Goal: Task Accomplishment & Management: Manage account settings

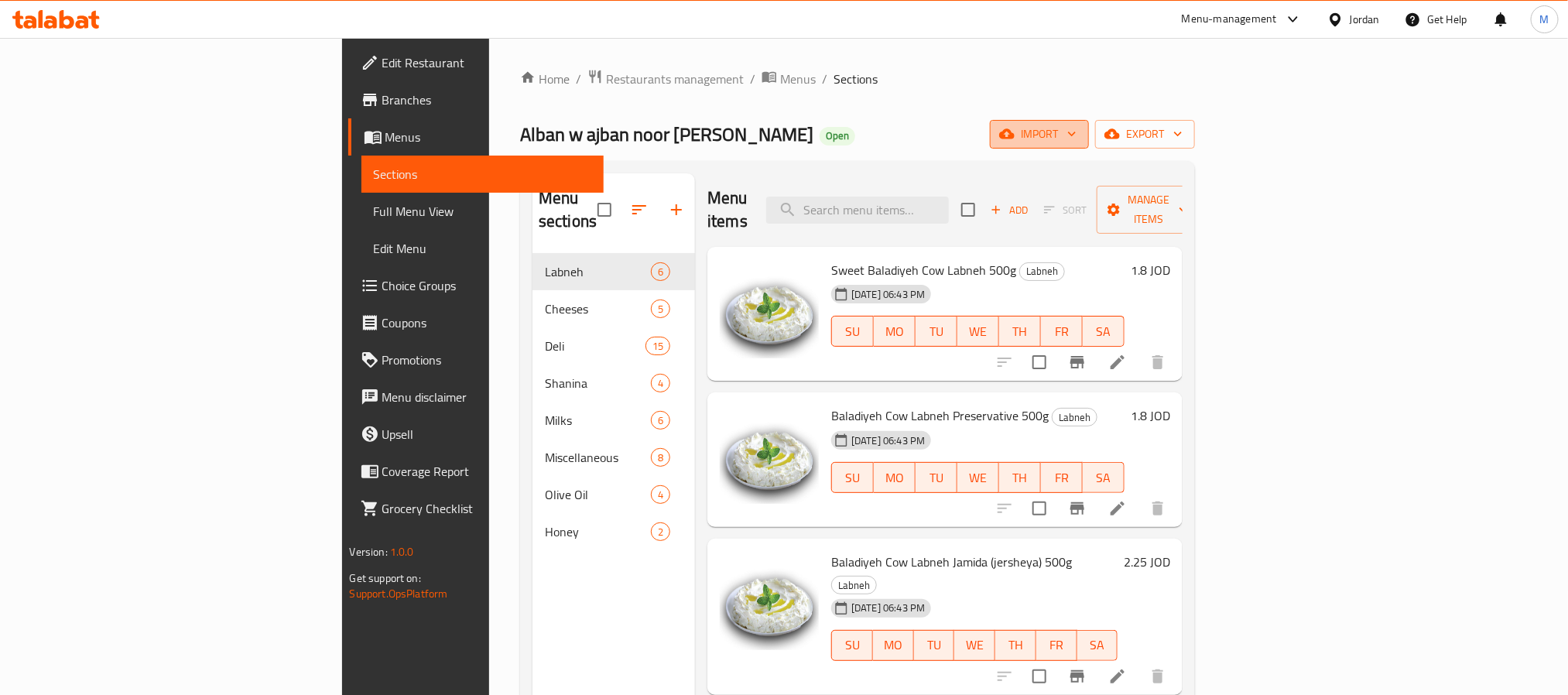
click at [1076, 140] on span "import" at bounding box center [1039, 134] width 74 height 19
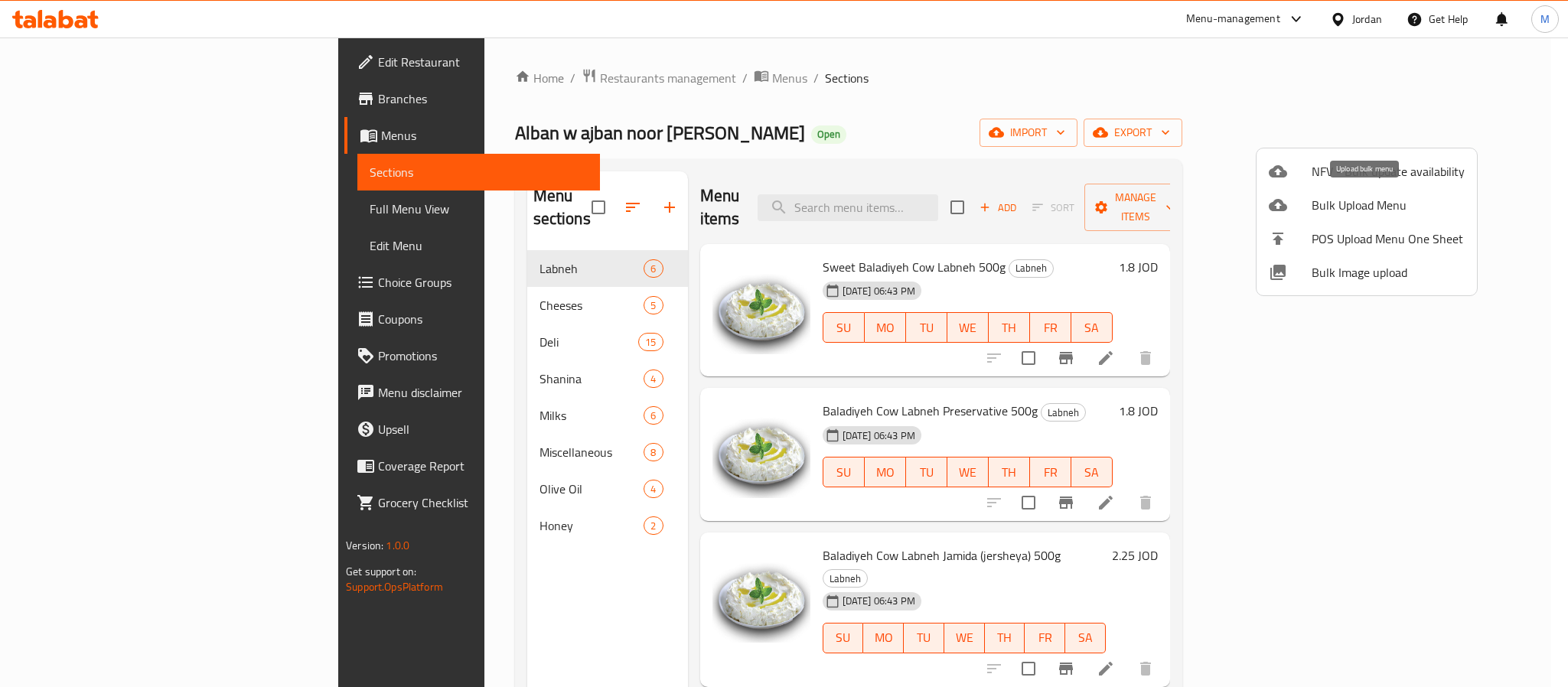
click at [1282, 207] on icon at bounding box center [1279, 205] width 19 height 12
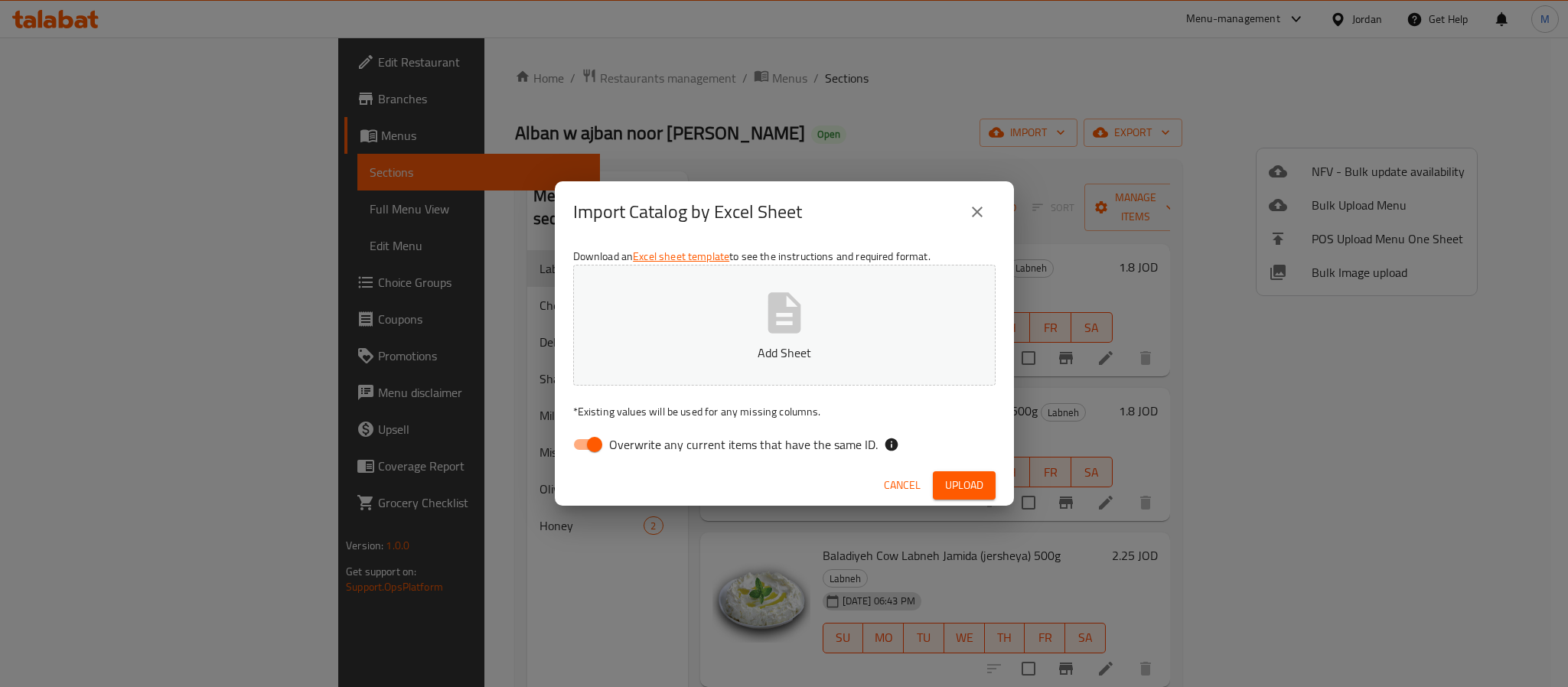
click at [765, 347] on p "Add Sheet" at bounding box center [784, 353] width 375 height 19
click at [584, 448] on input "Overwrite any current items that have the same ID." at bounding box center [594, 445] width 87 height 29
checkbox input "false"
click at [904, 406] on p "* Existing values will be used for any missing columns." at bounding box center [784, 412] width 422 height 15
click at [963, 492] on span "Upload" at bounding box center [964, 486] width 38 height 19
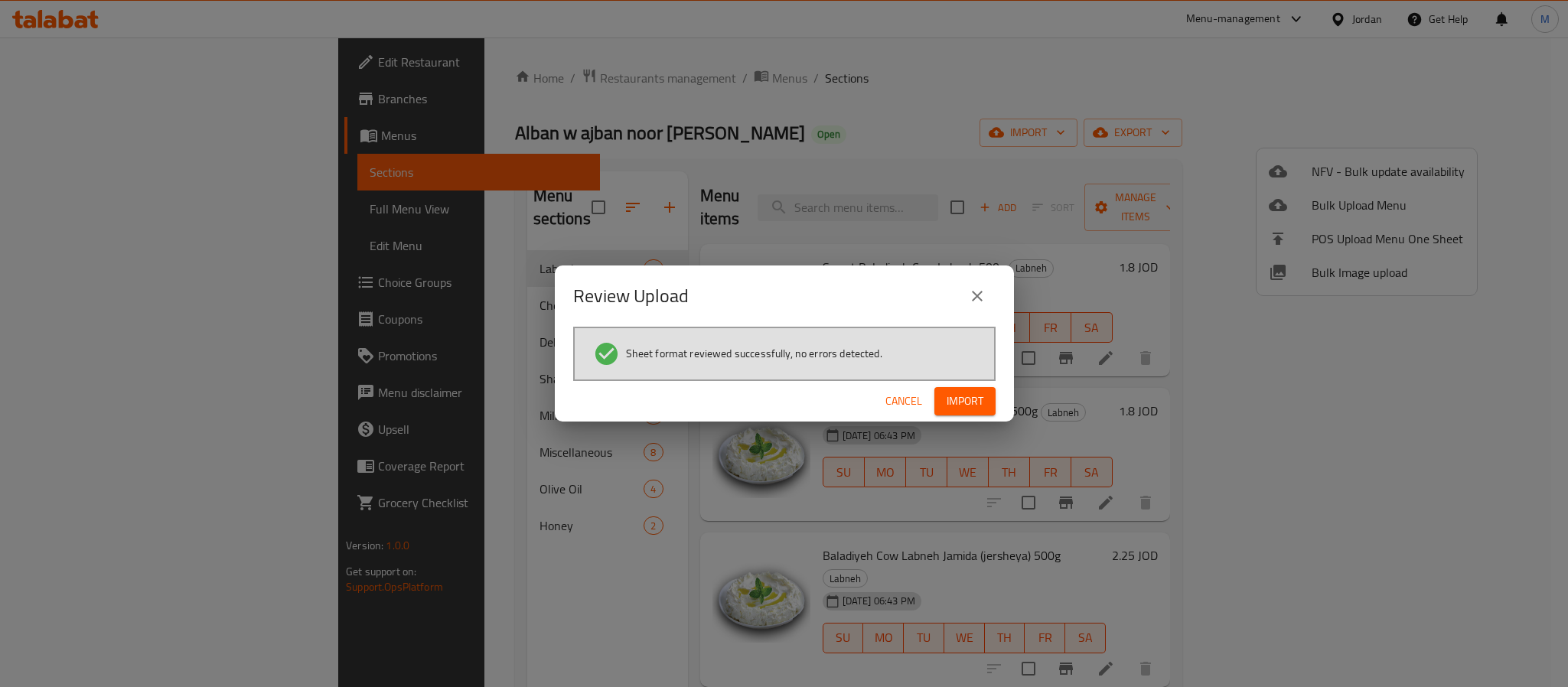
click at [951, 392] on span "Import" at bounding box center [964, 402] width 37 height 19
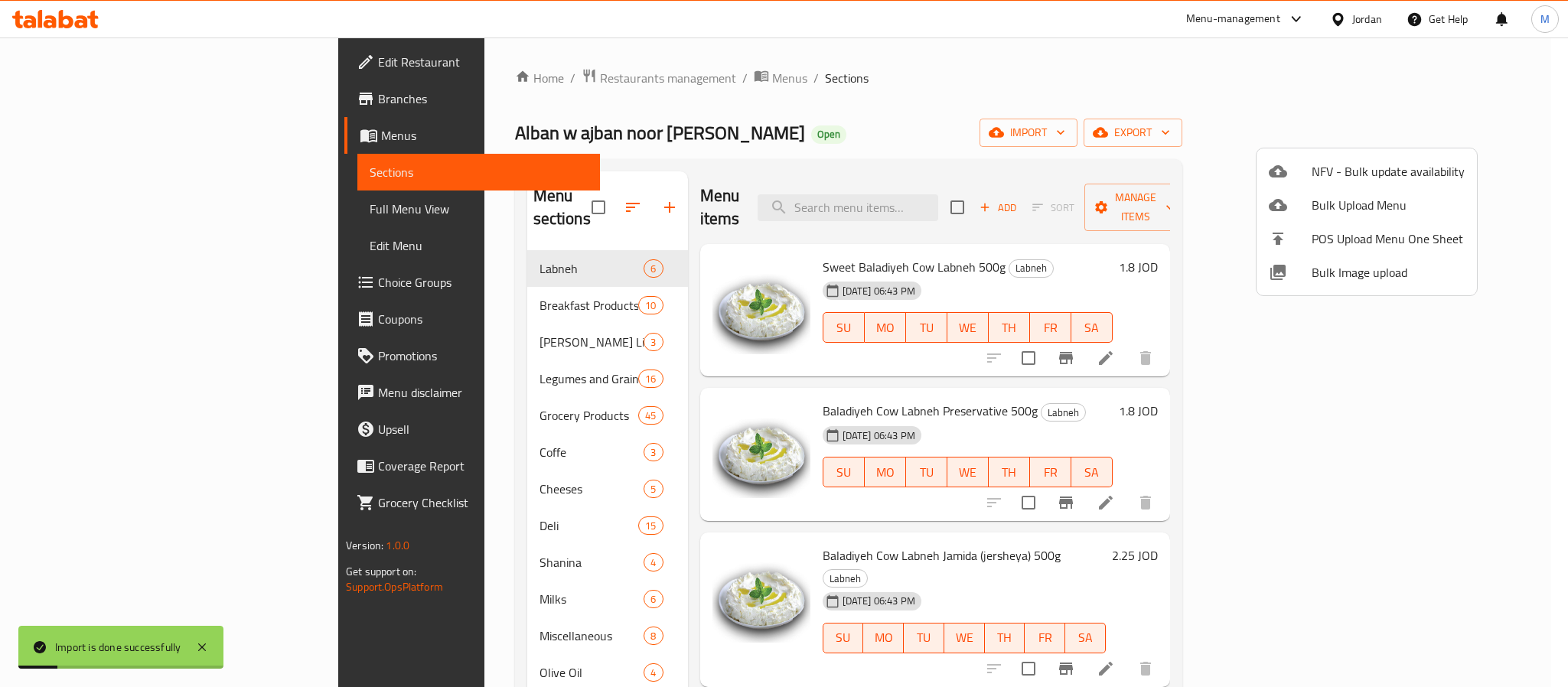
click at [828, 147] on div at bounding box center [784, 344] width 1568 height 687
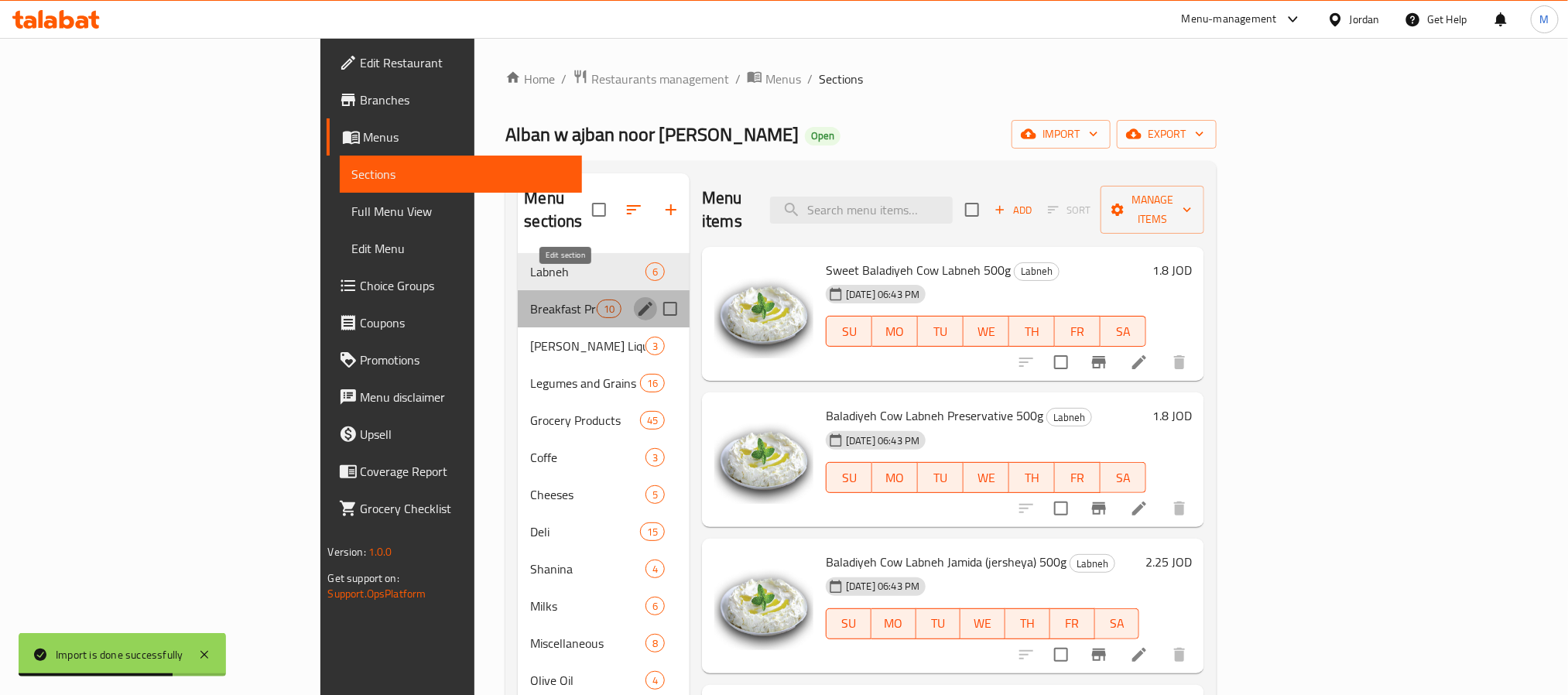
click at [636, 299] on icon "edit" at bounding box center [645, 309] width 19 height 19
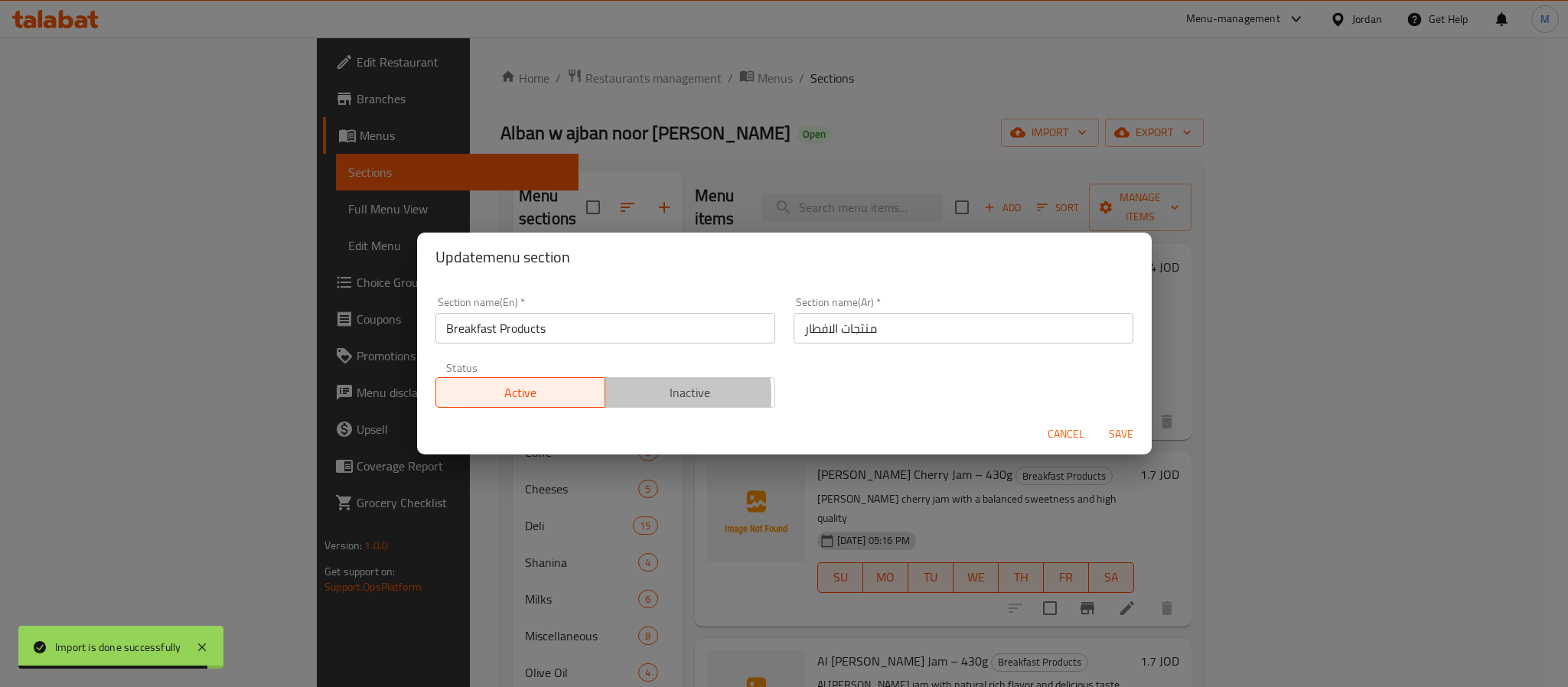
click at [632, 396] on span "Inactive" at bounding box center [690, 393] width 157 height 22
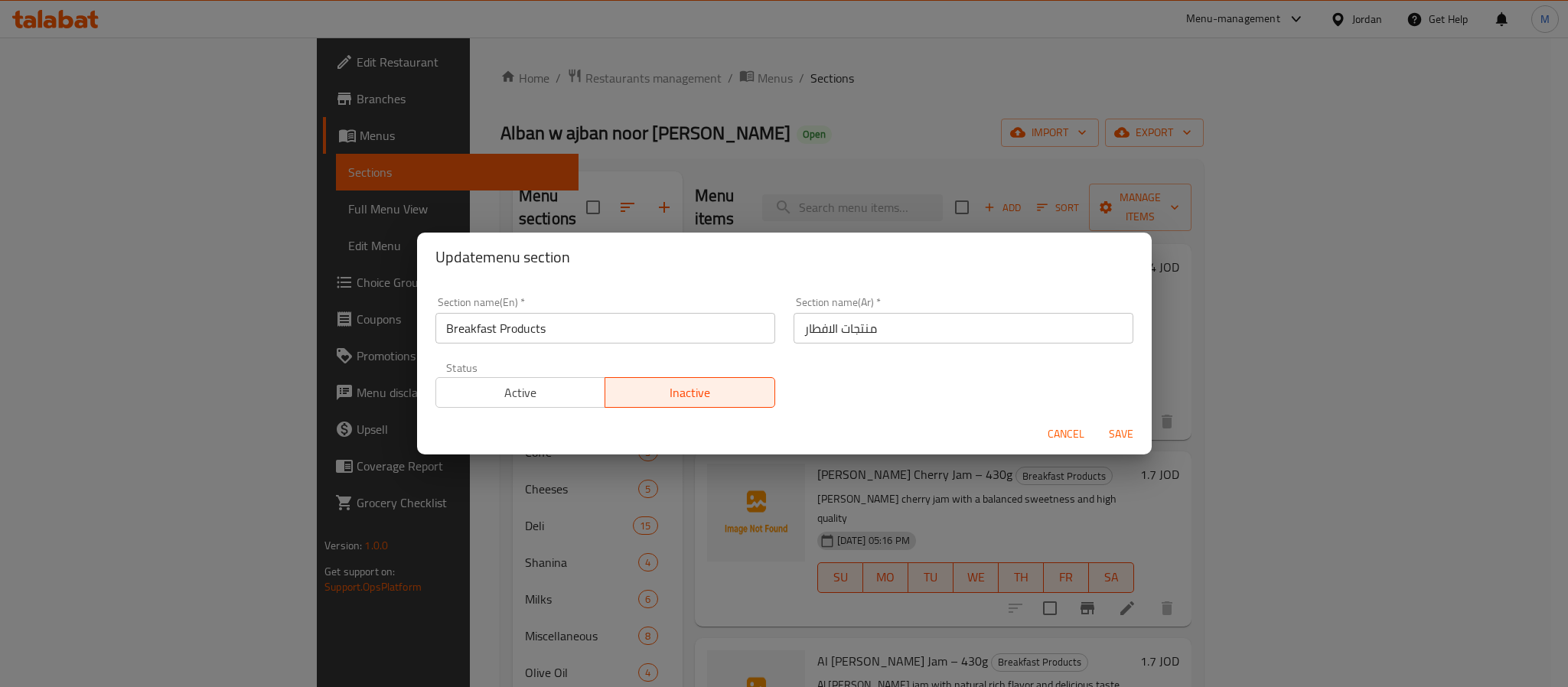
click at [1121, 430] on span "Save" at bounding box center [1121, 434] width 37 height 19
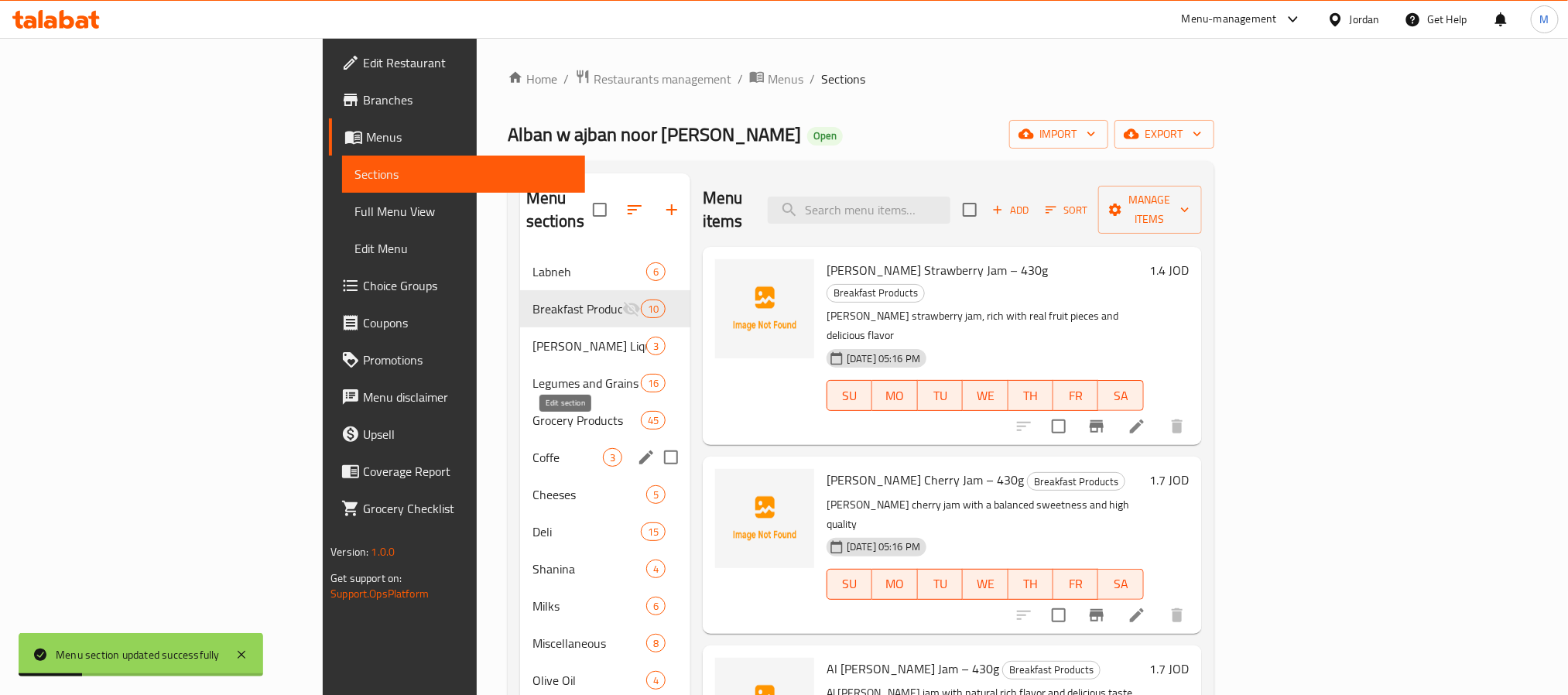
click at [639, 451] on icon "edit" at bounding box center [645, 457] width 14 height 14
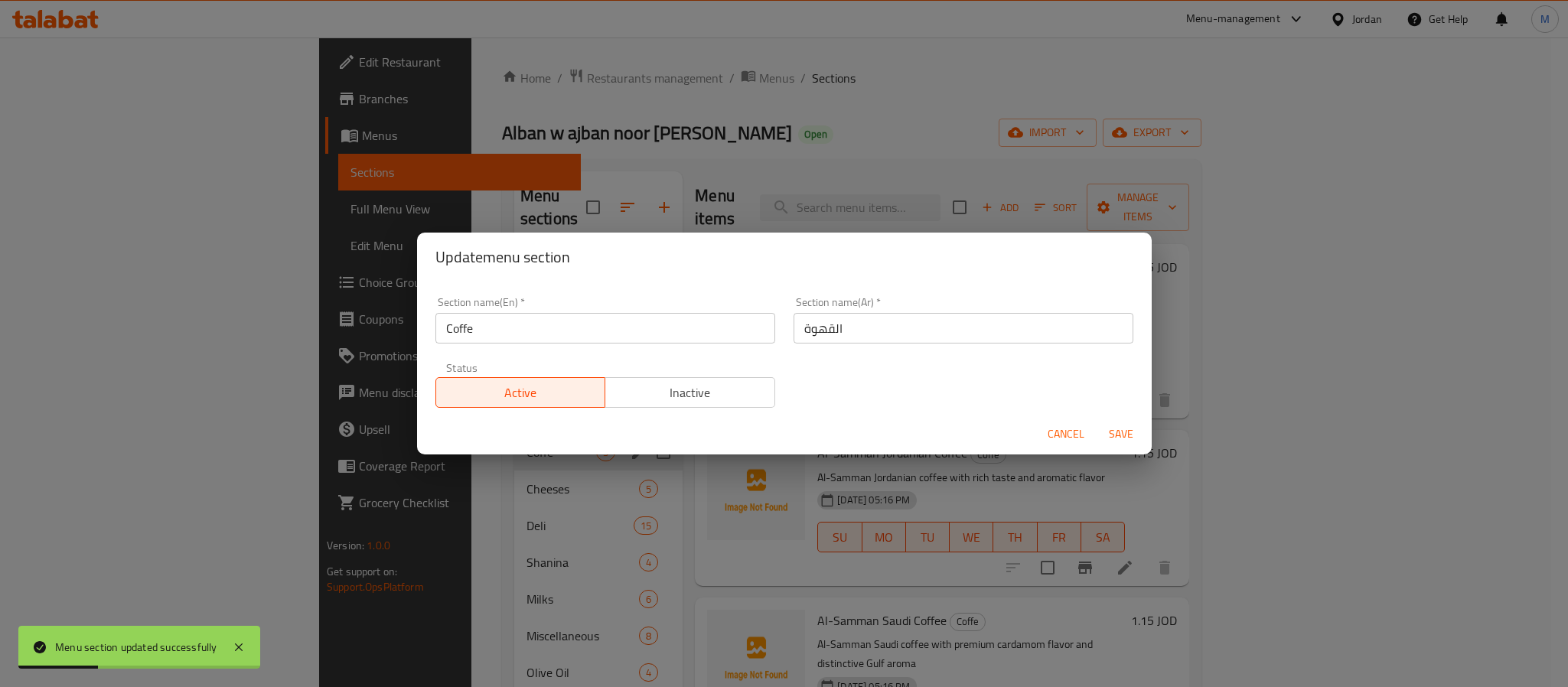
click at [710, 392] on span "Inactive" at bounding box center [690, 393] width 157 height 22
click at [1119, 438] on span "Save" at bounding box center [1121, 434] width 37 height 19
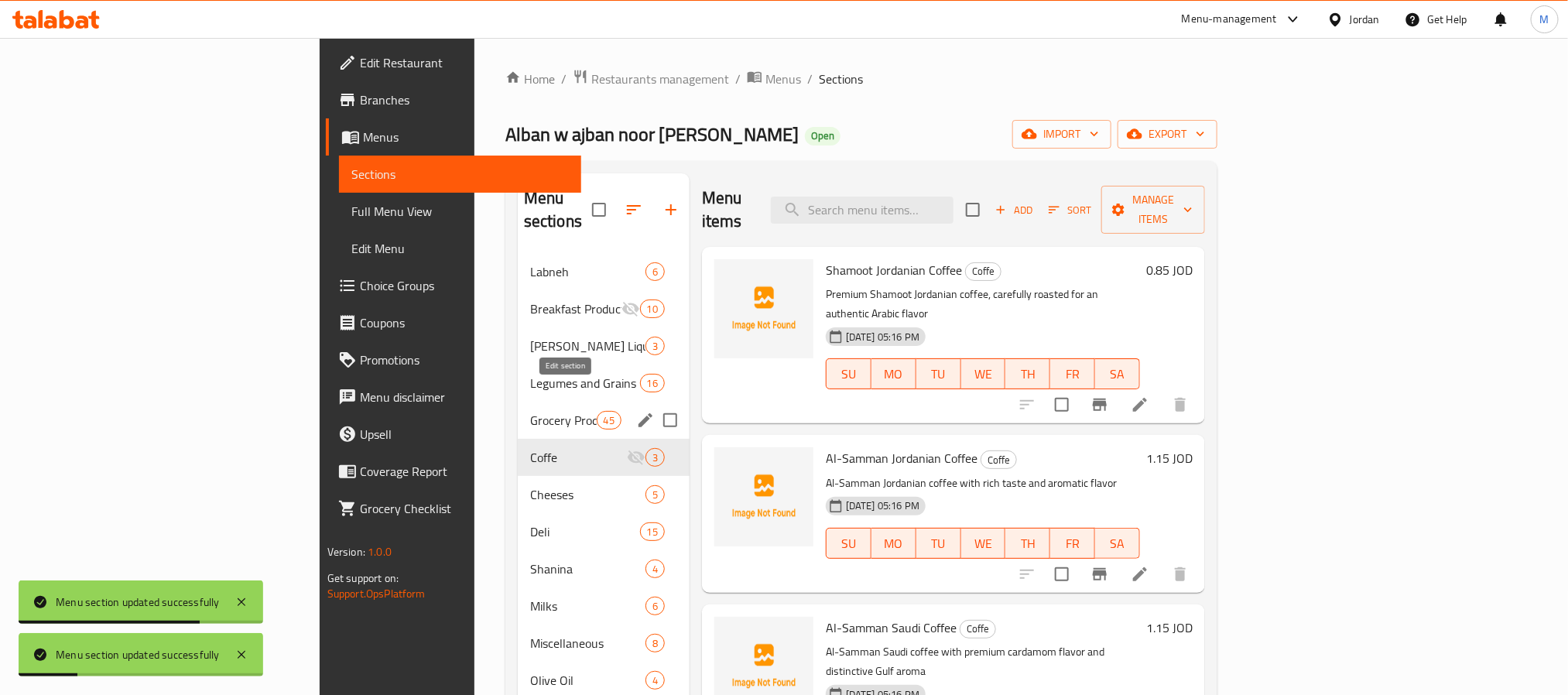
click at [636, 411] on icon "edit" at bounding box center [645, 420] width 19 height 19
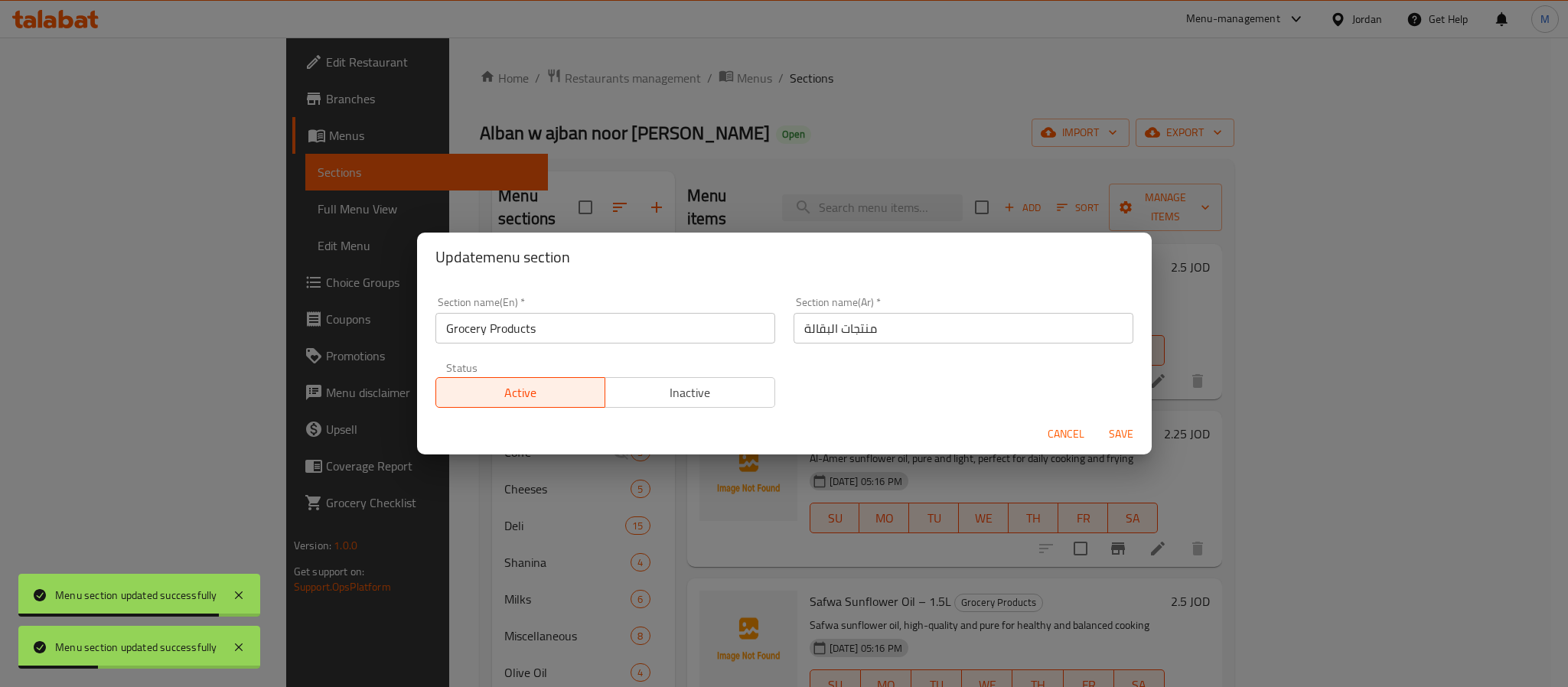
click at [684, 388] on span "Inactive" at bounding box center [690, 393] width 157 height 22
click at [1111, 432] on span "Save" at bounding box center [1121, 434] width 37 height 19
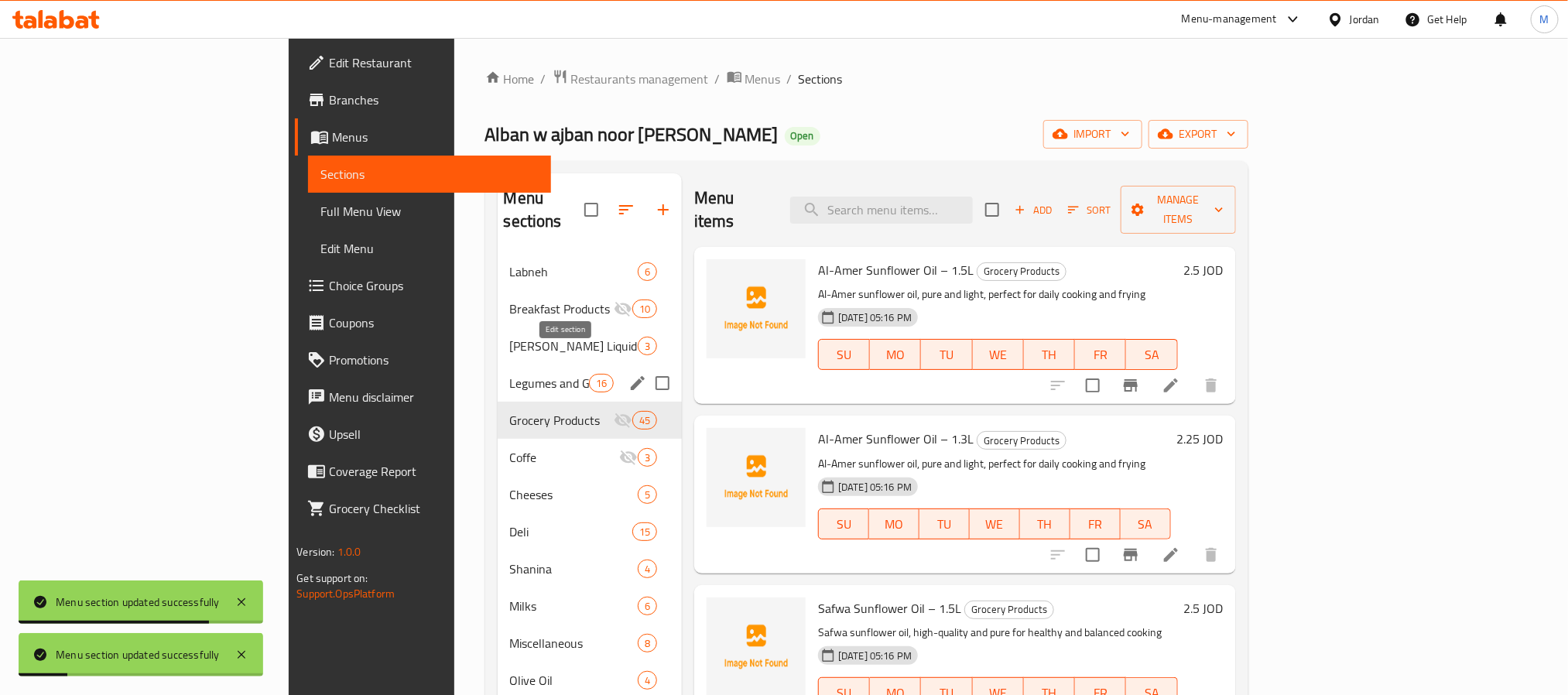
click at [625, 371] on button "edit" at bounding box center [637, 383] width 24 height 24
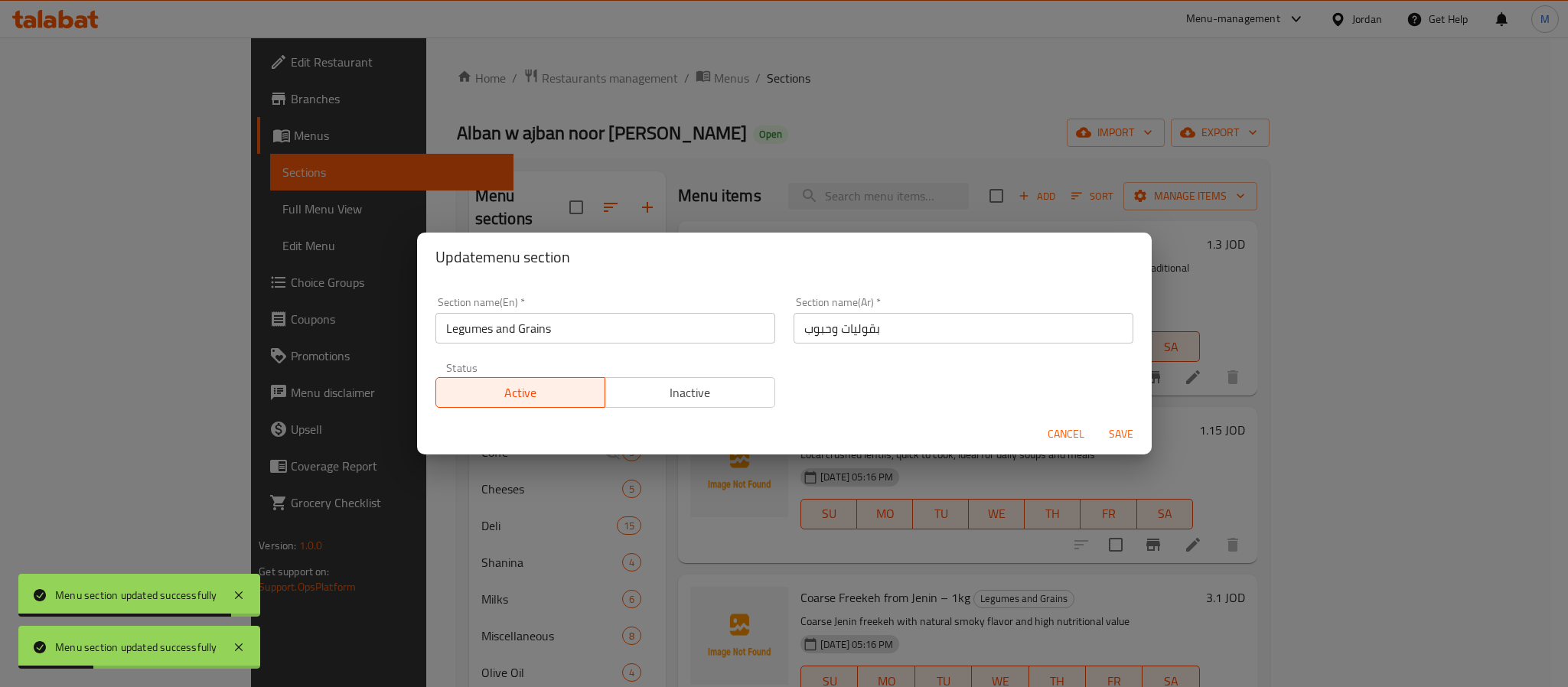
click at [711, 388] on span "Inactive" at bounding box center [690, 393] width 157 height 22
click at [1119, 437] on span "Save" at bounding box center [1121, 434] width 37 height 19
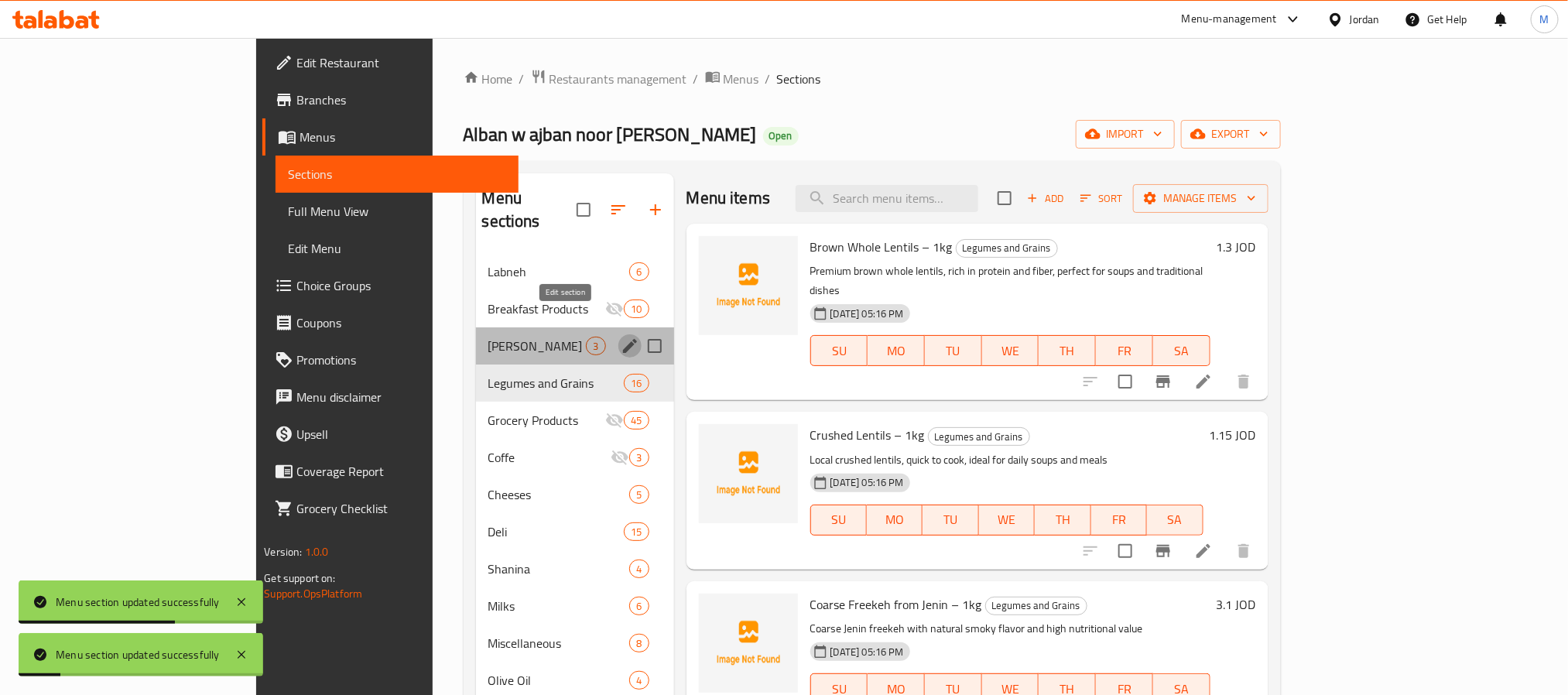
click at [621, 337] on icon "edit" at bounding box center [630, 347] width 19 height 19
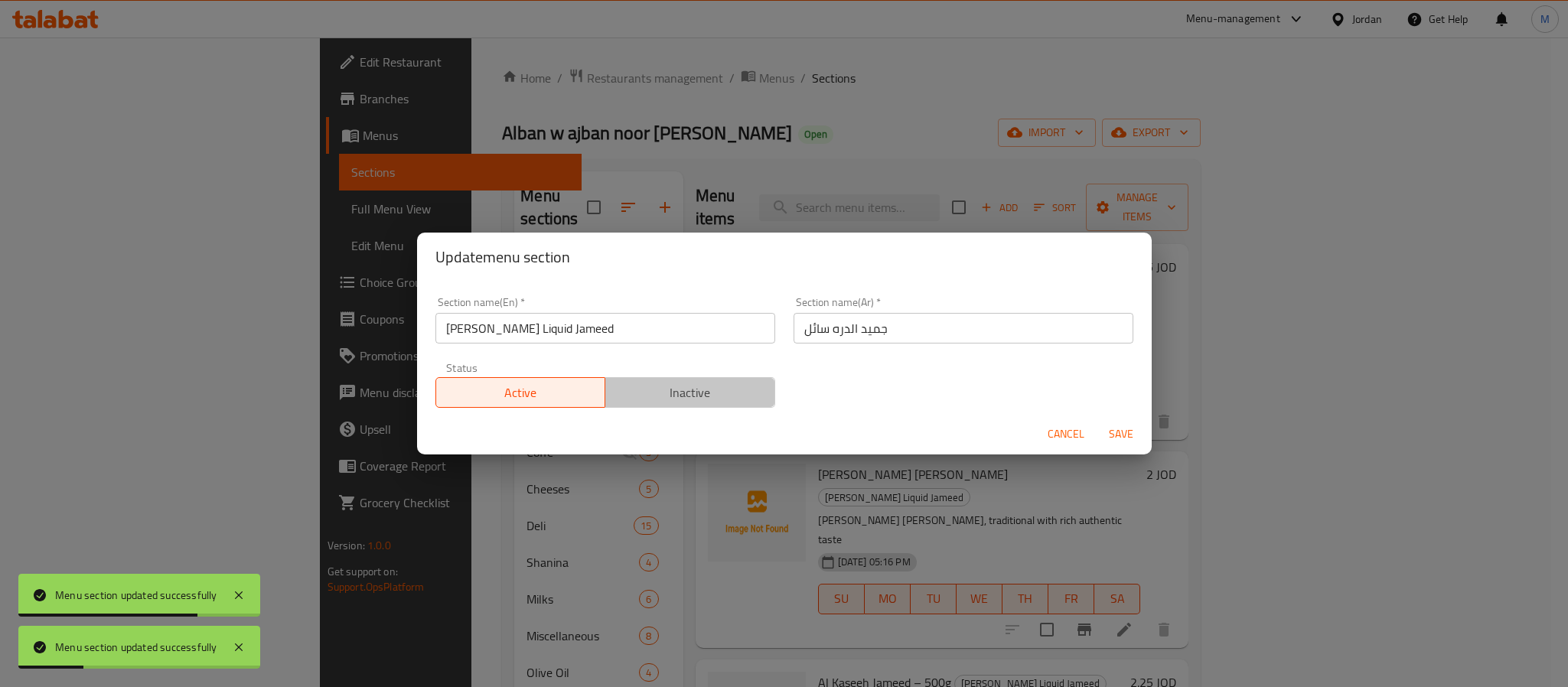
click at [690, 401] on span "Inactive" at bounding box center [690, 393] width 157 height 22
click at [1114, 432] on span "Save" at bounding box center [1121, 434] width 37 height 19
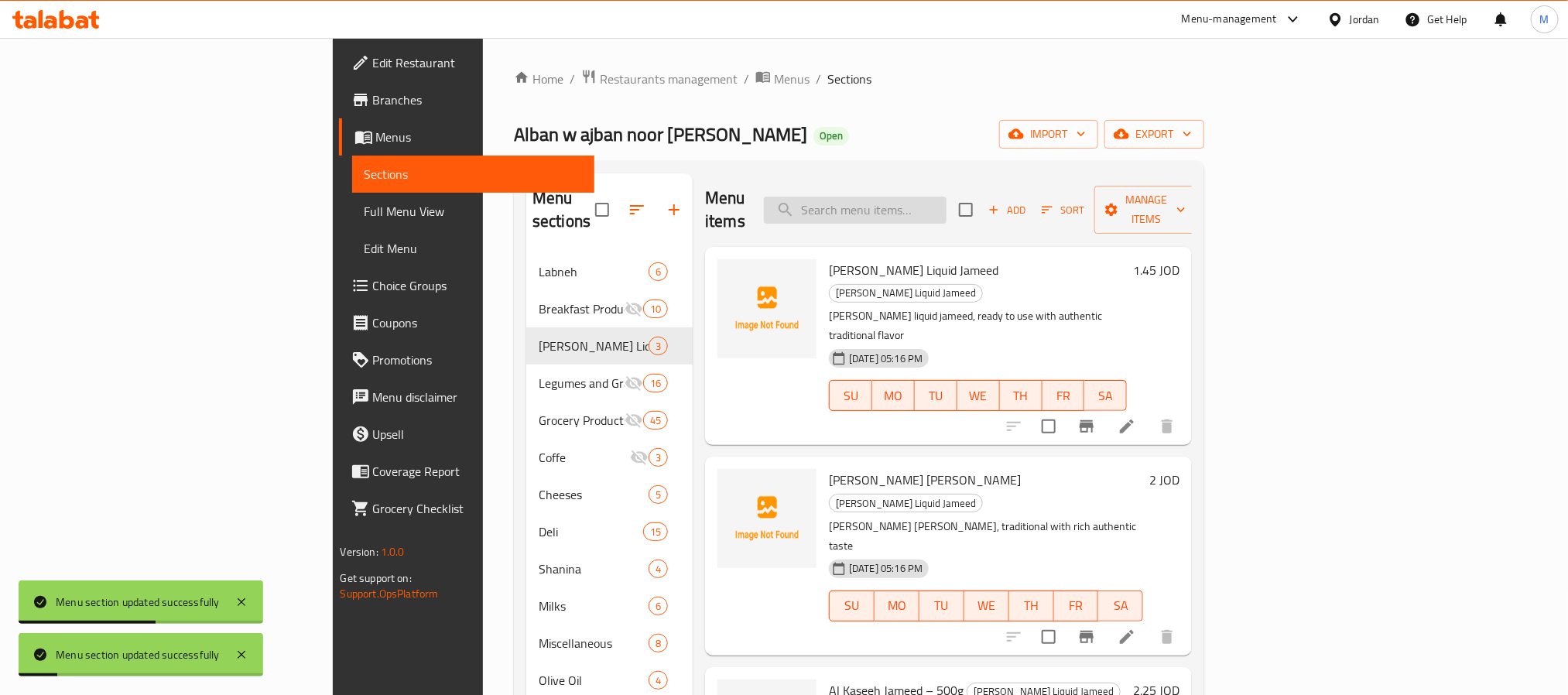
click at [946, 200] on input "search" at bounding box center [854, 210] width 183 height 27
paste input "Green Olives – 500g"
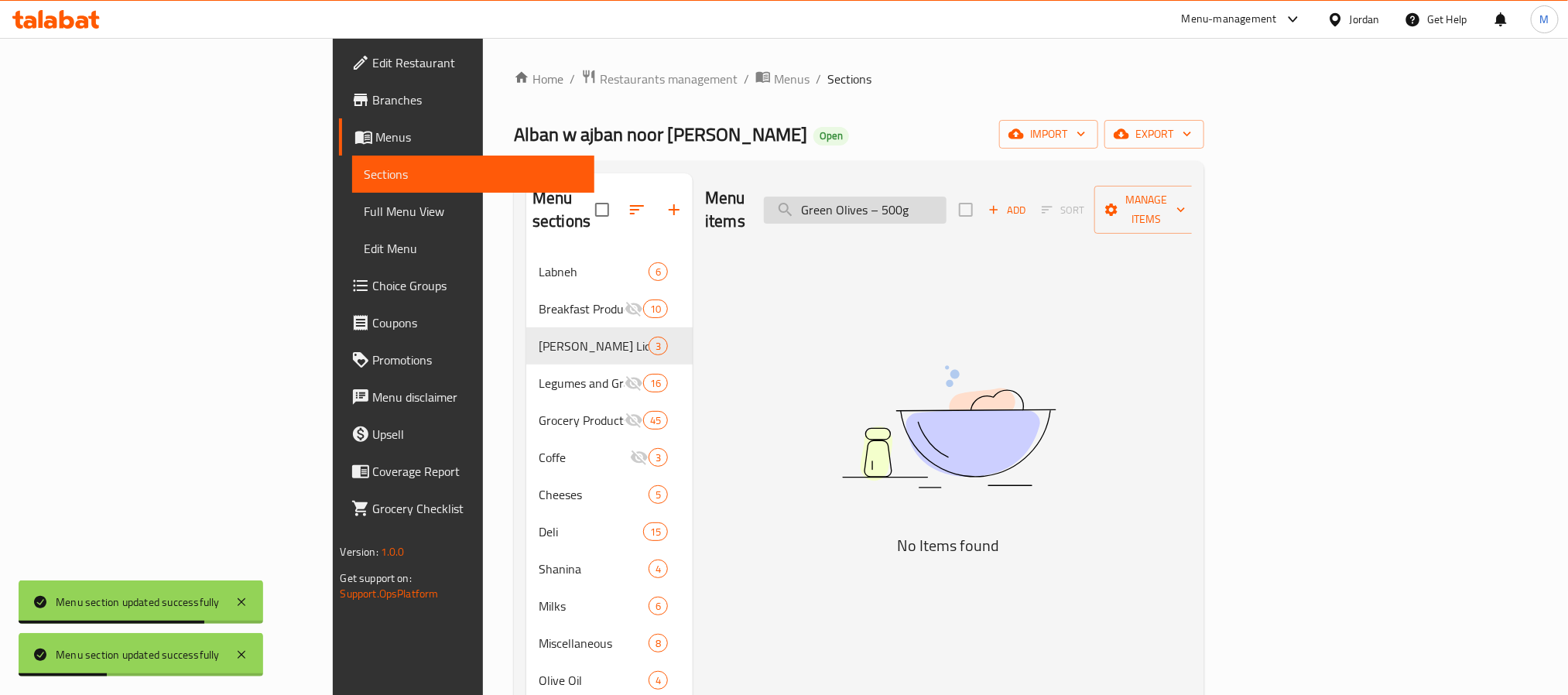
click at [929, 200] on input "Green Olives – 500g" at bounding box center [854, 210] width 183 height 27
drag, startPoint x: 929, startPoint y: 200, endPoint x: 968, endPoint y: 197, distance: 39.1
click at [946, 197] on input "Green Olives – 500g" at bounding box center [854, 210] width 183 height 27
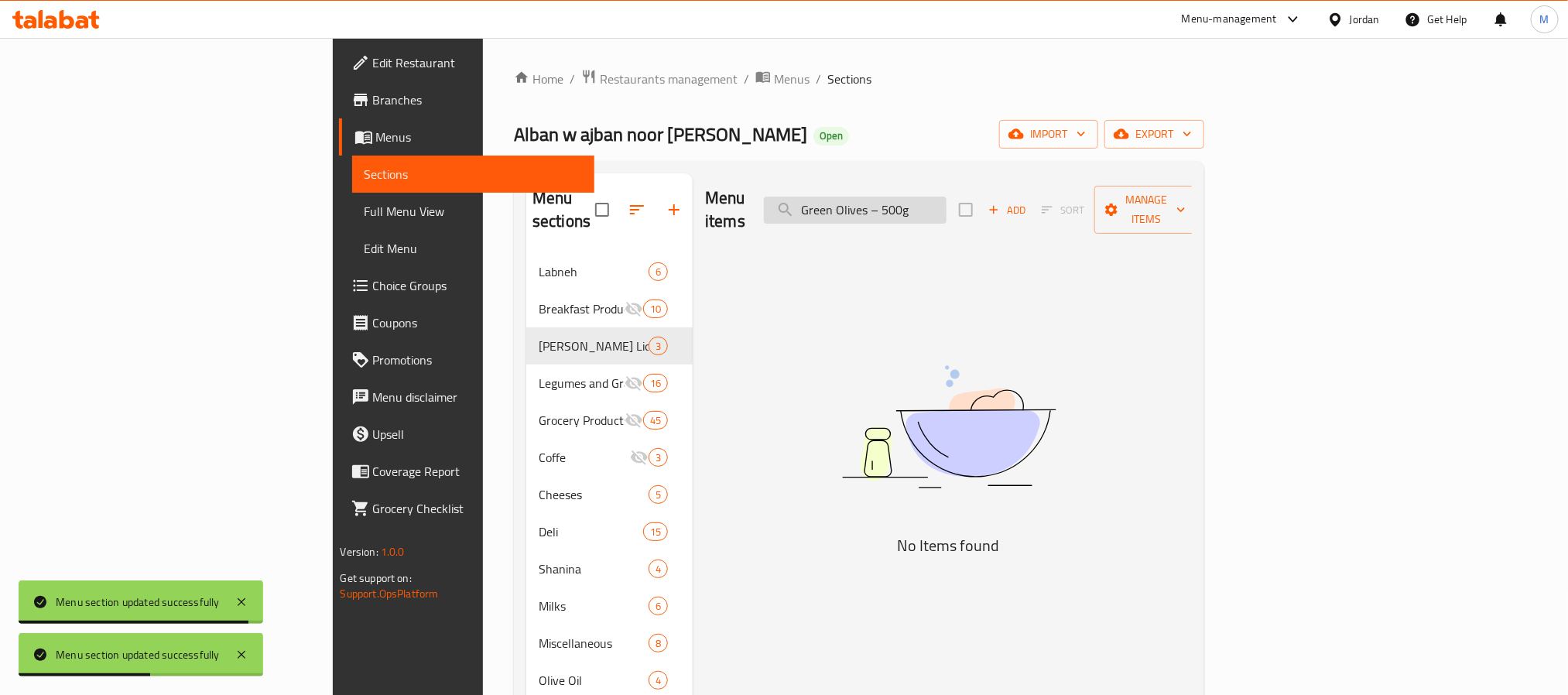
click at [946, 197] on input "Green Olives – 500g" at bounding box center [854, 210] width 183 height 27
paste input "search"
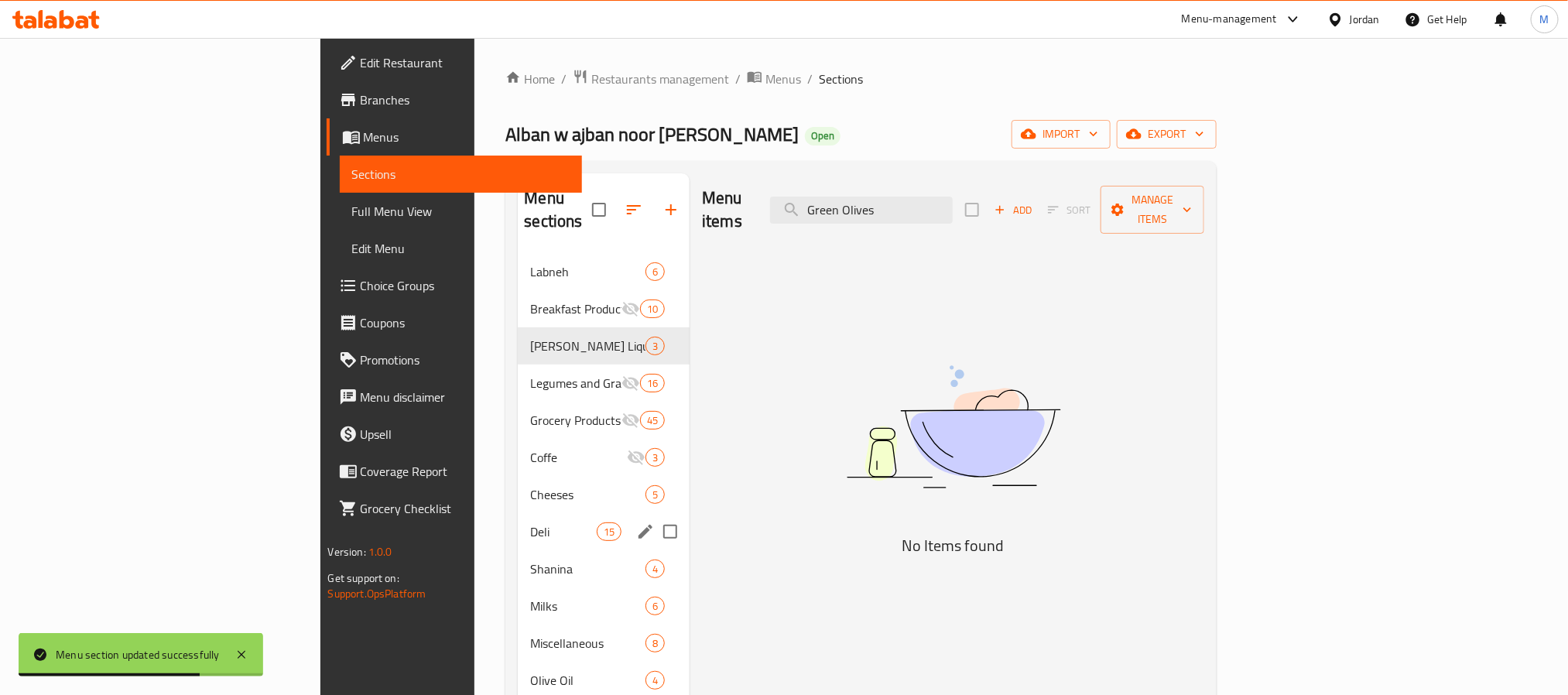
type input "Green Olives"
click at [530, 523] on span "Deli" at bounding box center [562, 532] width 65 height 19
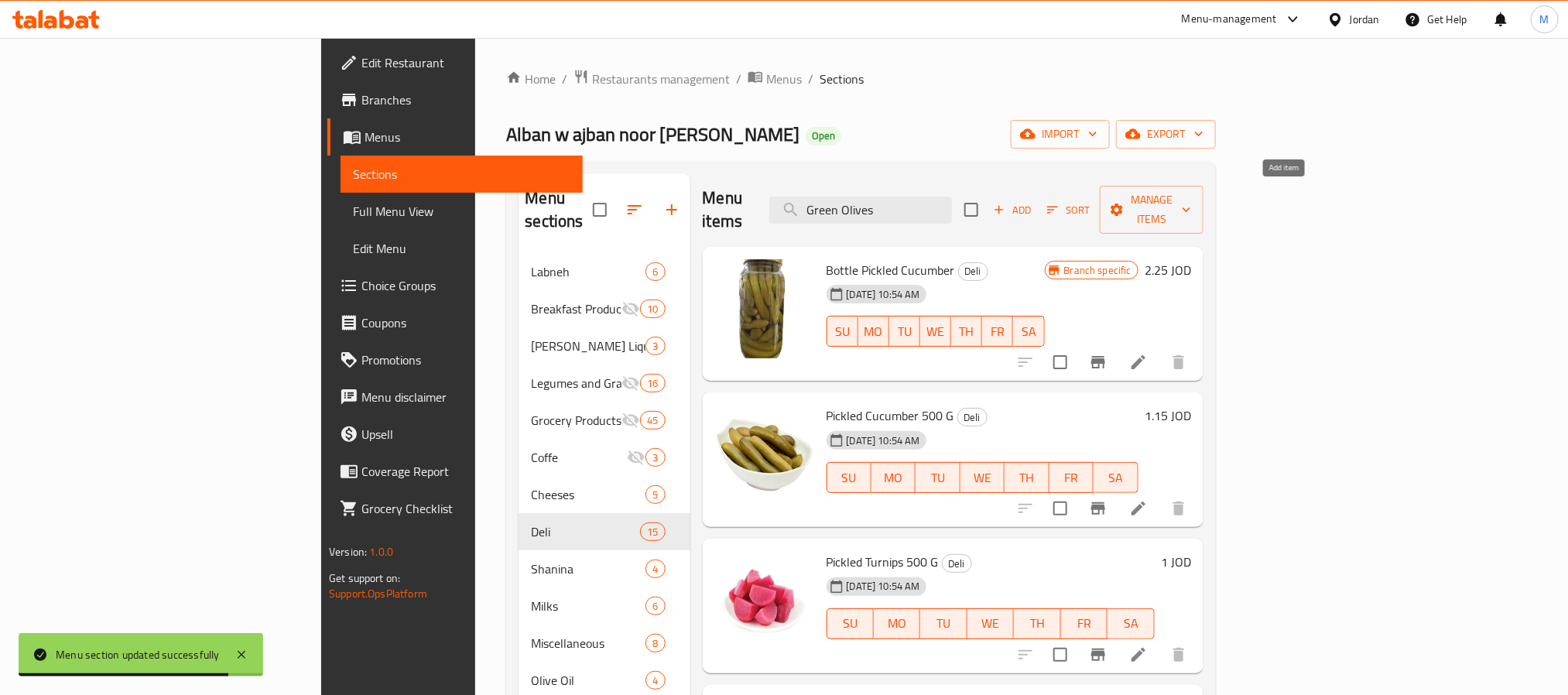
click at [1033, 202] on span "Add" at bounding box center [1012, 210] width 42 height 18
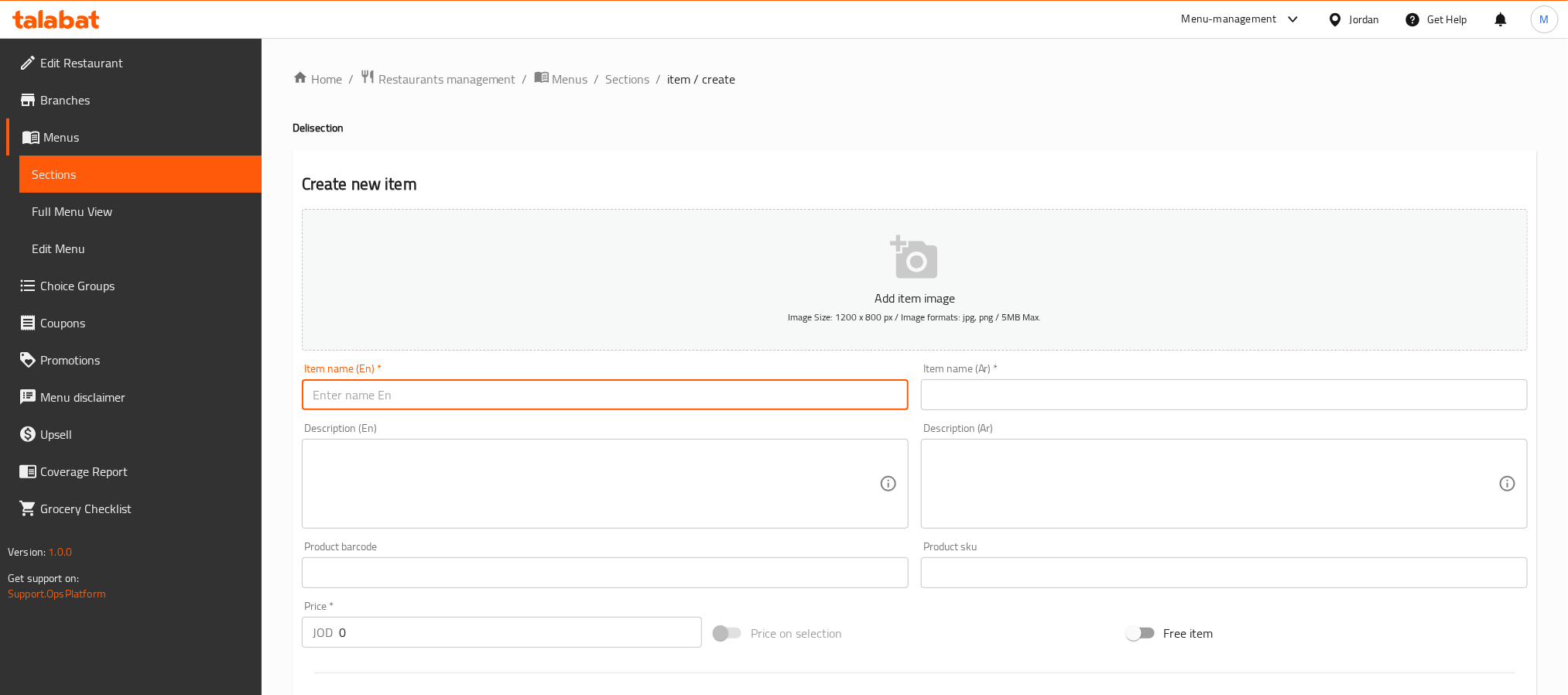
click at [682, 382] on input "text" at bounding box center [605, 395] width 607 height 31
paste input "Green Olives – 500g"
type input "Green Olives – 500g"
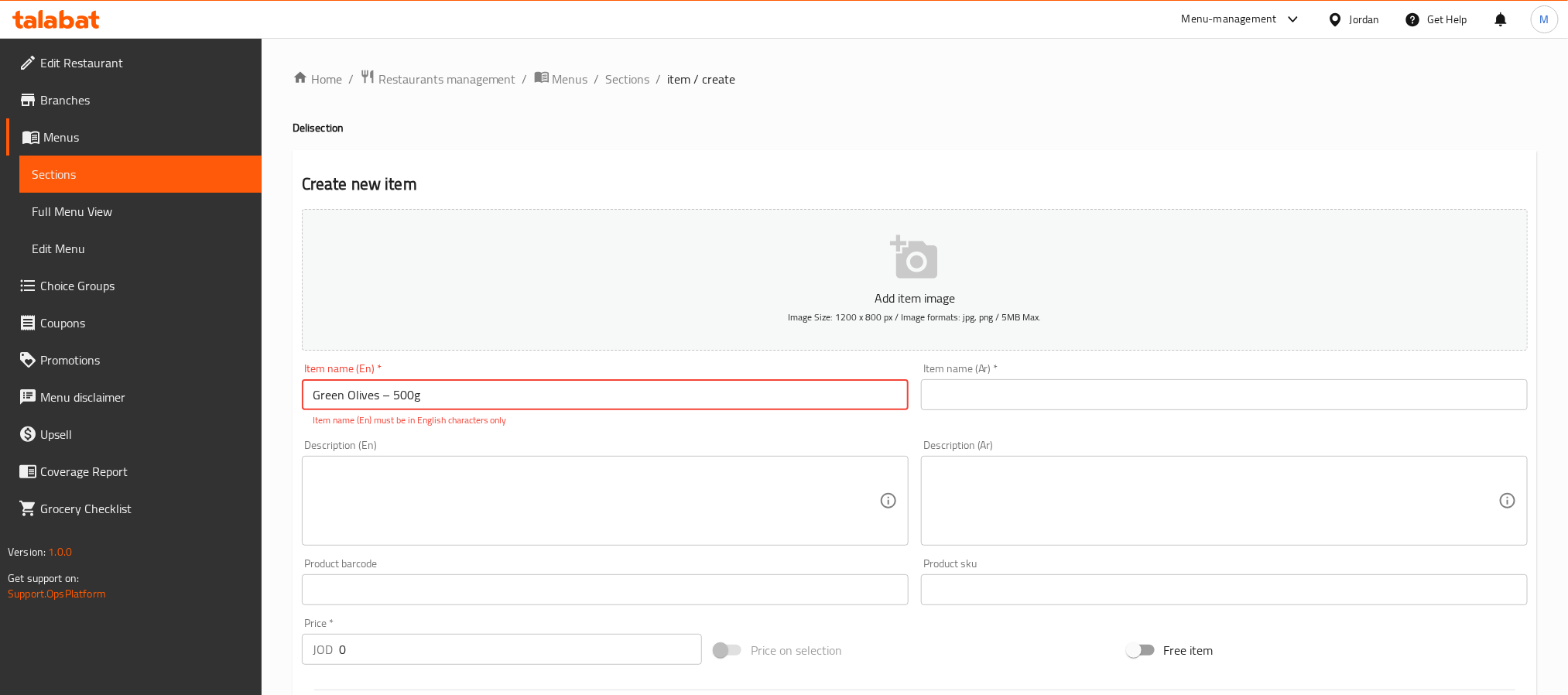
click at [1059, 371] on div "Item name (Ar)   * Item name (Ar) *" at bounding box center [1224, 386] width 607 height 47
click at [1035, 385] on input "text" at bounding box center [1224, 395] width 607 height 31
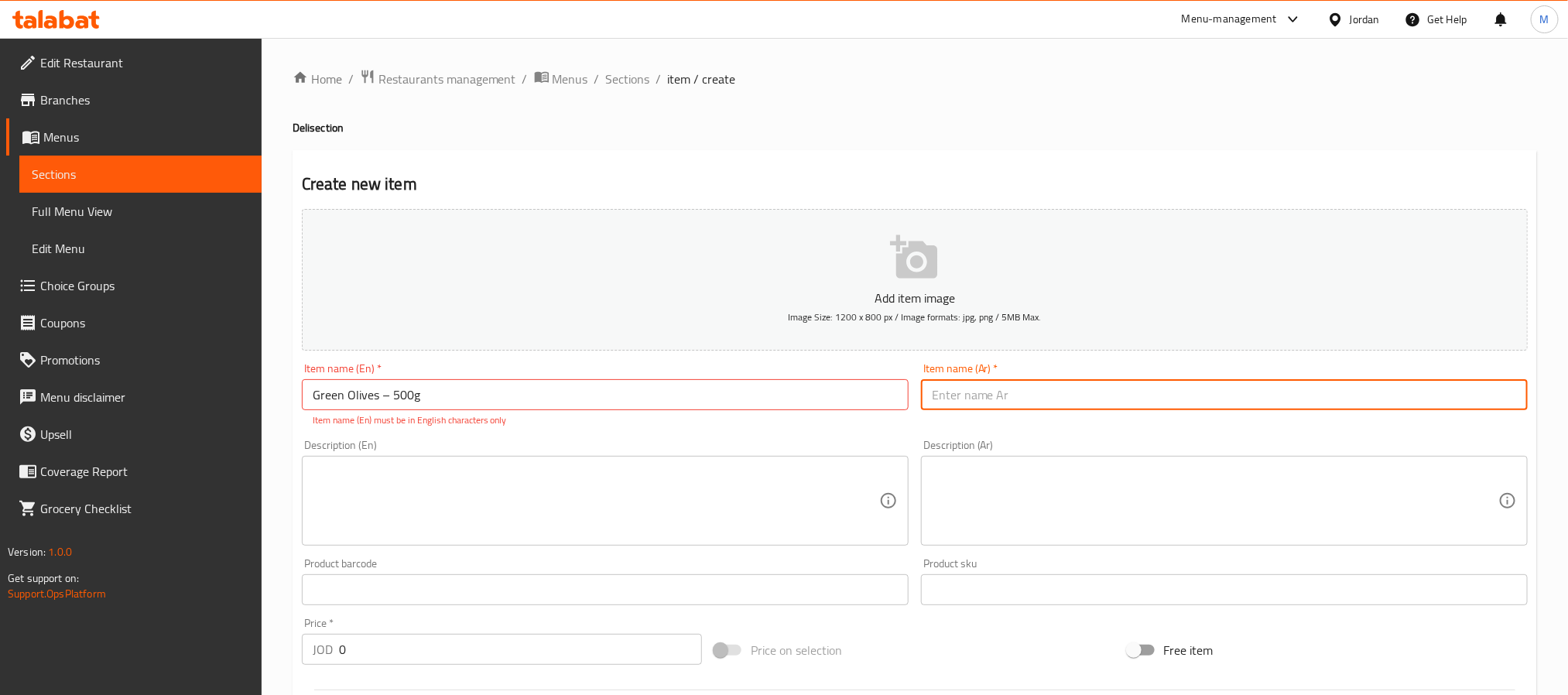
paste input "زيتون أخضر ٥٠٠غ"
type input "زيتون أخضر ٥٠٠غ"
click at [948, 161] on div "Create new item Add item image Image Size: 1200 x 800 px / Image formats: jpg, …" at bounding box center [914, 610] width 1244 height 918
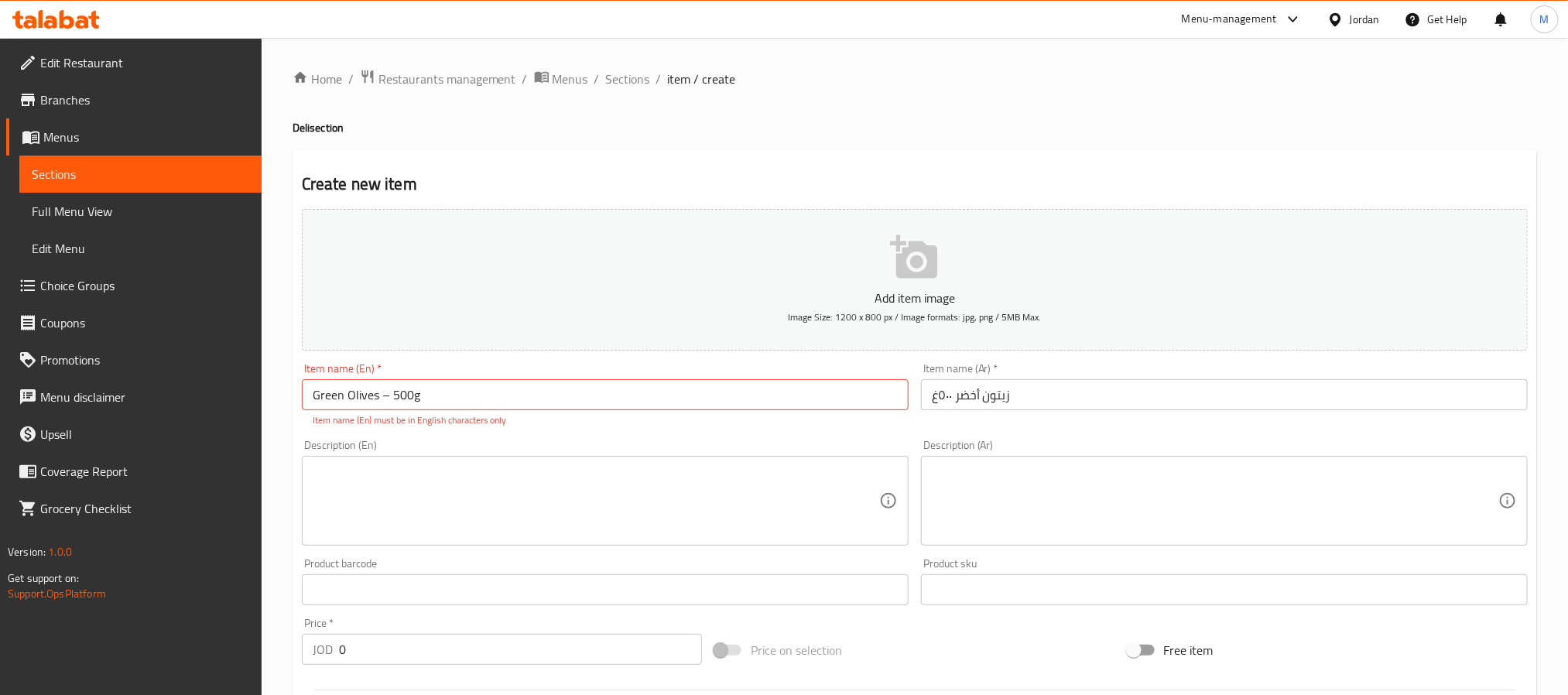
click at [383, 396] on input "Green Olives – 500g" at bounding box center [605, 395] width 607 height 31
type input "Green Olives 500g"
click at [1010, 128] on h4 "Deli section" at bounding box center [914, 128] width 1244 height 15
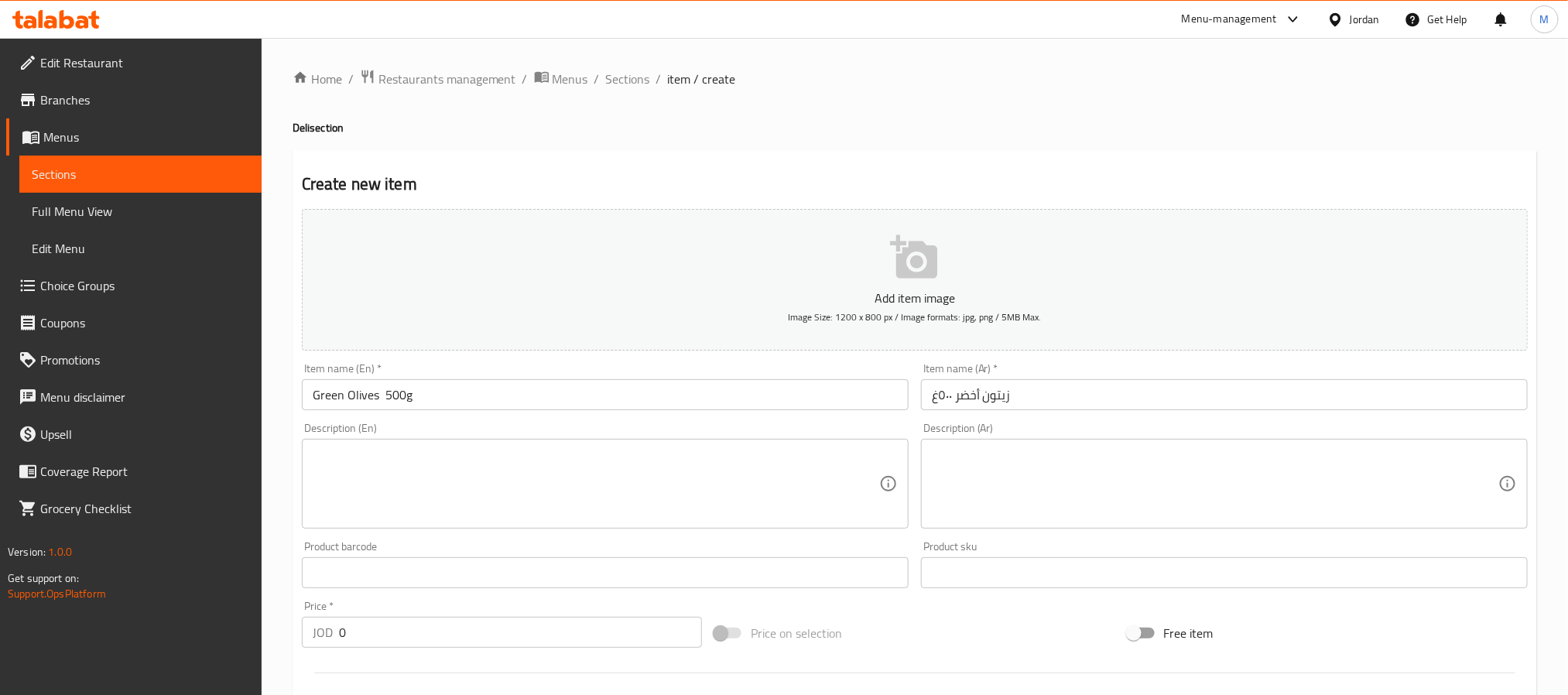
click at [618, 444] on div "Description (En)" at bounding box center [605, 484] width 607 height 90
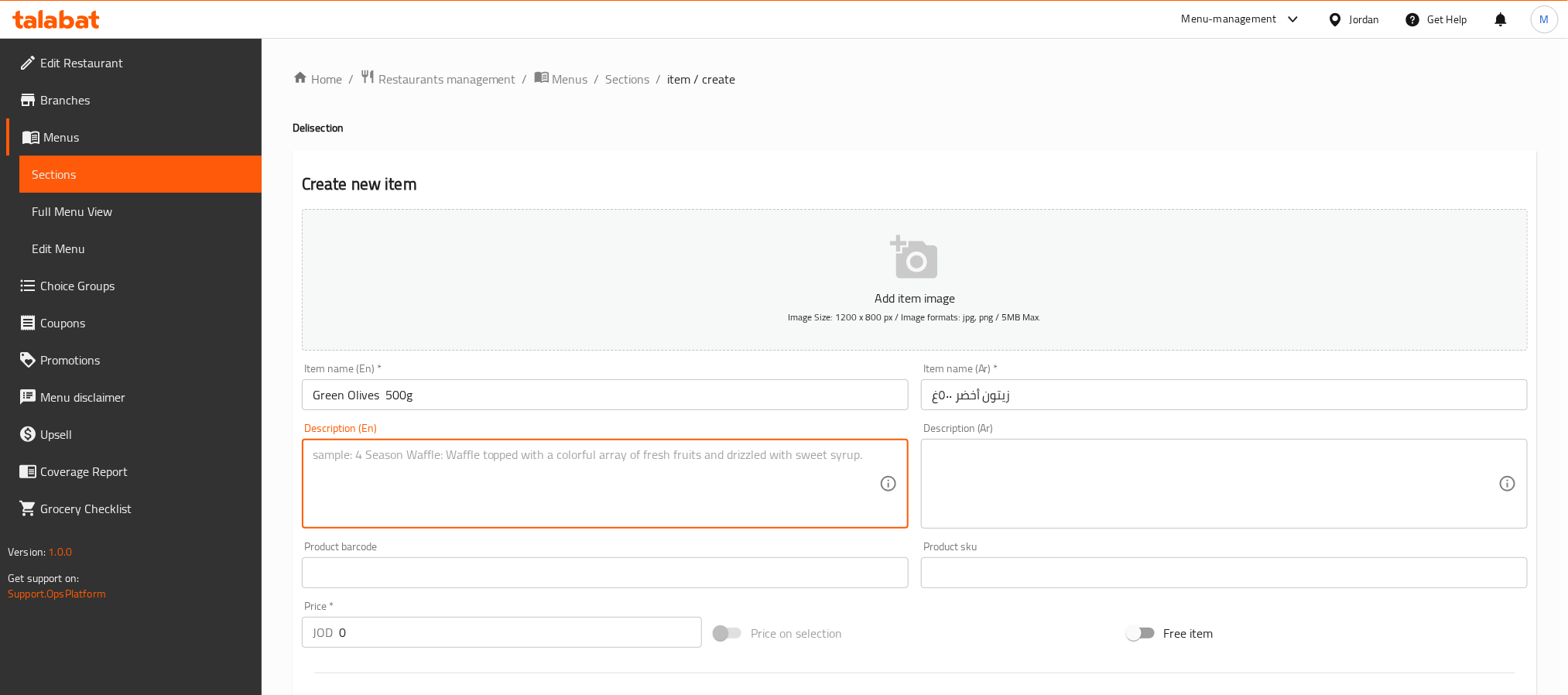
paste textarea "Natural local green olives with rich, authentic flavor — perfect for traditiona…"
type textarea "Natural local green olives with rich, authentic flavor — perfect for traditiona…"
click at [960, 490] on textarea at bounding box center [1214, 485] width 567 height 74
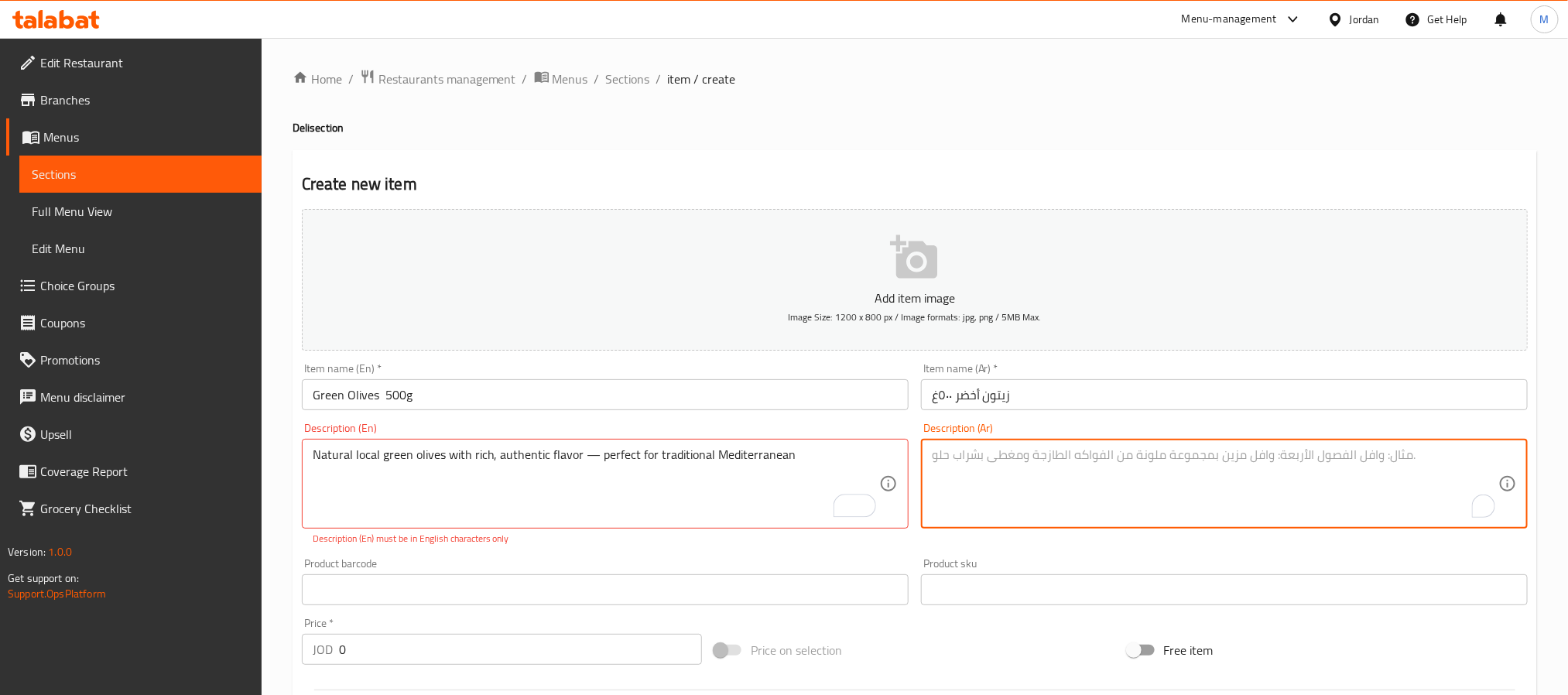
paste textarea "زيتون أخضر بلدي طبيعي بطعم غني ونكهة أصيلة، مثالي للمائدة الشرقية."
type textarea "زيتون أخضر بلدي طبيعي بطعم غني ونكهة أصيلة، مثالي للمائدة الشرقية."
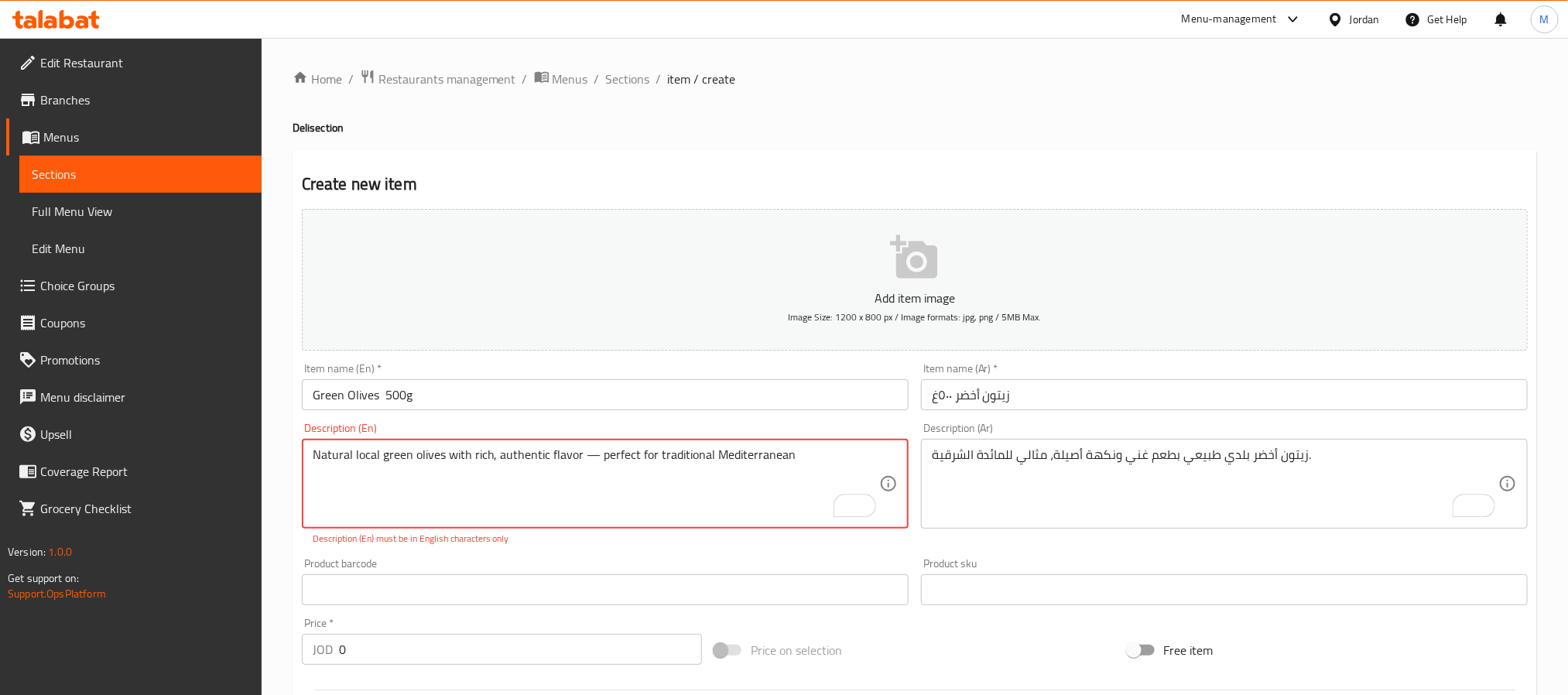
click at [586, 454] on textarea "Natural local green olives with rich, authentic flavor — perfect for traditiona…" at bounding box center [595, 485] width 567 height 74
type textarea "Natural local green olives with rich, authentic flavor perfect for traditional …"
click at [771, 118] on div "Home / Restaurants management / Menus / Sections / item / create Deli section C…" at bounding box center [914, 575] width 1244 height 1011
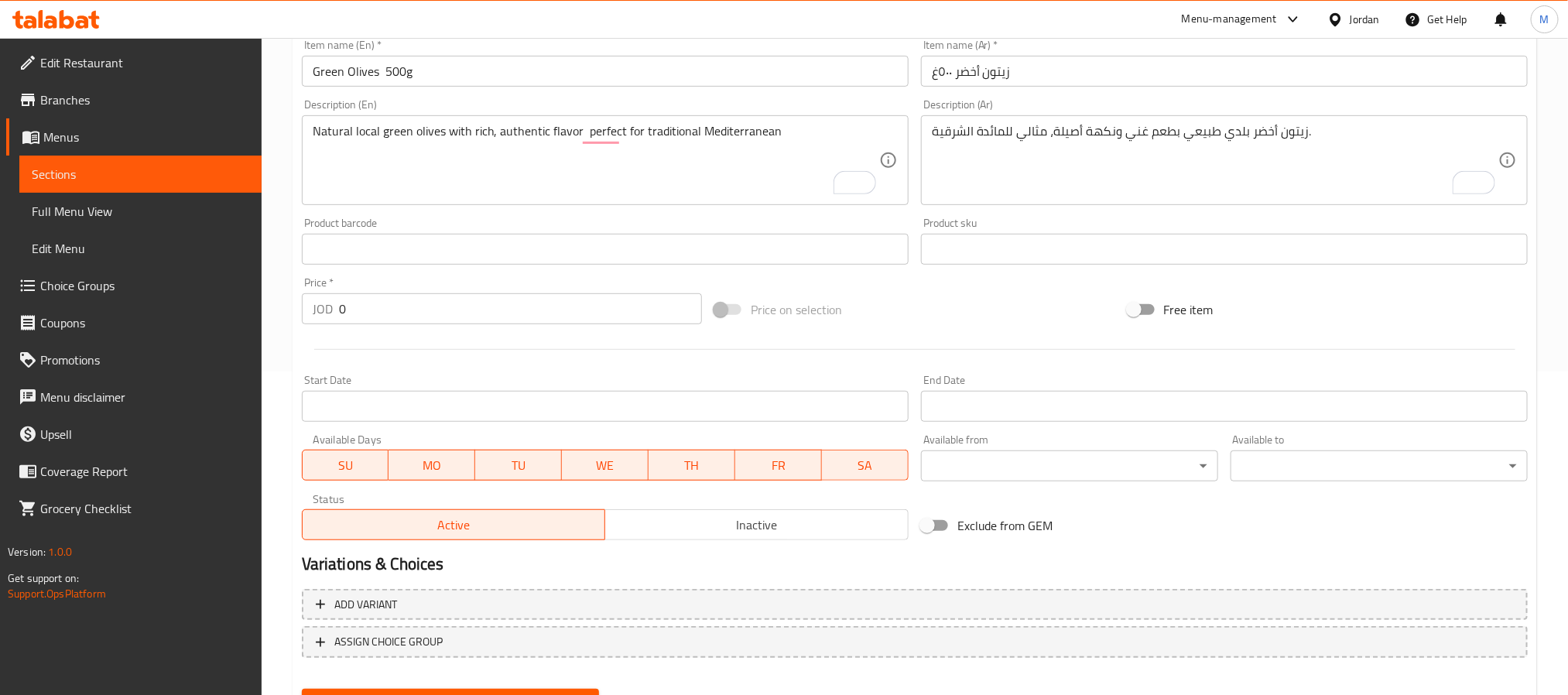
scroll to position [348, 0]
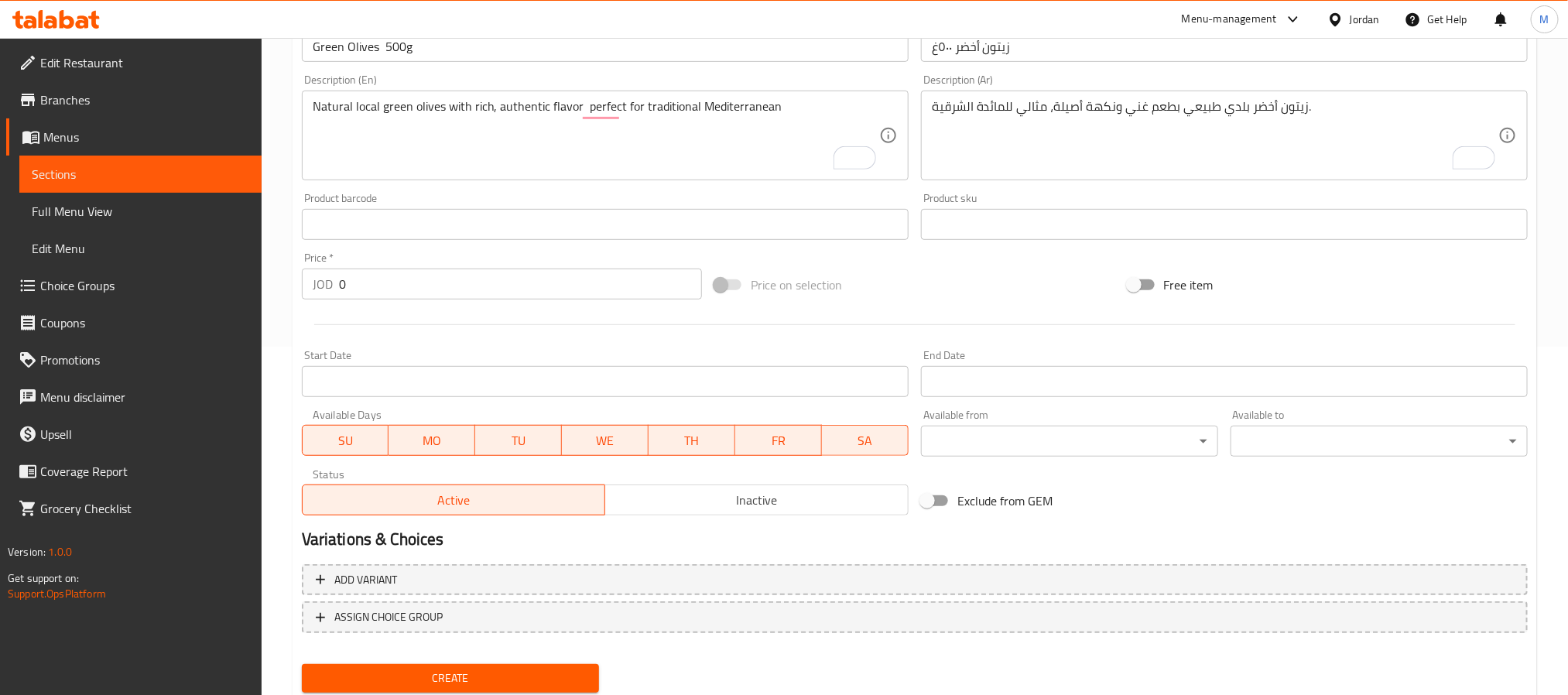
click at [571, 288] on input "0" at bounding box center [520, 284] width 362 height 31
paste input "1.65"
type input "1.65"
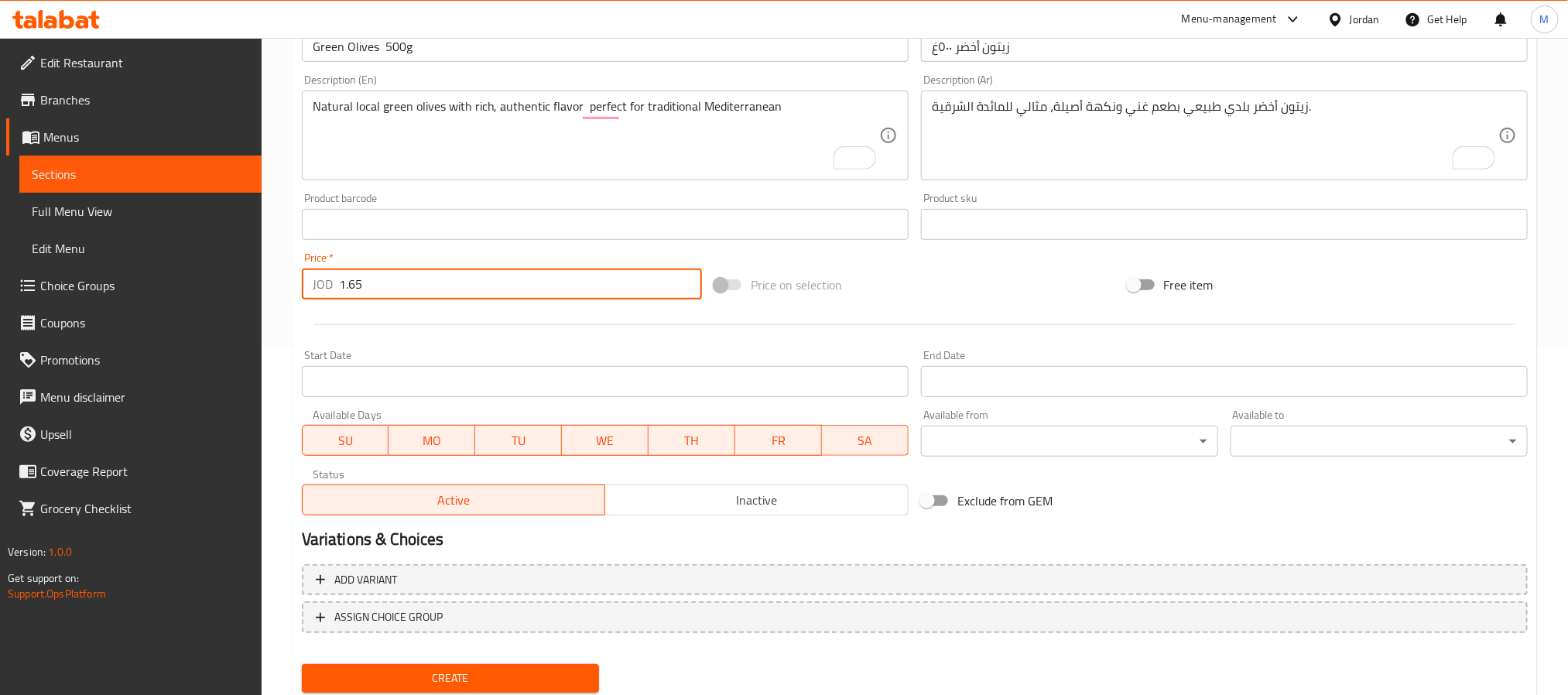
click at [723, 497] on span "Inactive" at bounding box center [756, 501] width 291 height 23
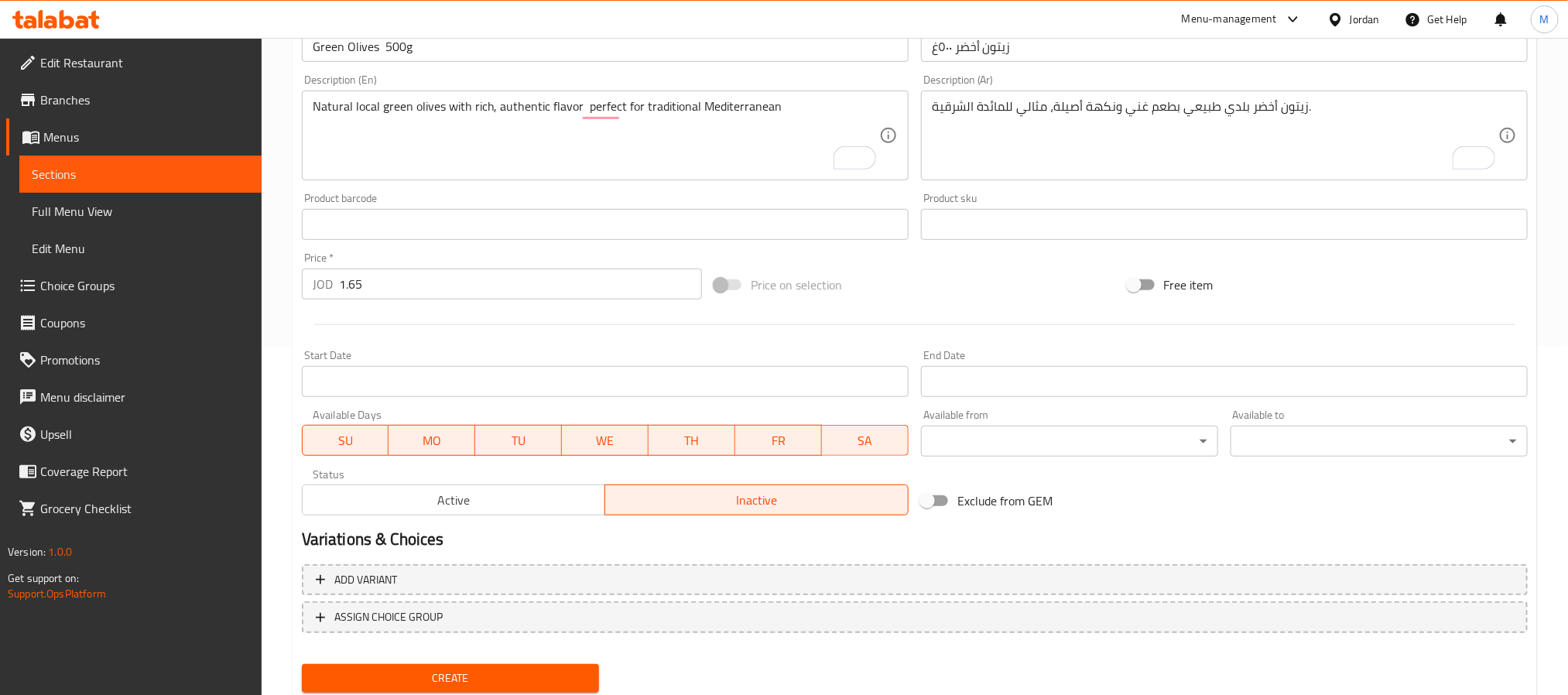
click at [569, 671] on span "Create" at bounding box center [450, 678] width 273 height 19
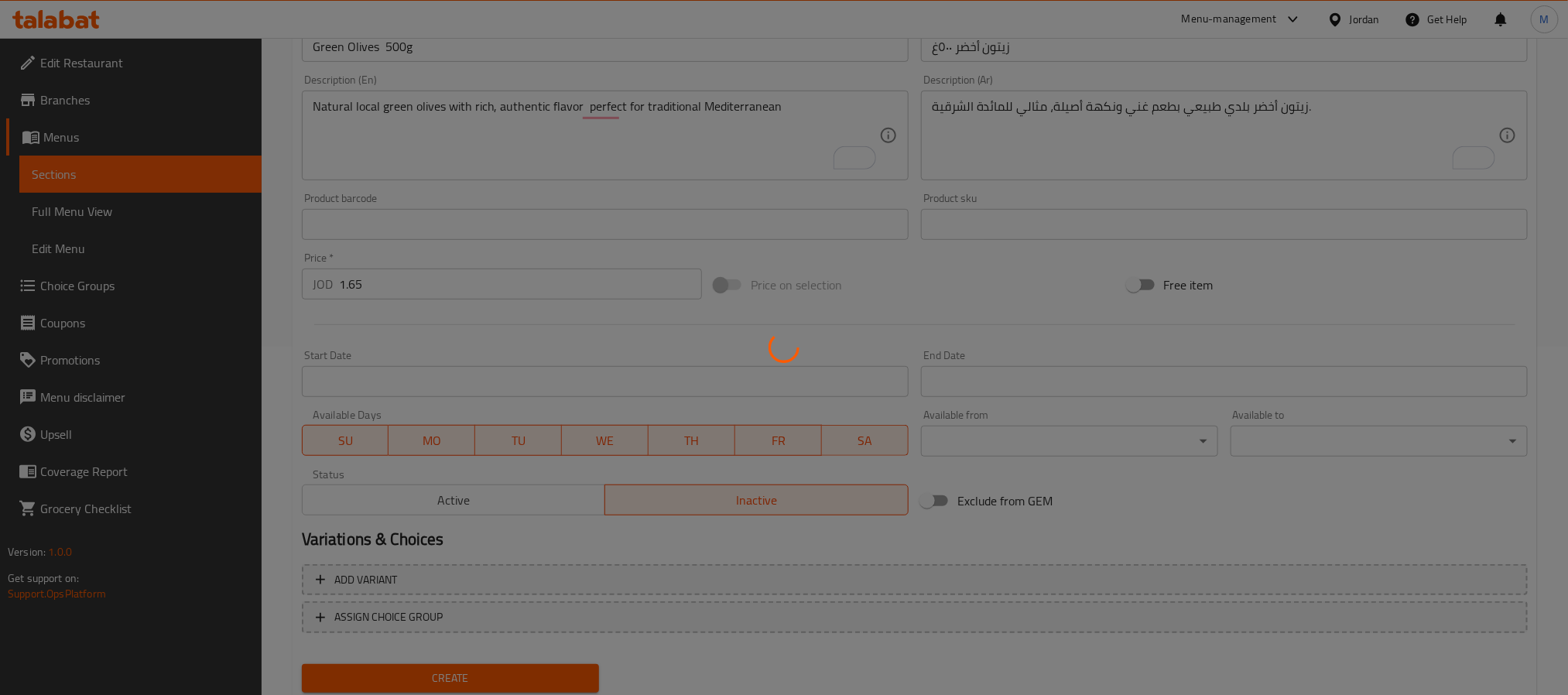
type input "0"
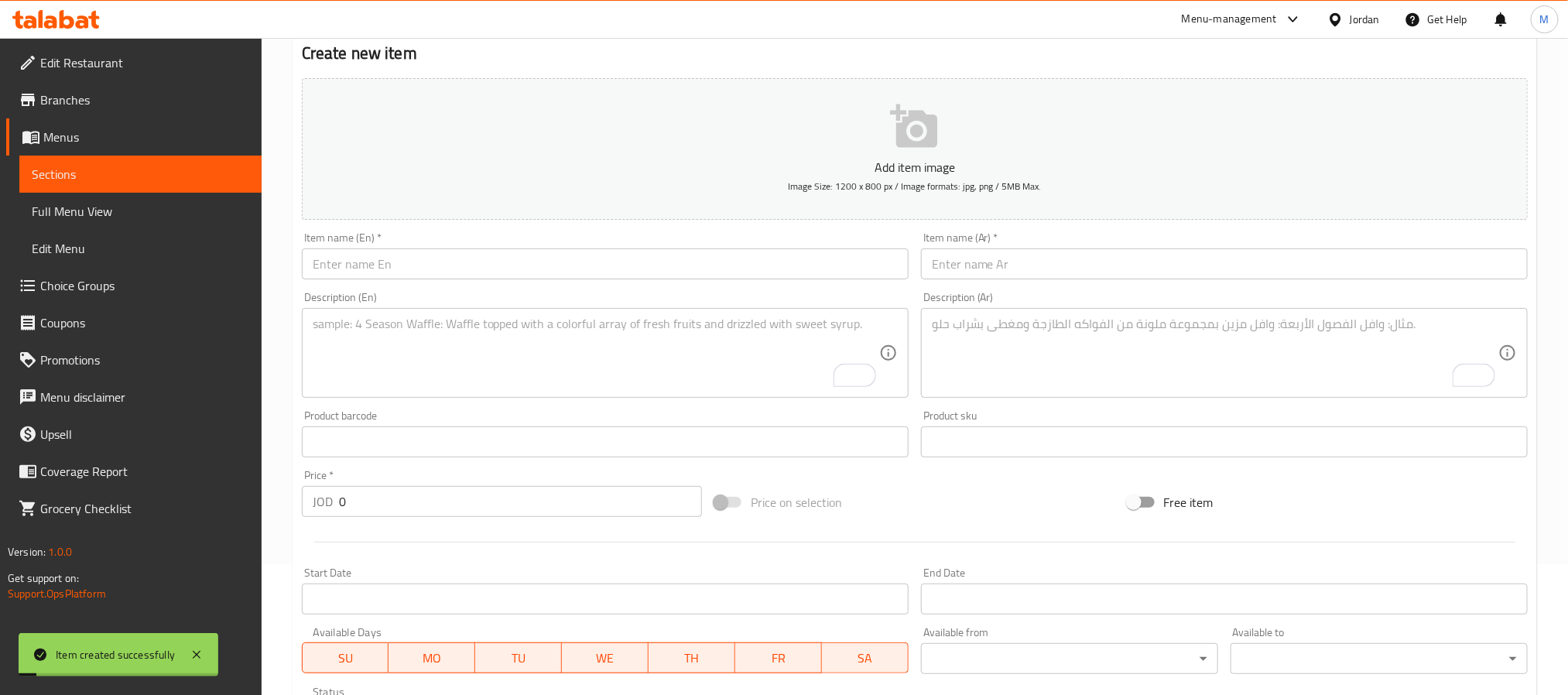
scroll to position [0, 0]
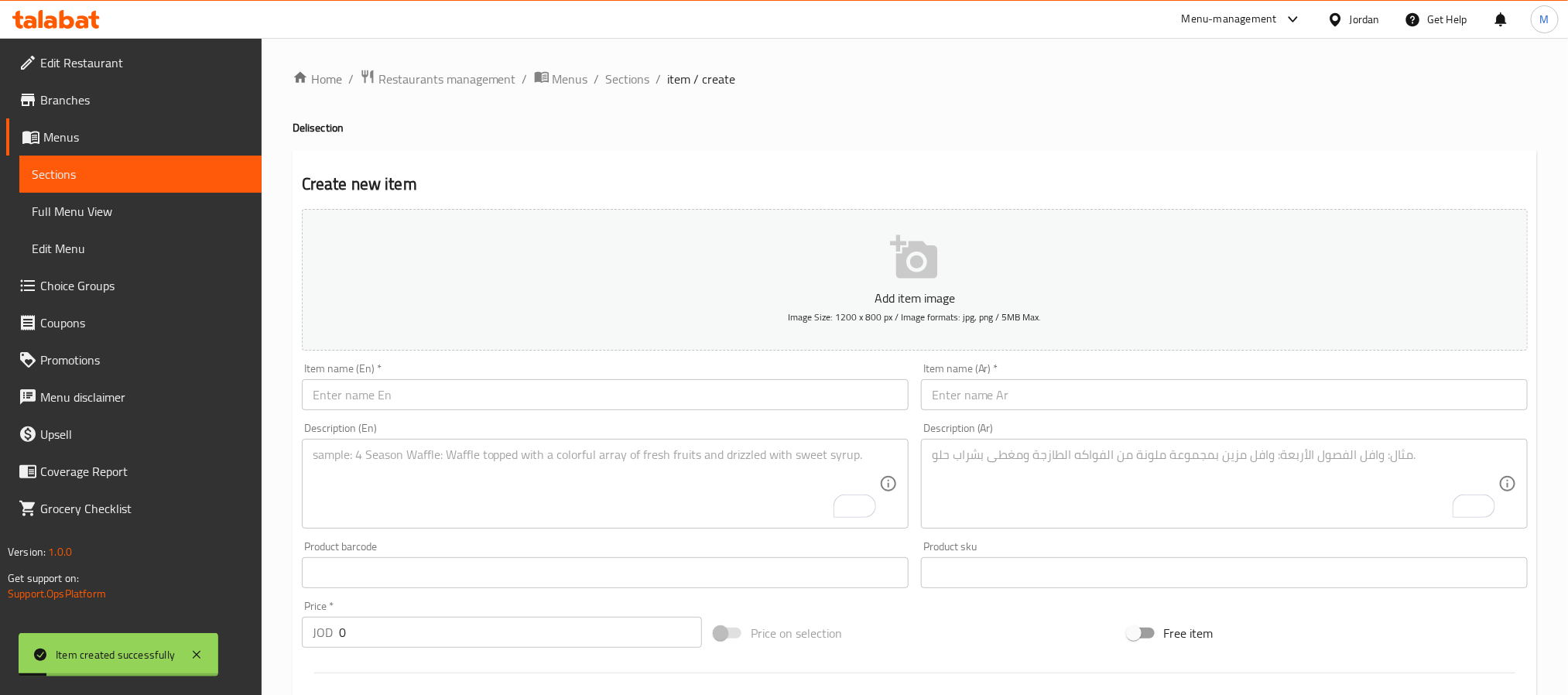
click at [576, 398] on input "text" at bounding box center [605, 395] width 607 height 31
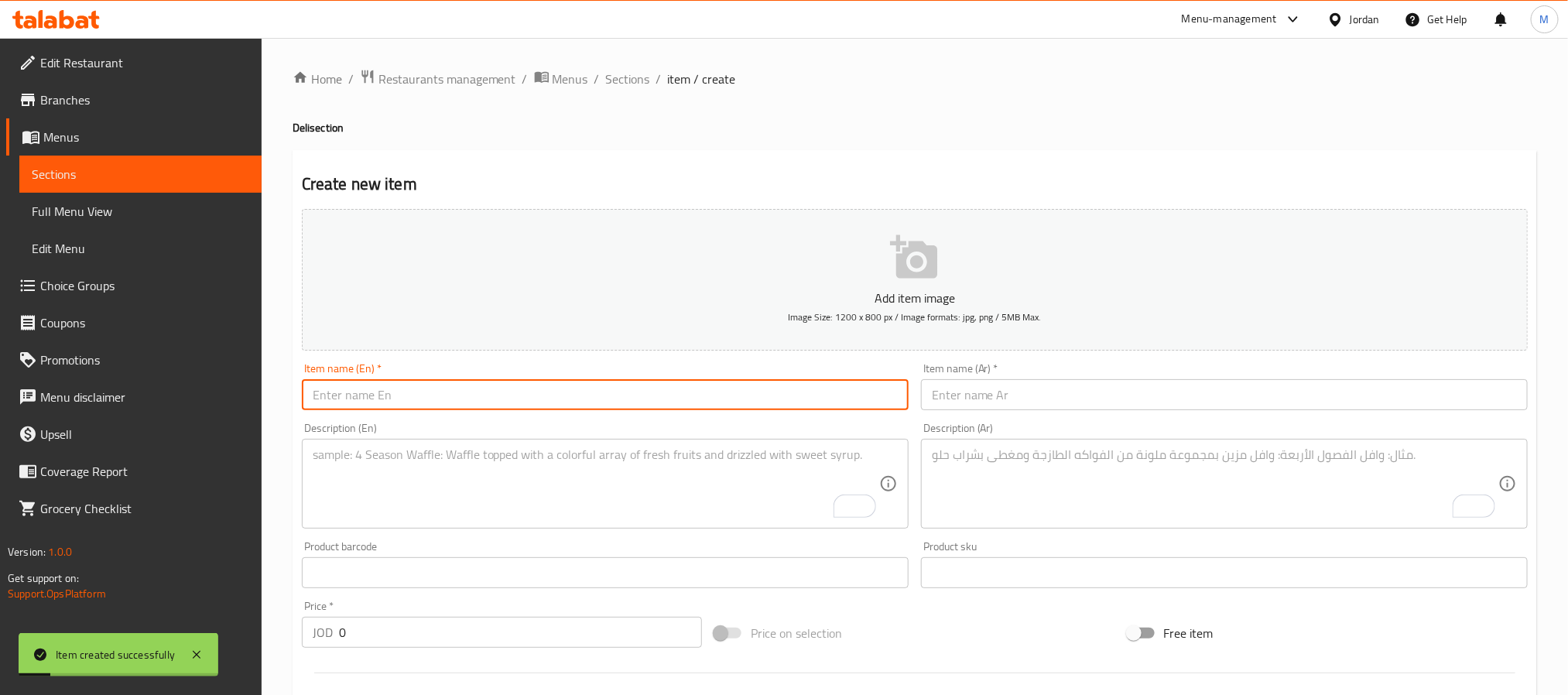
paste input "Sliced Black Olives – 200g"
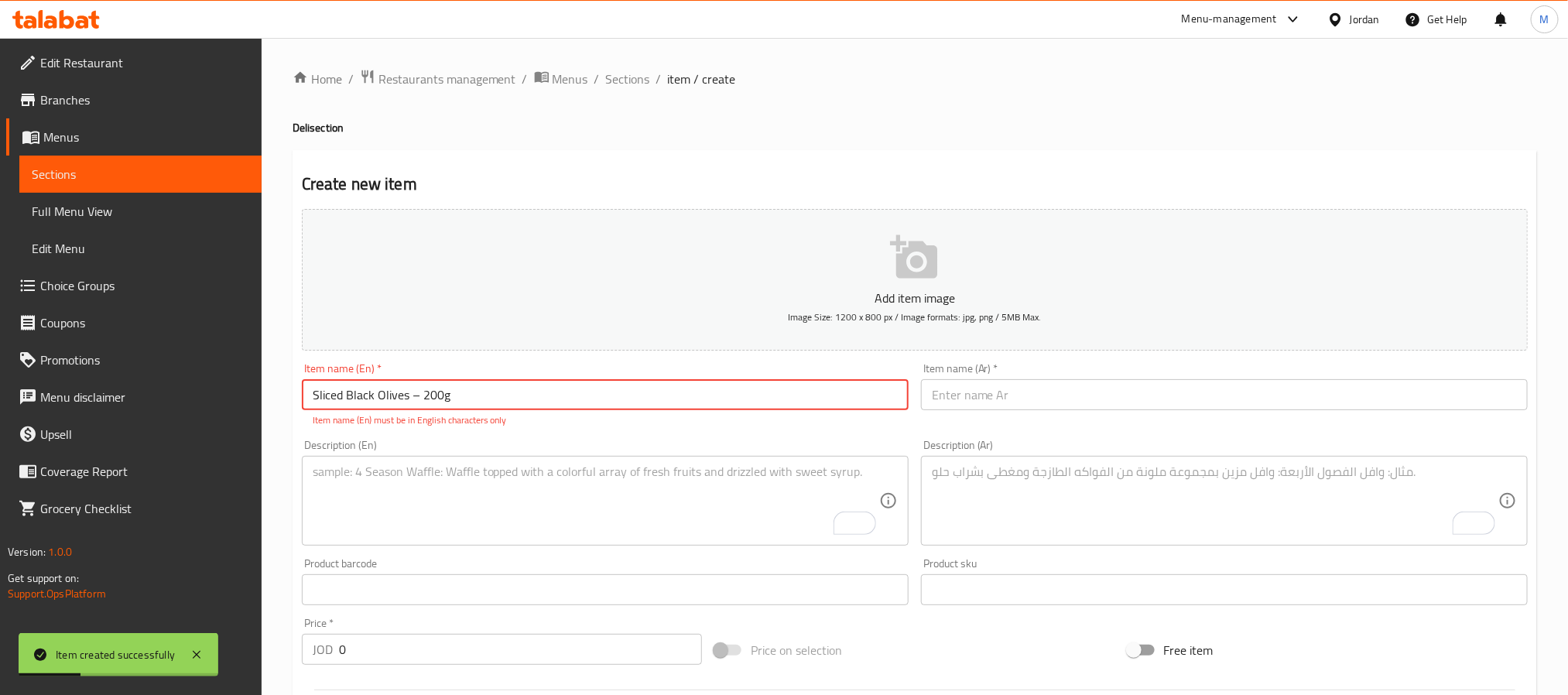
click at [412, 393] on input "Sliced Black Olives – 200g" at bounding box center [605, 395] width 607 height 31
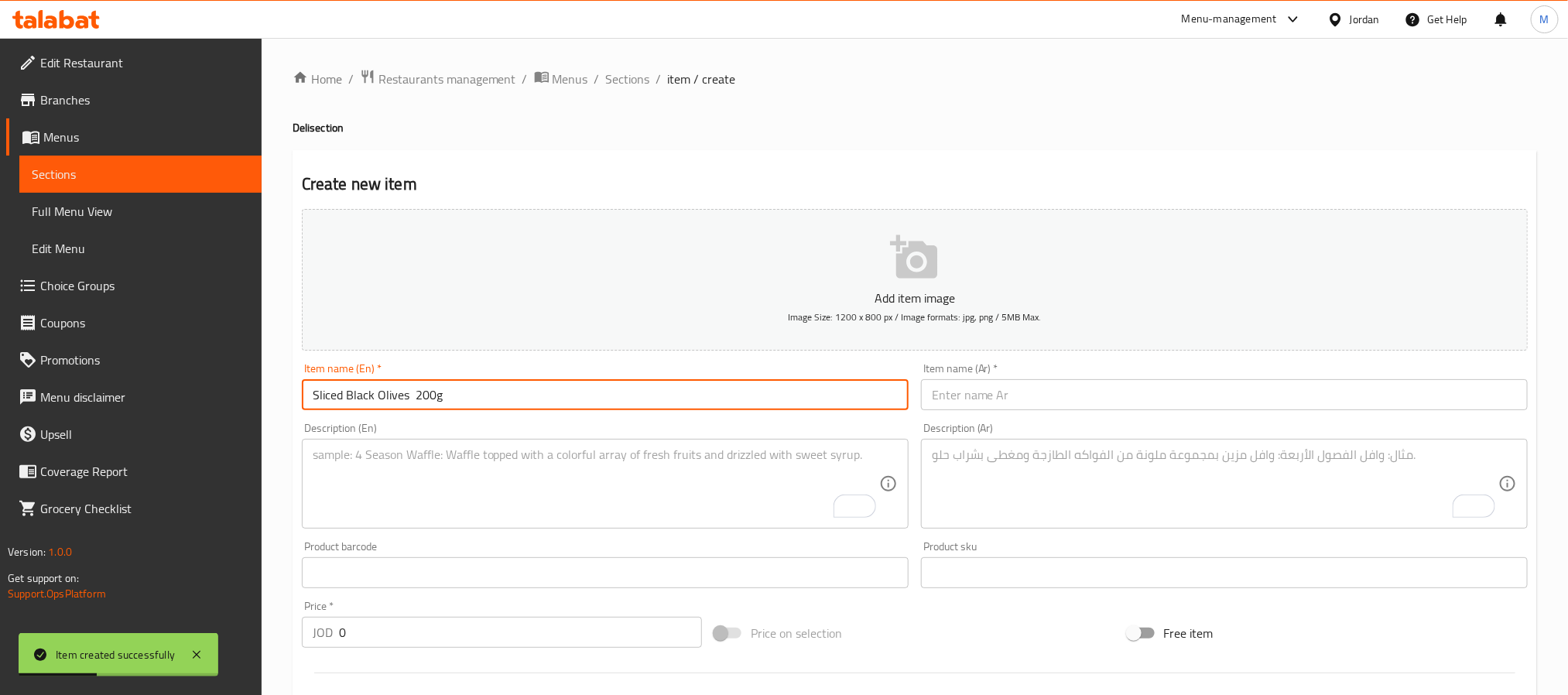
type input "Sliced Black Olives 200g"
click at [1089, 400] on input "text" at bounding box center [1224, 395] width 607 height 31
paste input "زيتون اسود شرحات ٢٠٠غ"
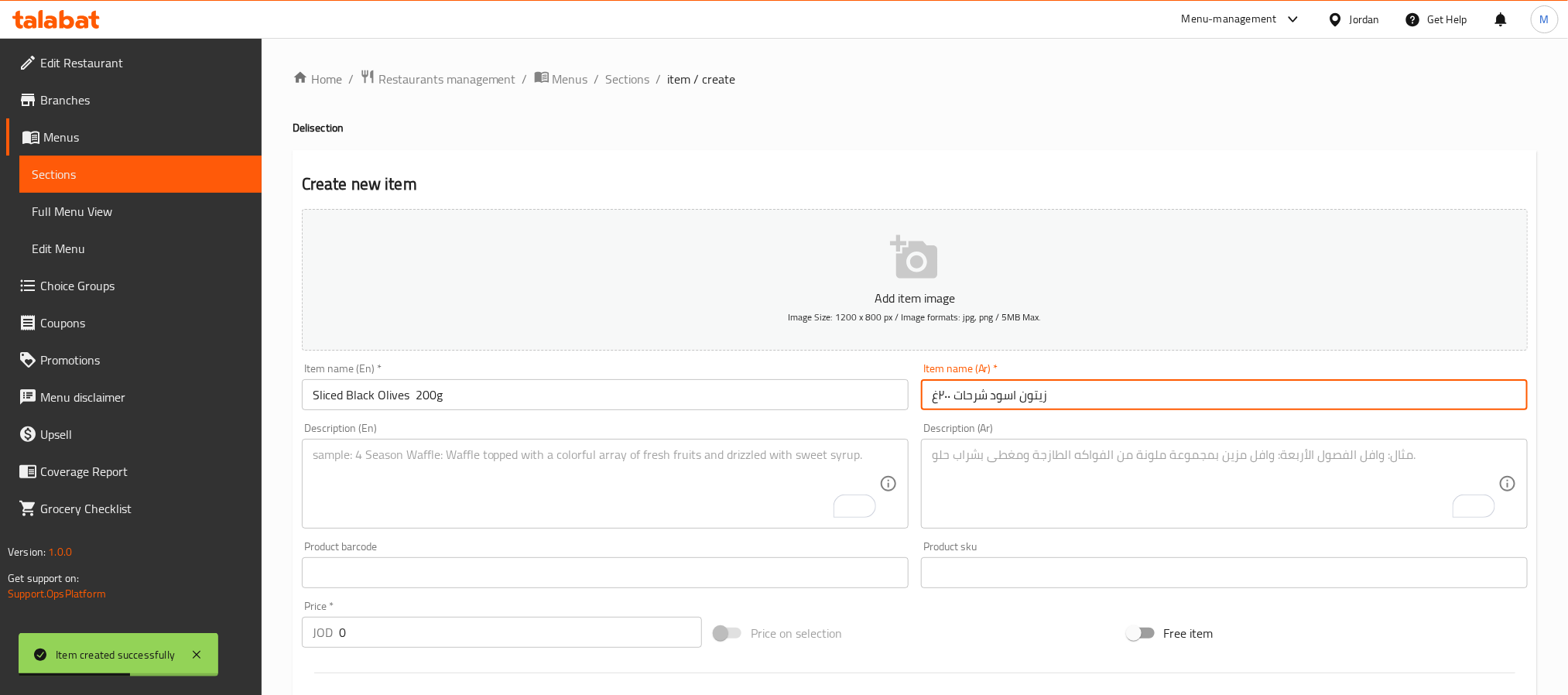
type input "زيتون اسود شرحات ٢٠٠غ"
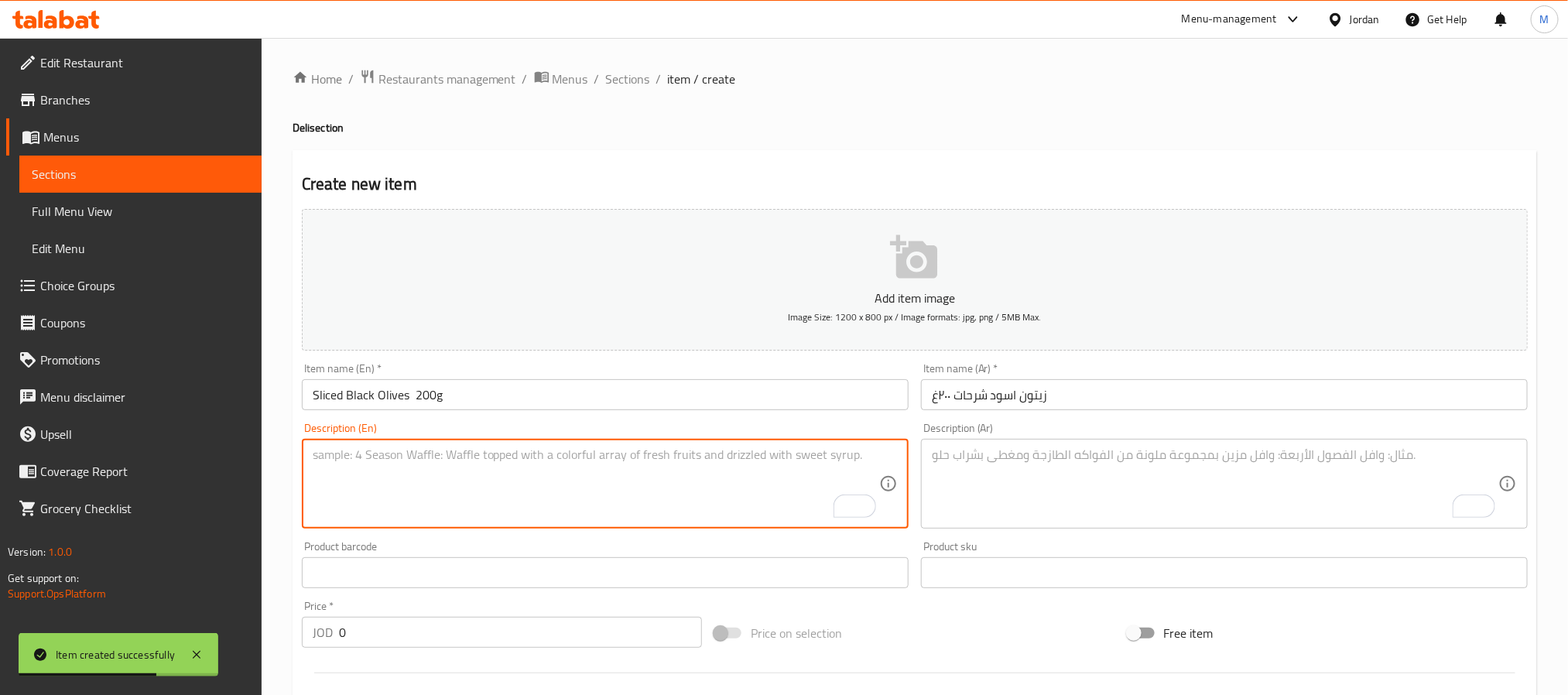
click at [562, 495] on textarea "To enrich screen reader interactions, please activate Accessibility in Grammarl…" at bounding box center [595, 485] width 567 height 74
paste textarea "Sliced black olives, ready to use for pizzas, salads, and baked dishes"
type textarea "Sliced black olives, ready to use for pizzas, salads, and baked dishes"
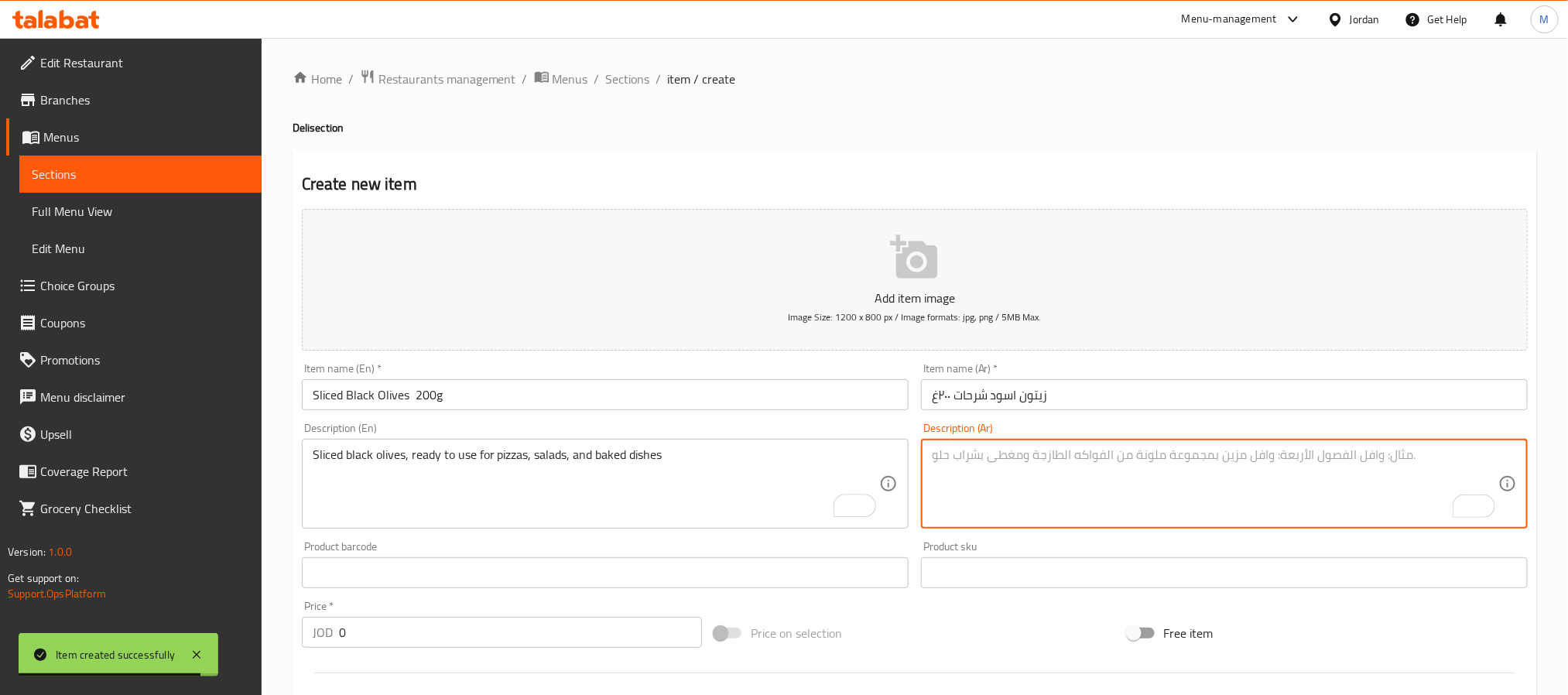
click at [1015, 478] on textarea "To enrich screen reader interactions, please activate Accessibility in Grammarl…" at bounding box center [1214, 485] width 567 height 74
paste textarea "زيتون أسود مقطع إلى شرائح، جاهز للاستخدام في البيتزا والسلطات والمعجنات."
type textarea "زيتون أسود مقطع إلى شرائح، جاهز للاستخدام في البيتزا والسلطات والمعجنات."
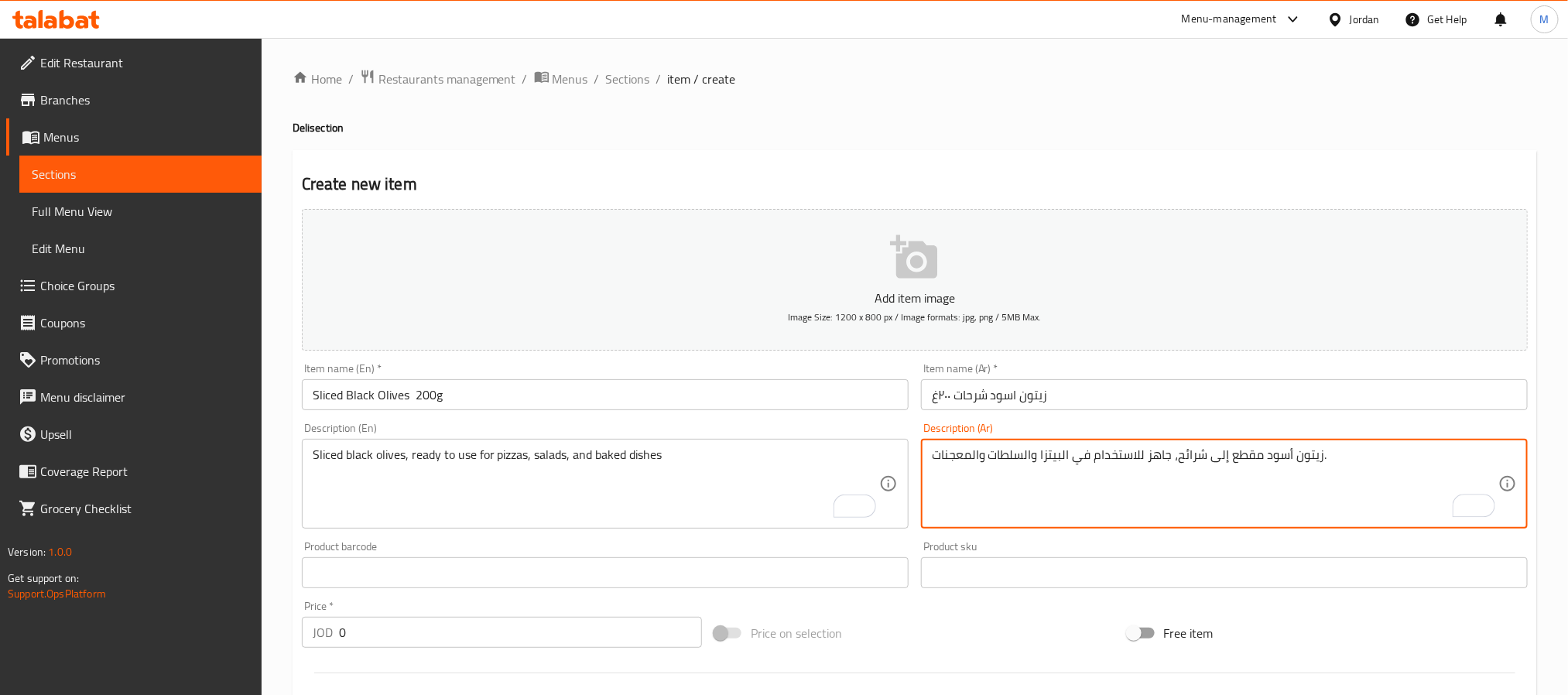
scroll to position [397, 0]
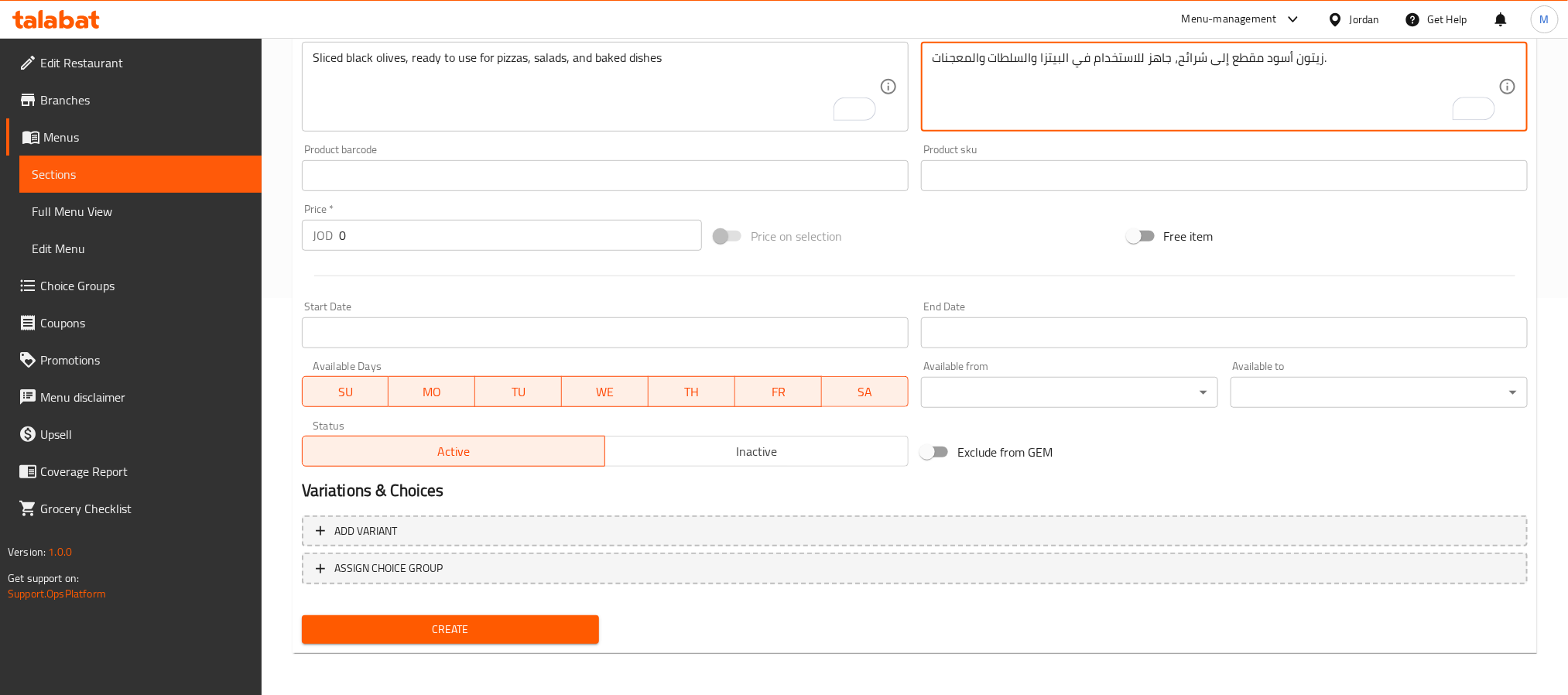
click at [620, 248] on input "0" at bounding box center [520, 235] width 362 height 31
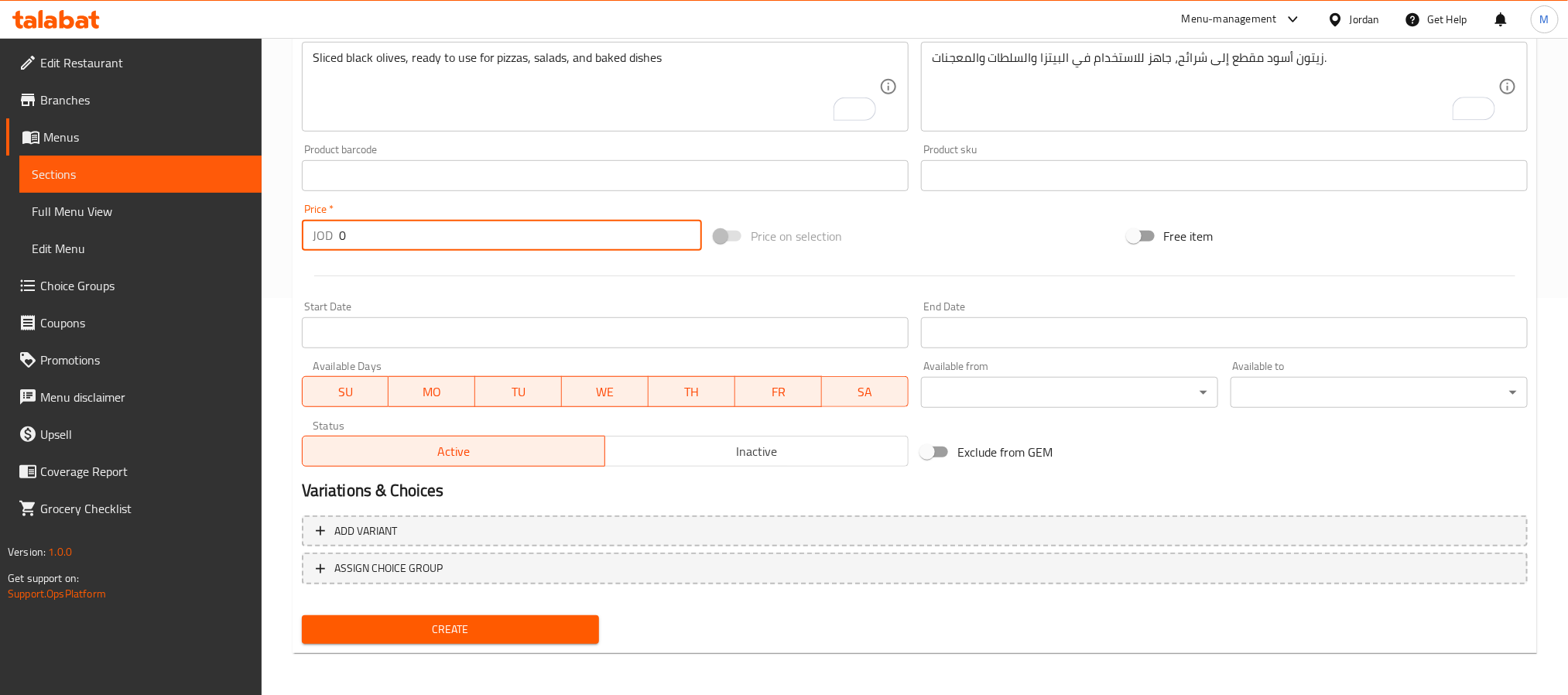
click at [620, 248] on input "0" at bounding box center [520, 235] width 362 height 31
paste input "1.2"
type input "1.20"
click at [695, 472] on div "Status Active Inactive" at bounding box center [605, 443] width 619 height 59
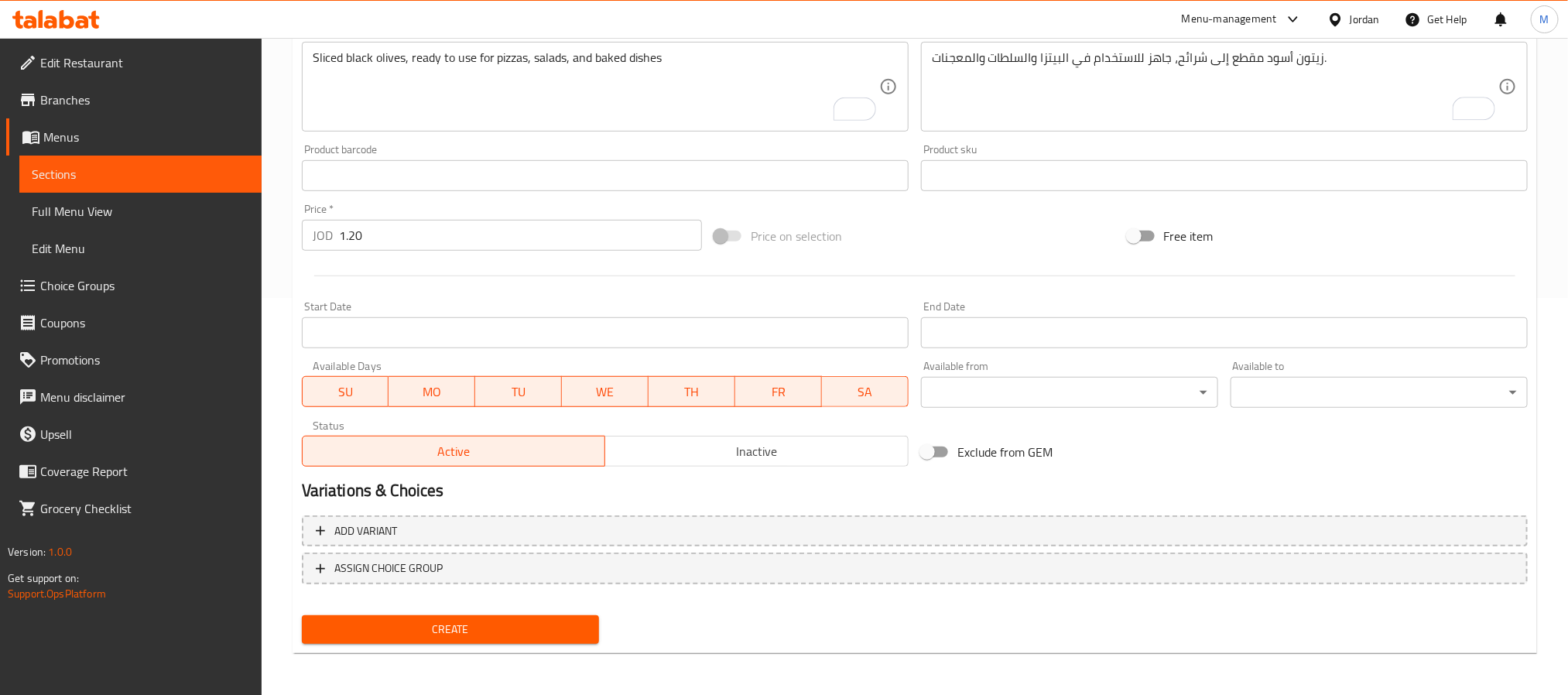
click at [698, 457] on span "Inactive" at bounding box center [756, 452] width 291 height 23
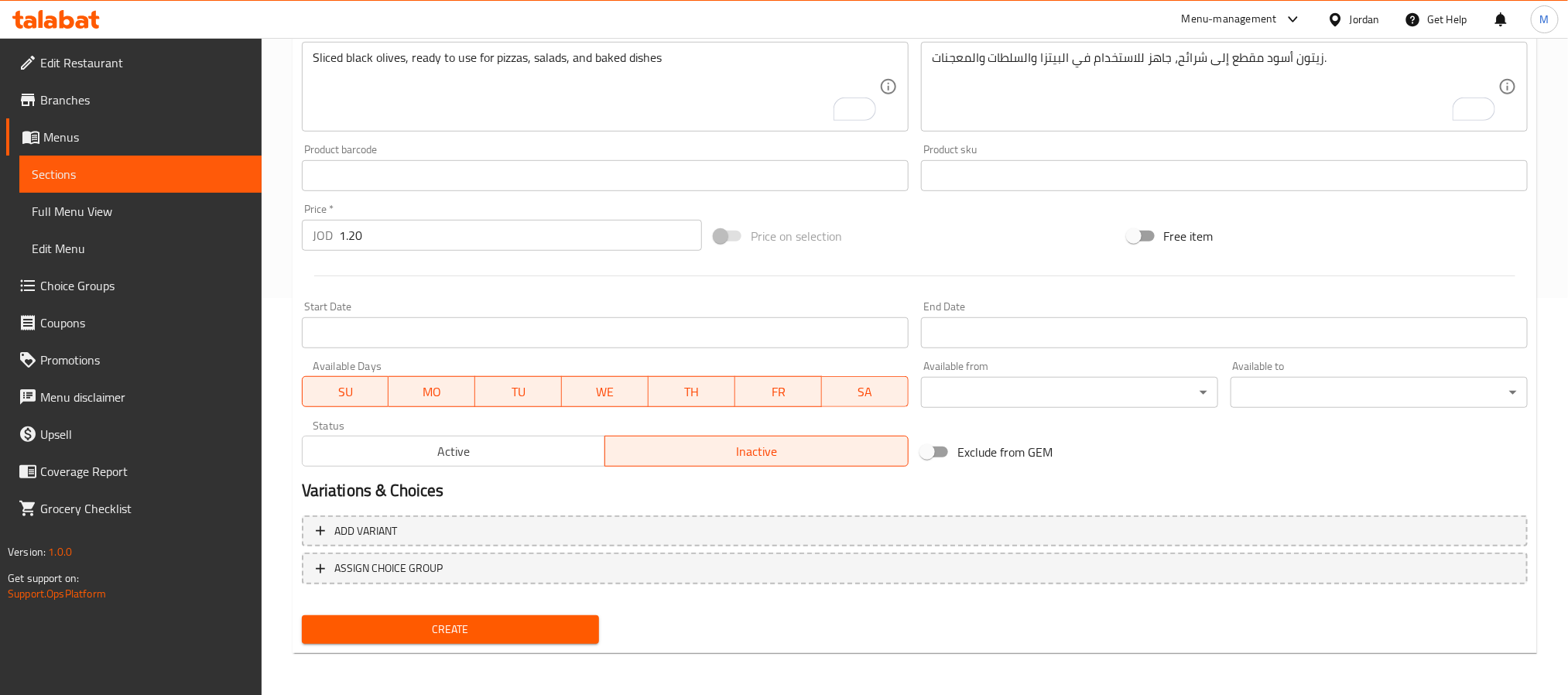
click at [559, 617] on button "Create" at bounding box center [450, 630] width 297 height 28
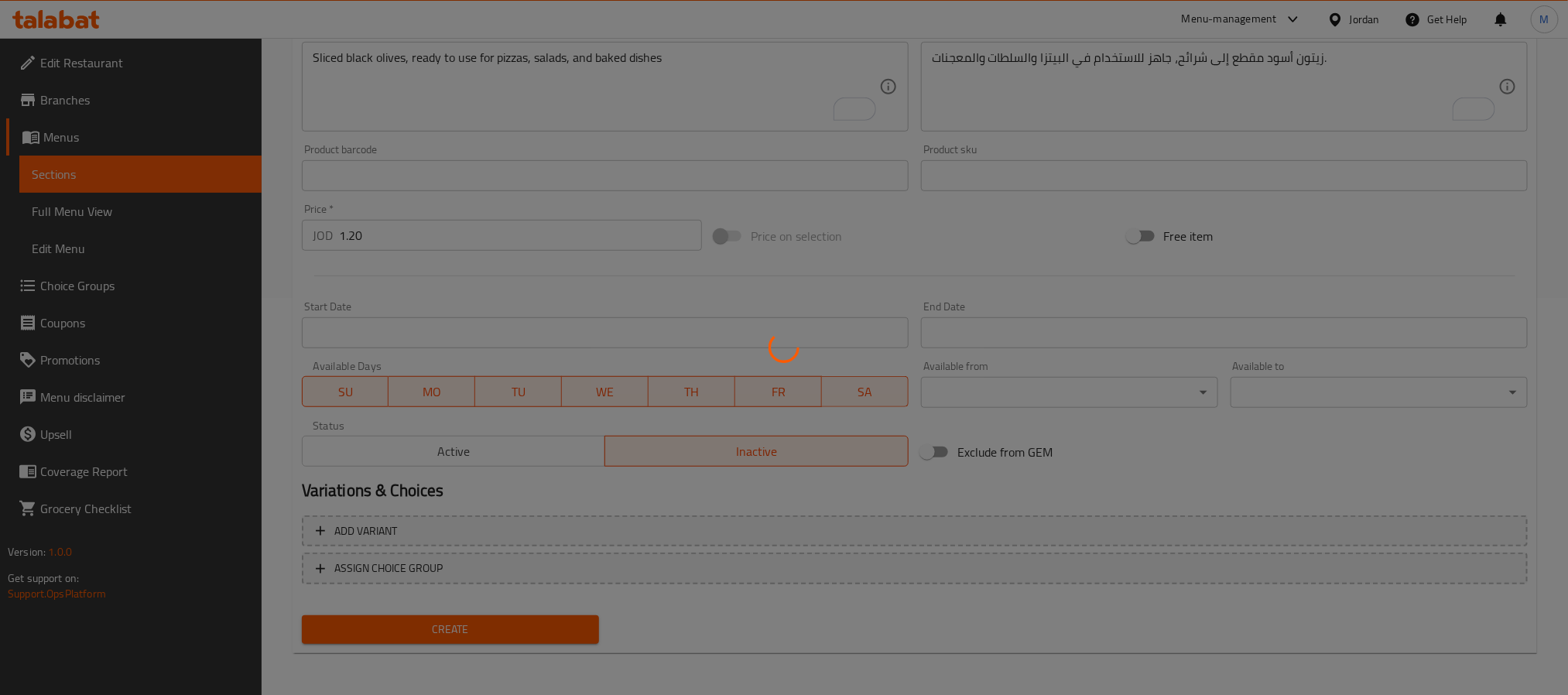
type input "0"
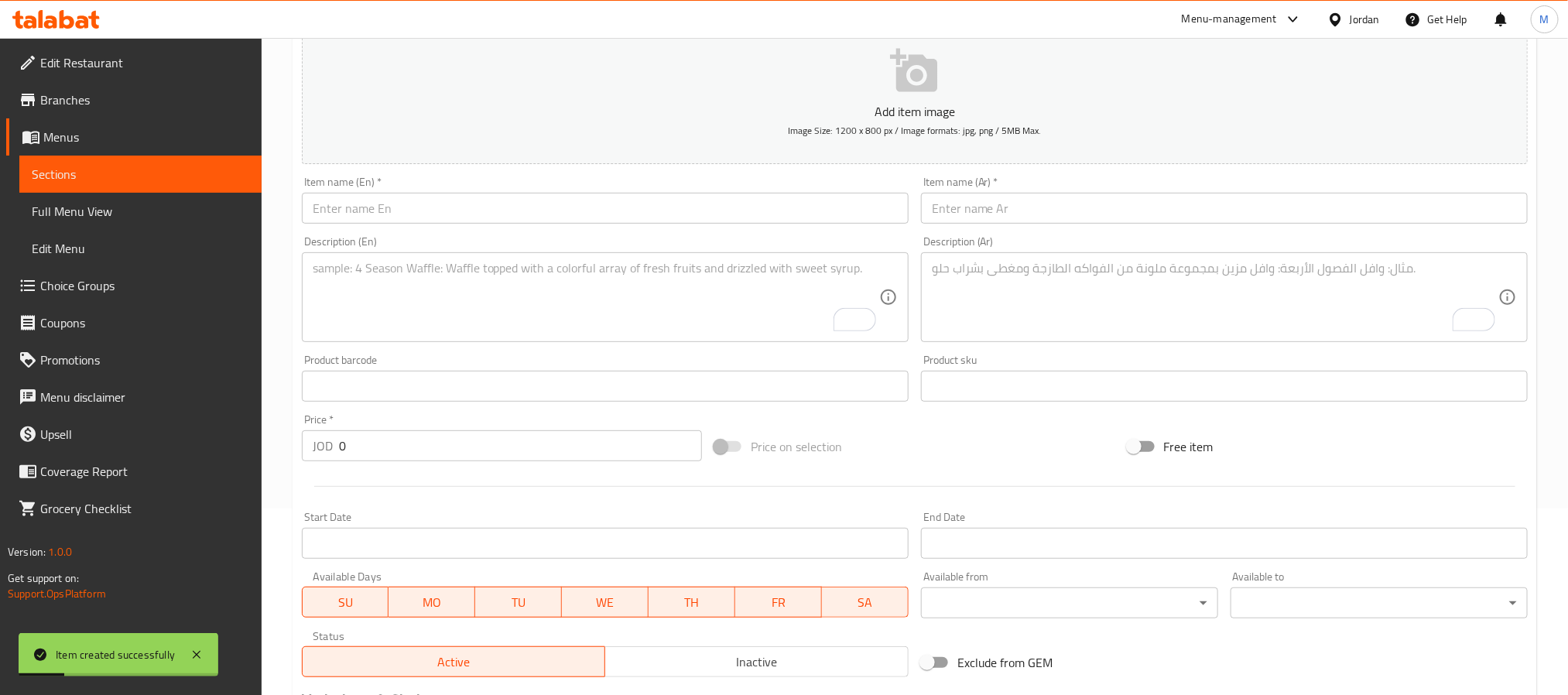
scroll to position [165, 0]
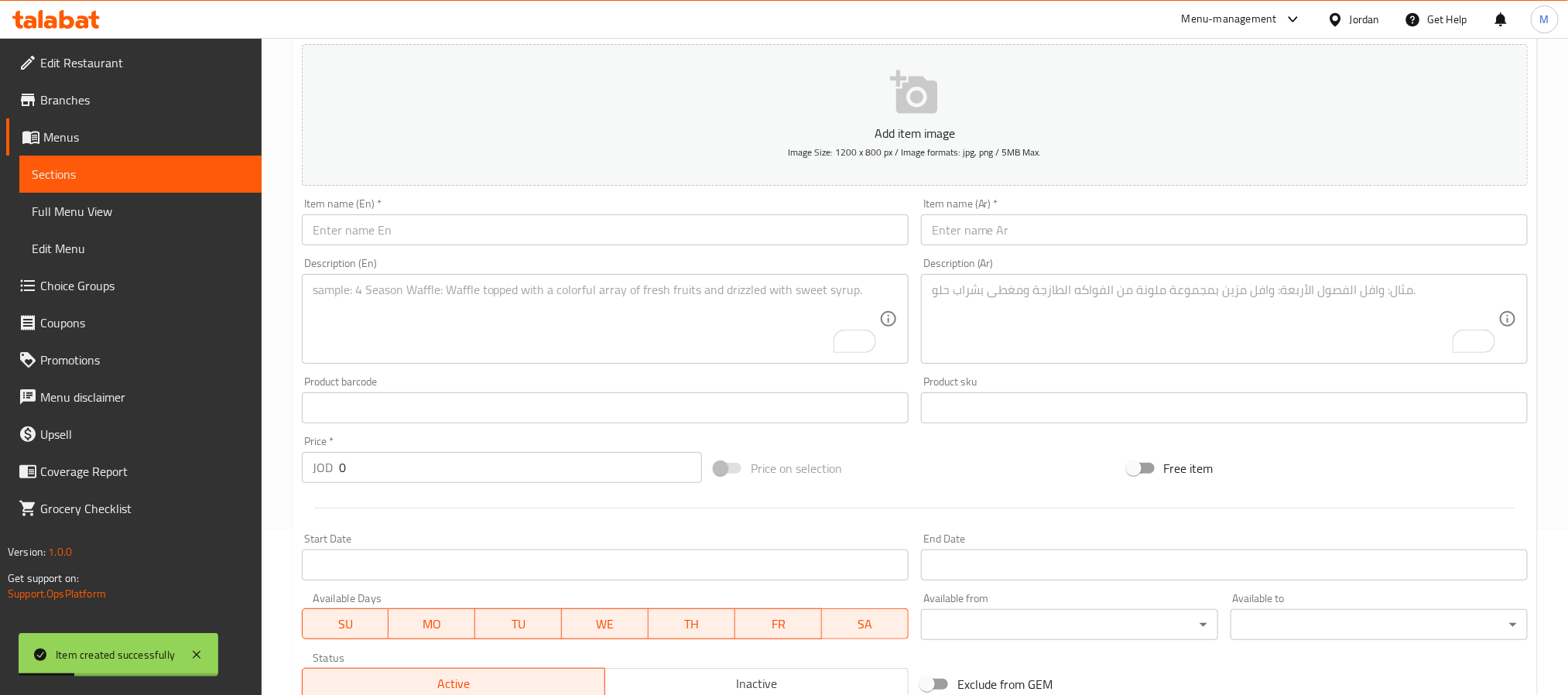
click at [553, 226] on input "text" at bounding box center [605, 229] width 607 height 31
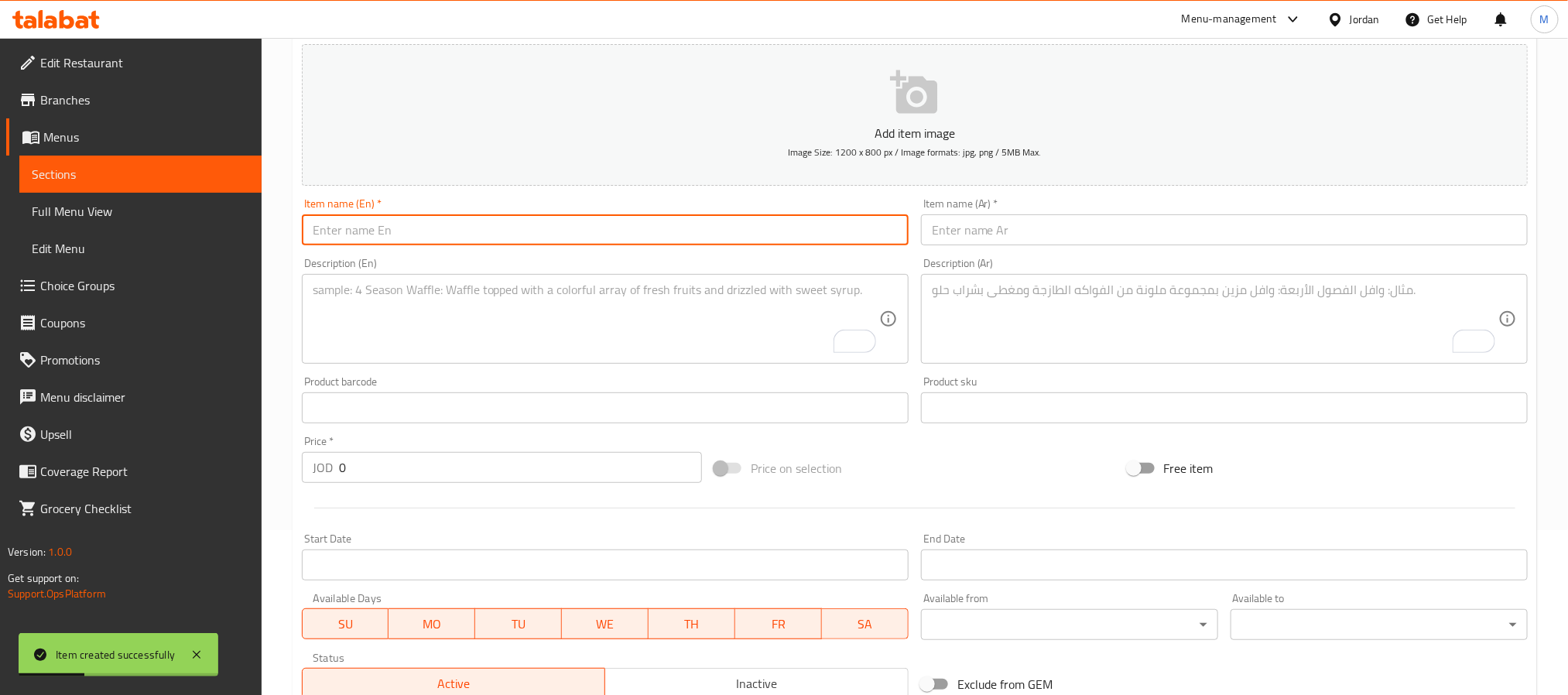
paste input "Spanish Black Olives – 200g"
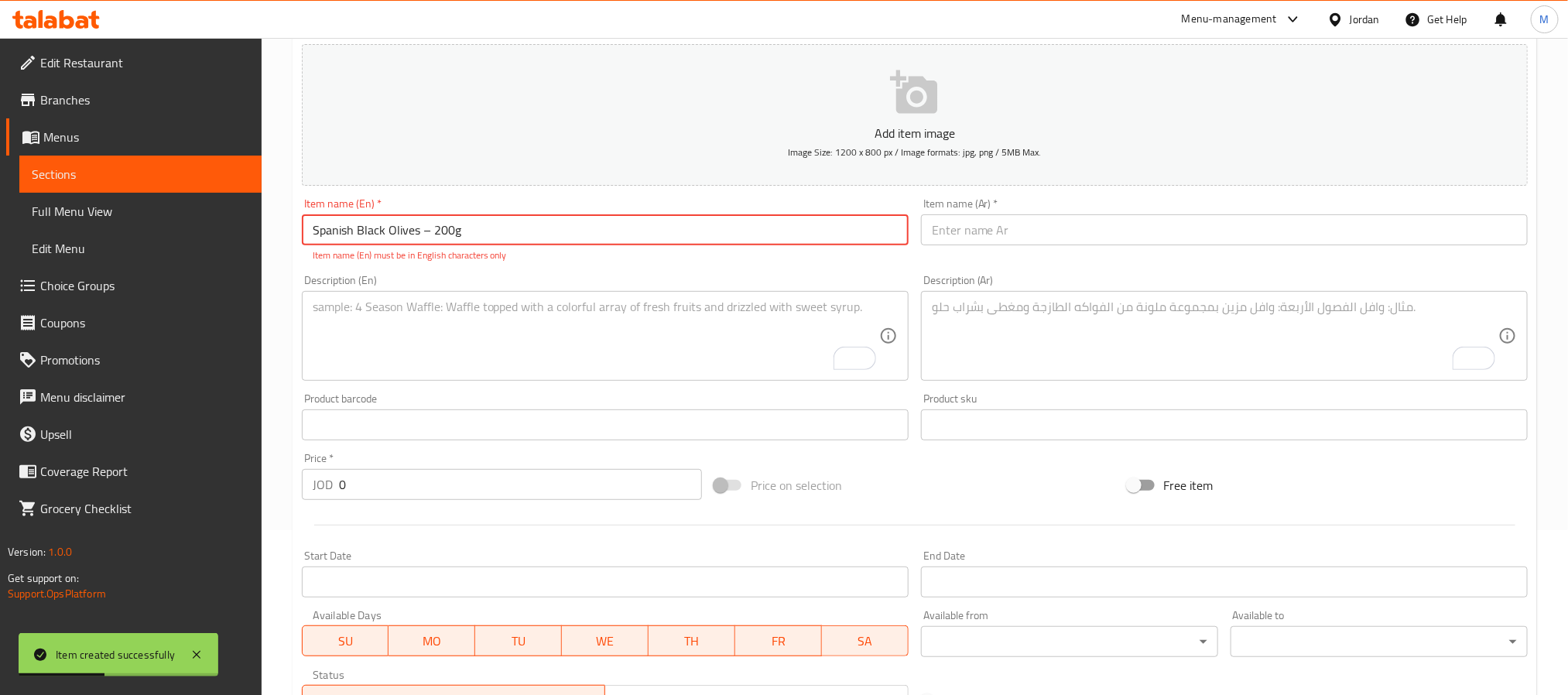
click at [422, 233] on input "Spanish Black Olives – 200g" at bounding box center [605, 229] width 607 height 31
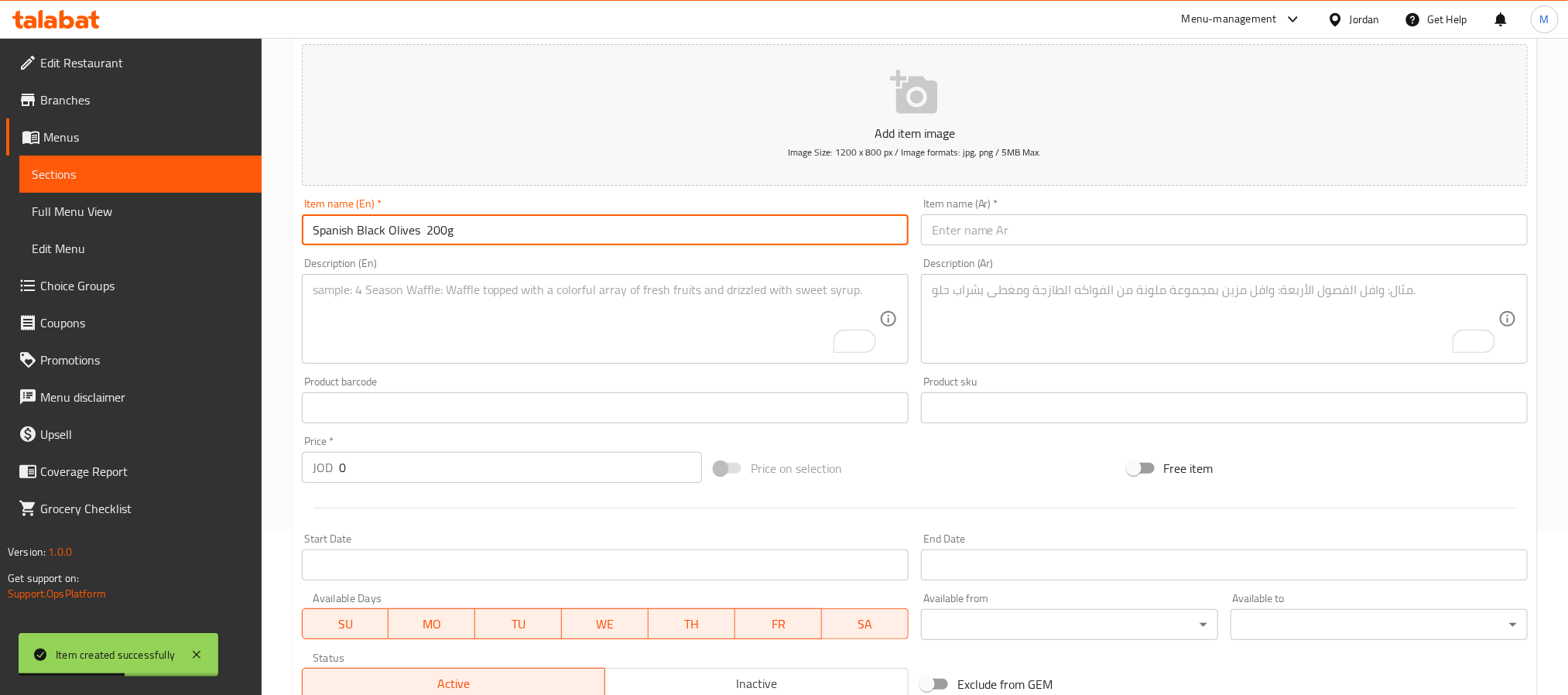
type input "Spanish Black Olives 200g"
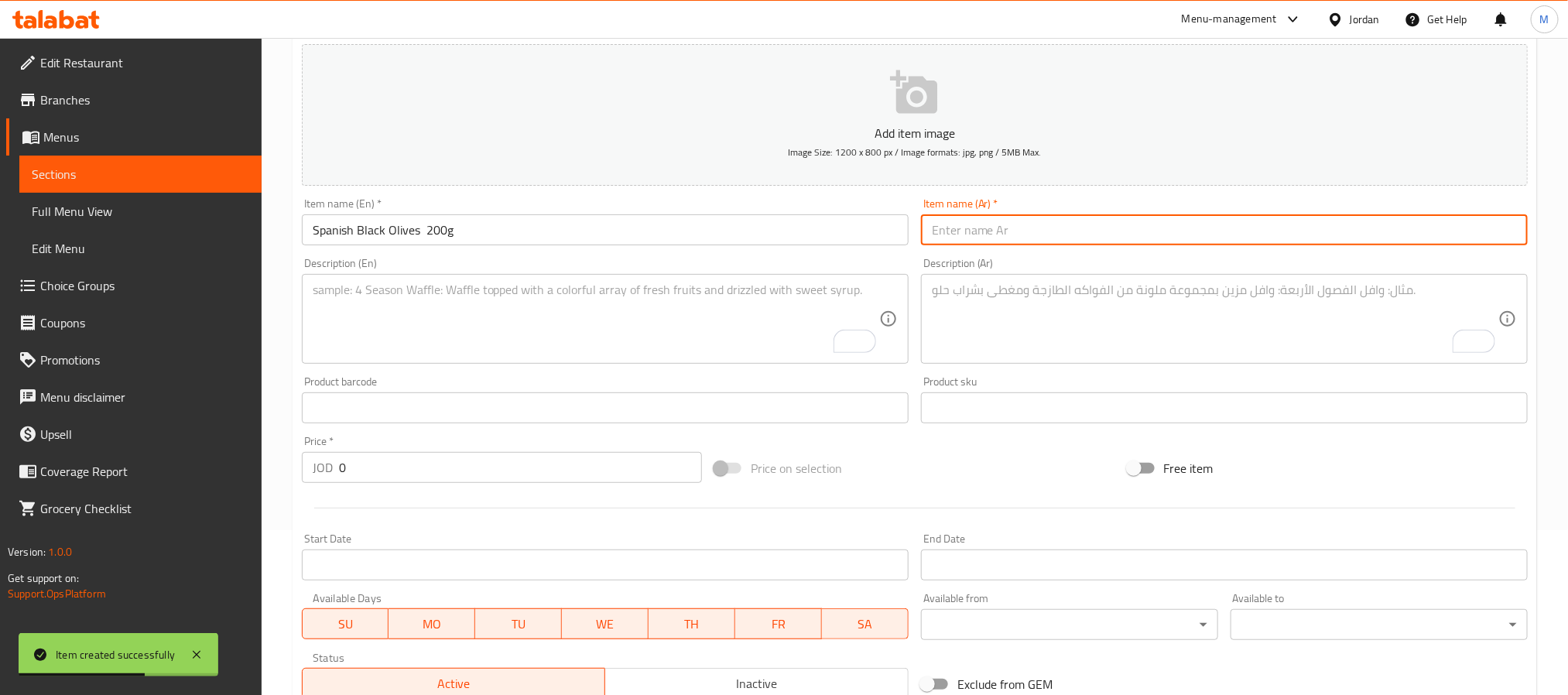
drag, startPoint x: 992, startPoint y: 236, endPoint x: 1012, endPoint y: 203, distance: 38.6
click at [992, 236] on input "text" at bounding box center [1224, 229] width 607 height 31
paste input "زيتون اسود اسباني٢٠٠غ"
type input "زيتون اسود اسباني٢٠٠غ"
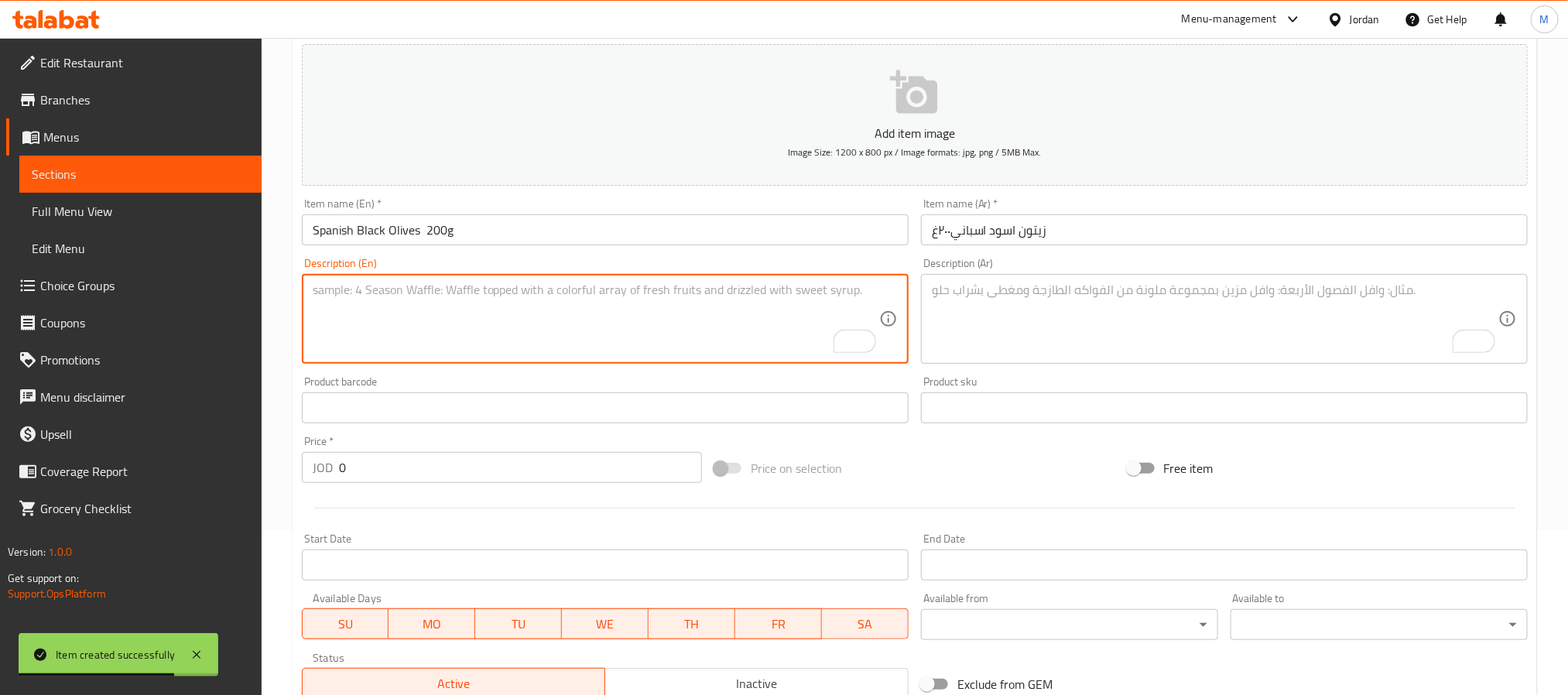
click at [525, 308] on textarea "To enrich screen reader interactions, please activate Accessibility in Grammarl…" at bounding box center [595, 319] width 567 height 74
paste textarea "Premium Spanish black olives with a smooth flavor and superior quality"
type textarea "Premium Spanish black olives with a smooth flavor and superior quality"
drag, startPoint x: 1105, startPoint y: 324, endPoint x: 1139, endPoint y: 149, distance: 178.3
click at [1102, 324] on textarea "To enrich screen reader interactions, please activate Accessibility in Grammarl…" at bounding box center [1214, 319] width 567 height 74
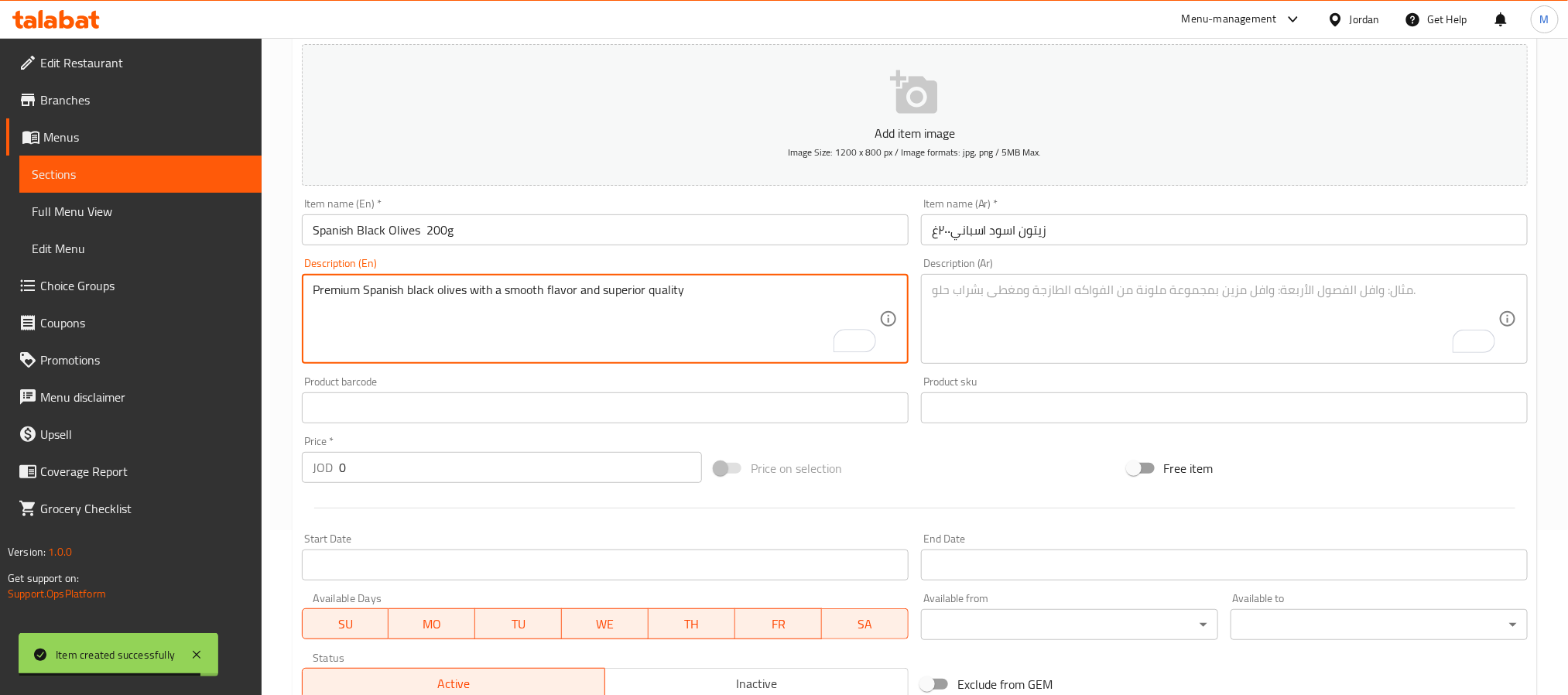
paste textarea "زيتون أسود إسباني فاخر بنكهة ناعمة وجودة عالية."
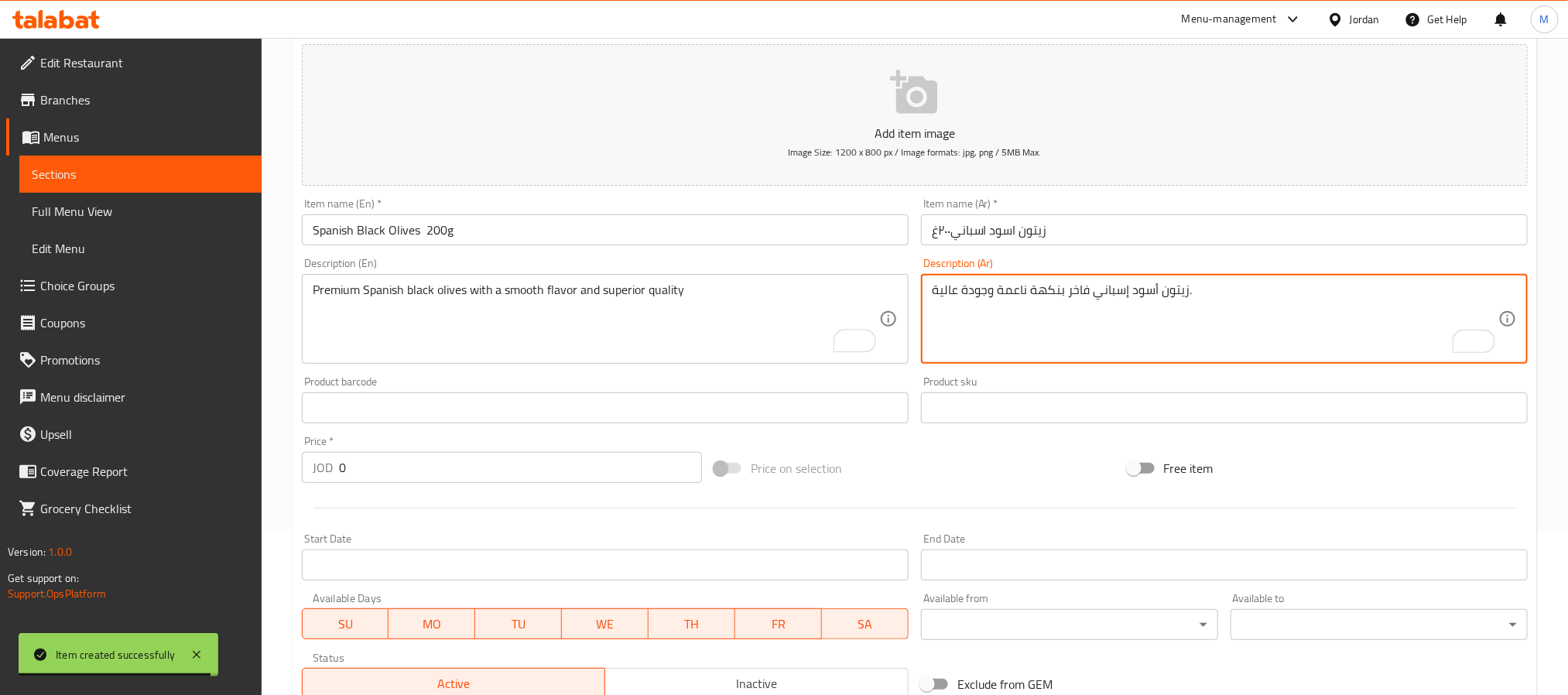
type textarea "زيتون أسود إسباني فاخر بنكهة ناعمة وجودة عالية."
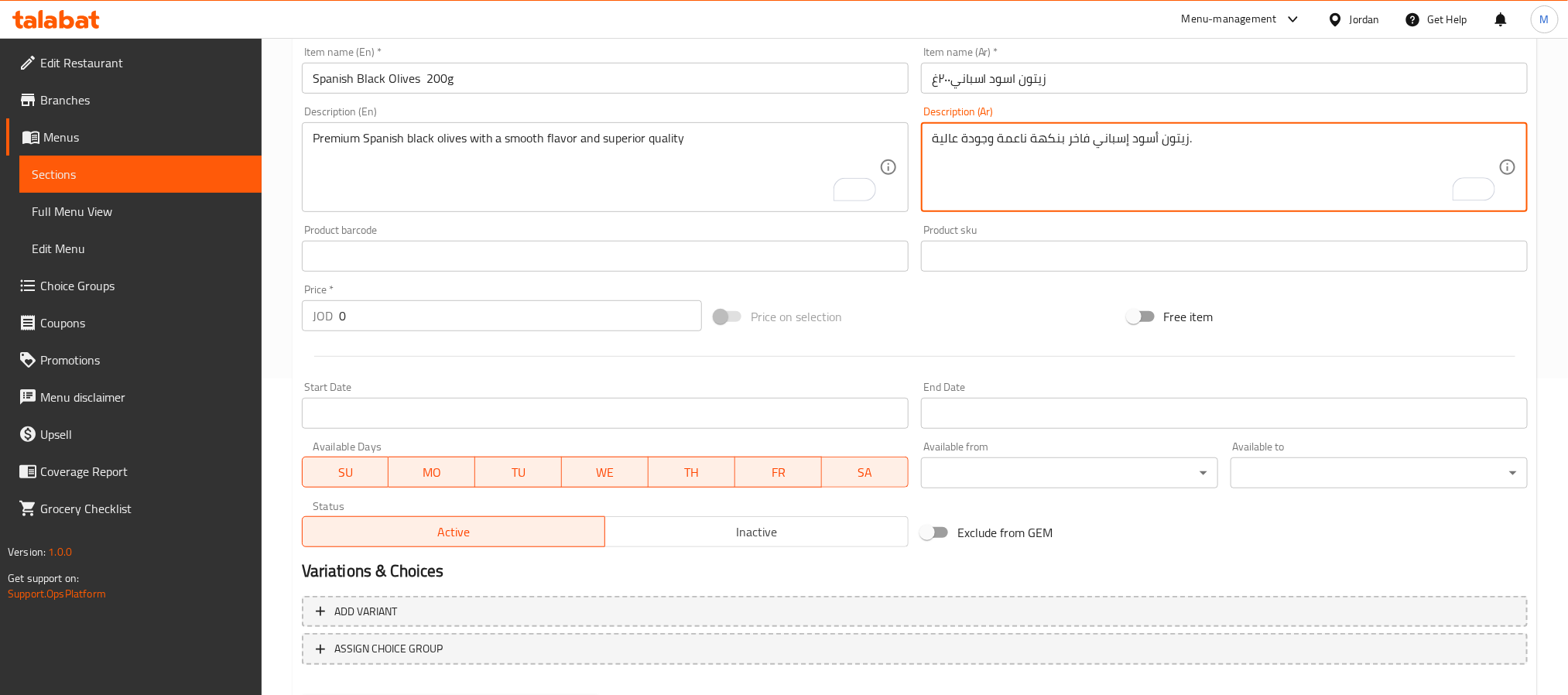
scroll to position [397, 0]
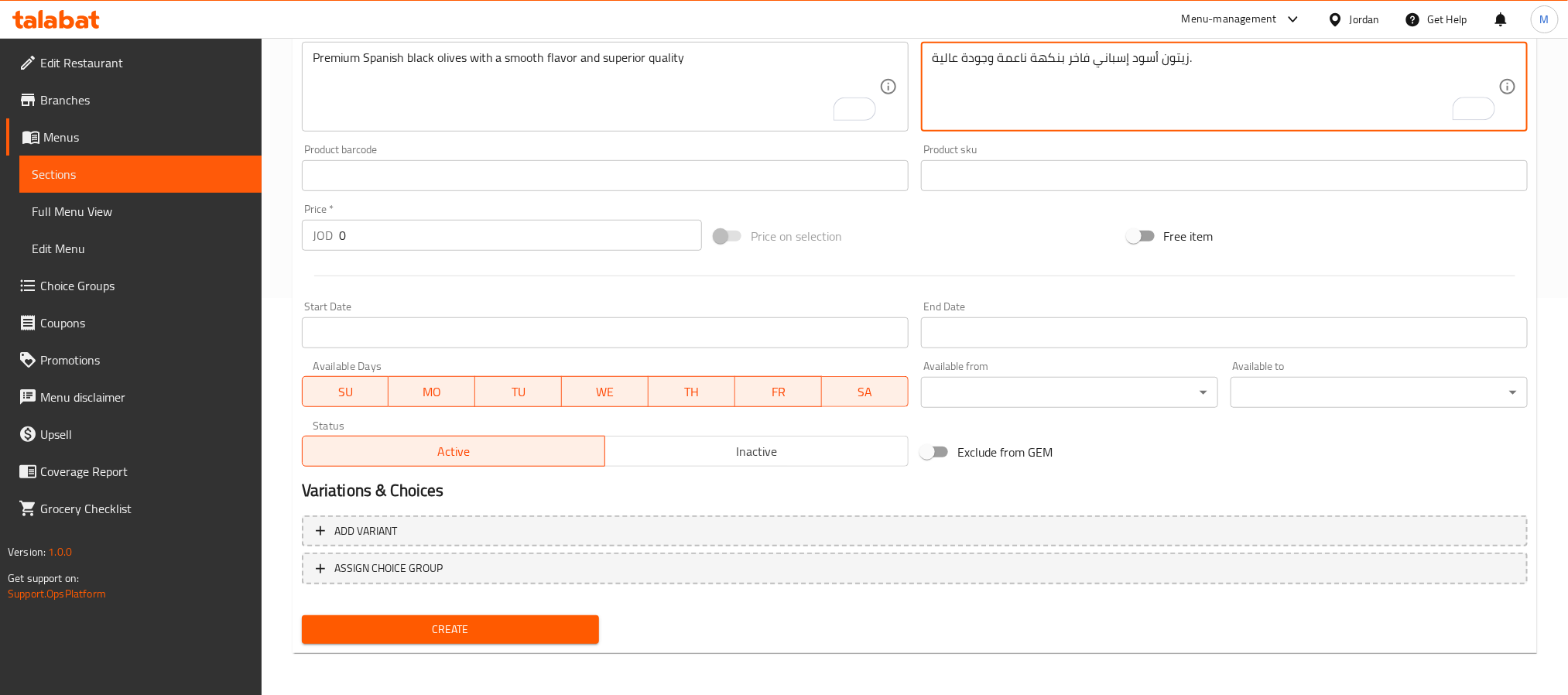
click at [790, 433] on div "Active Inactive" at bounding box center [605, 443] width 607 height 46
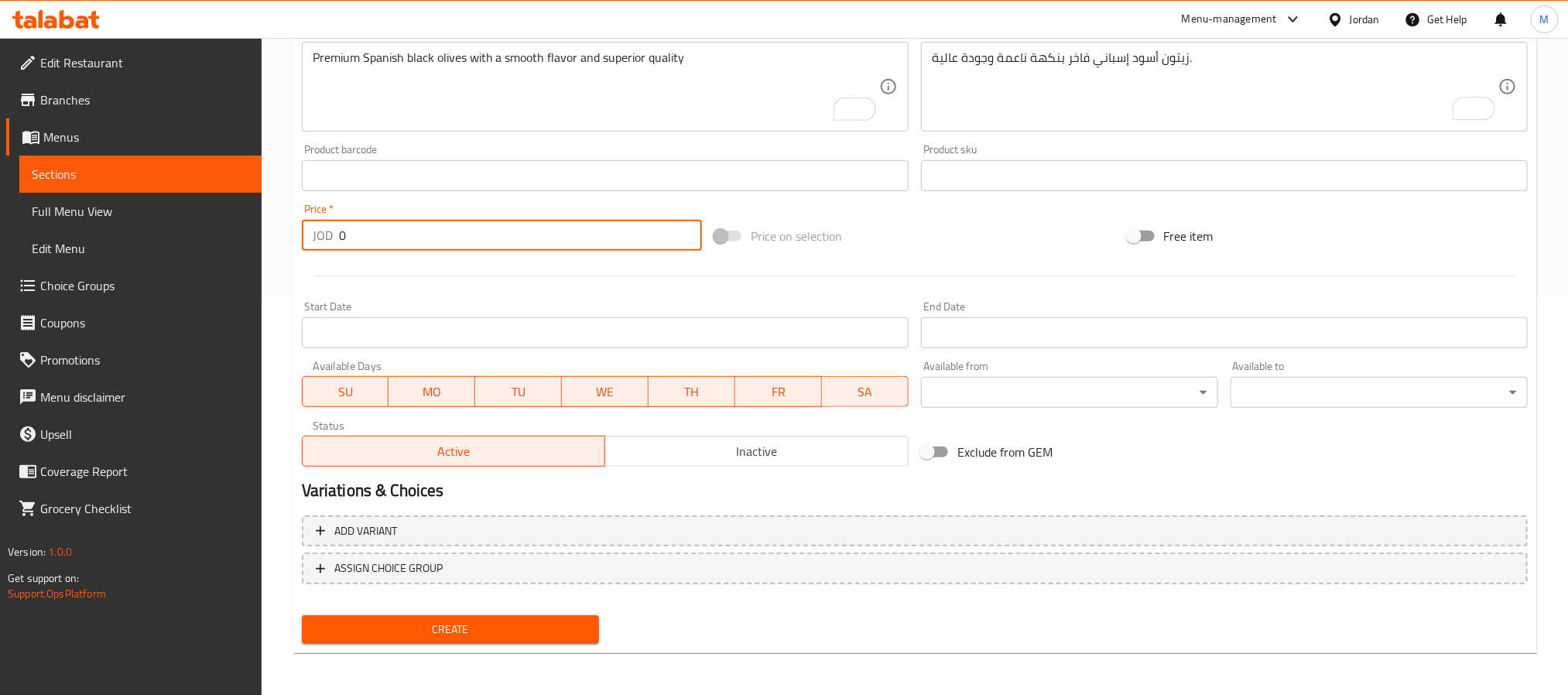
click at [601, 244] on input "0" at bounding box center [520, 235] width 362 height 31
click at [604, 244] on input "0" at bounding box center [520, 235] width 362 height 31
paste input "1.2"
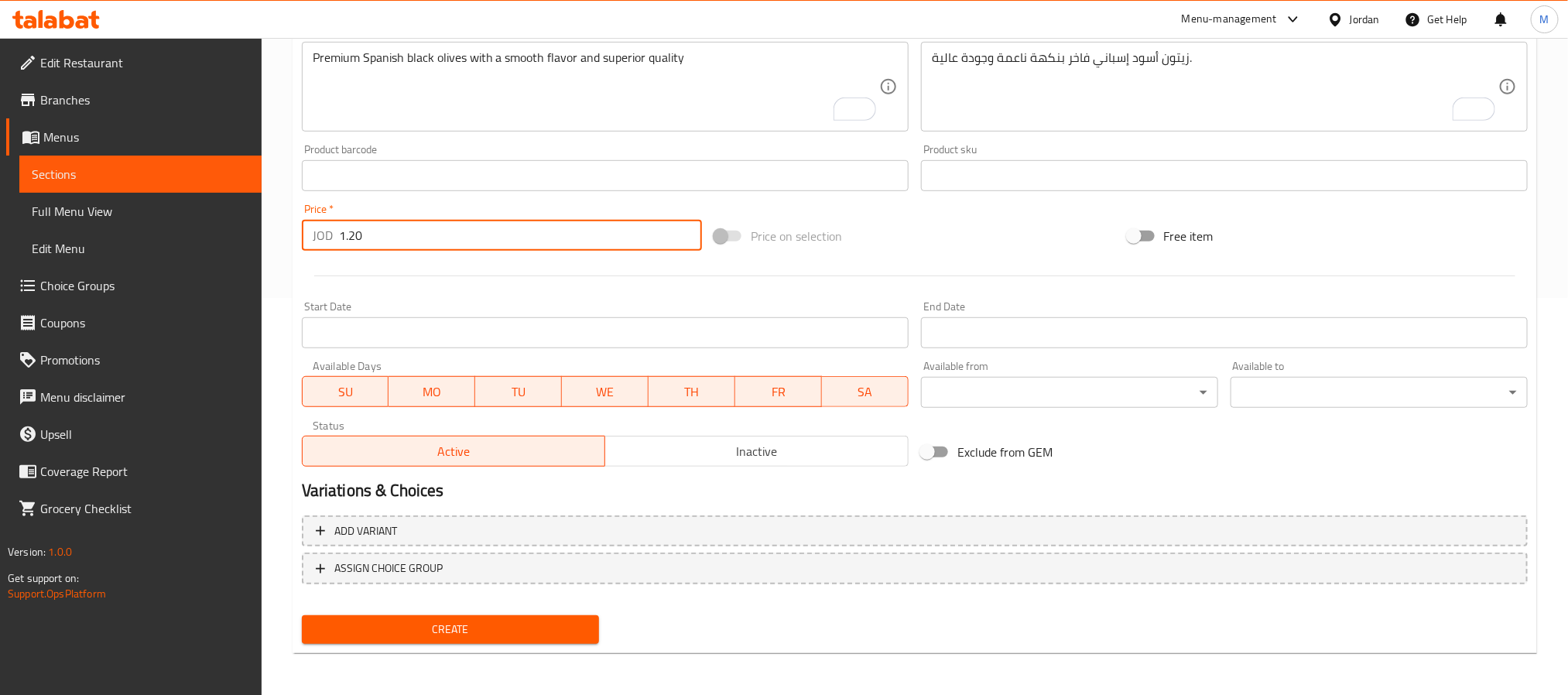
type input "1.20"
drag, startPoint x: 682, startPoint y: 447, endPoint x: 583, endPoint y: 555, distance: 146.5
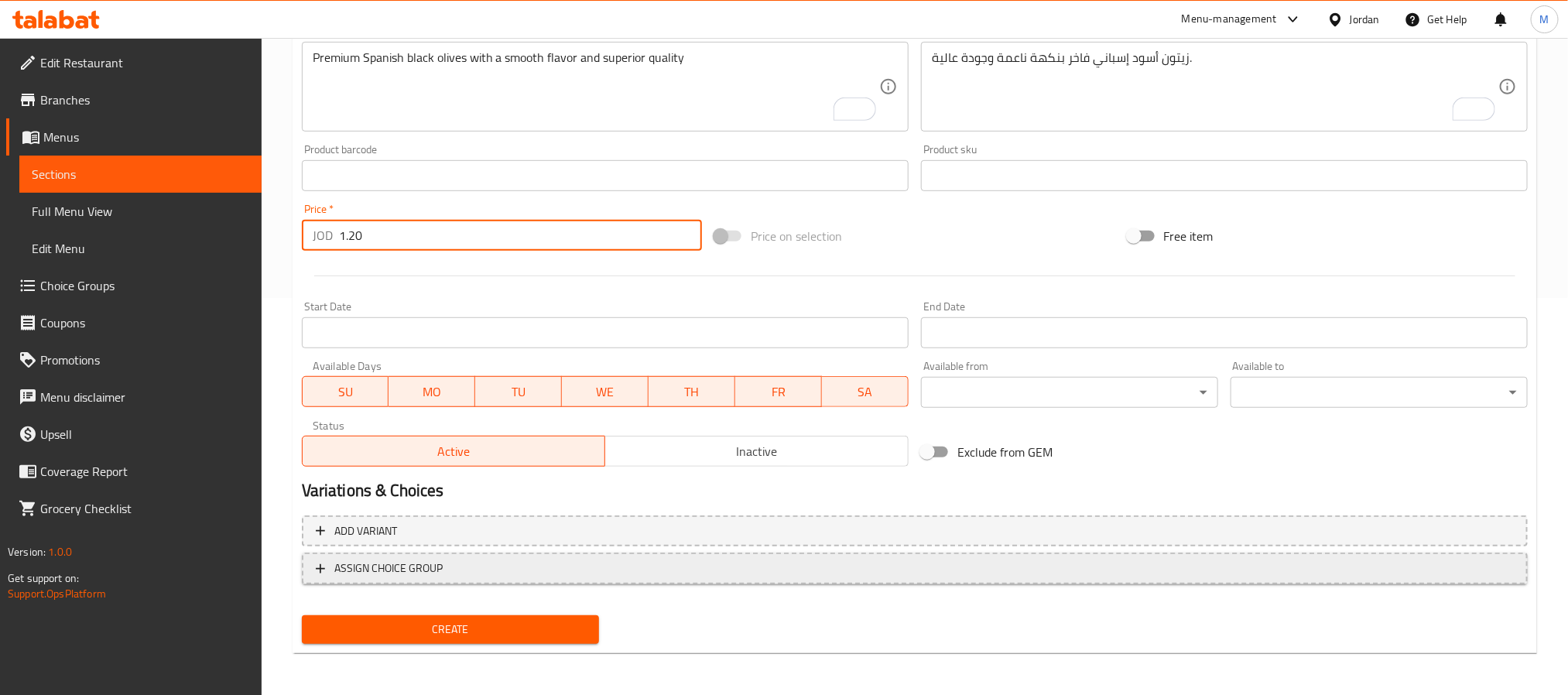
click at [681, 449] on span "Inactive" at bounding box center [756, 452] width 291 height 23
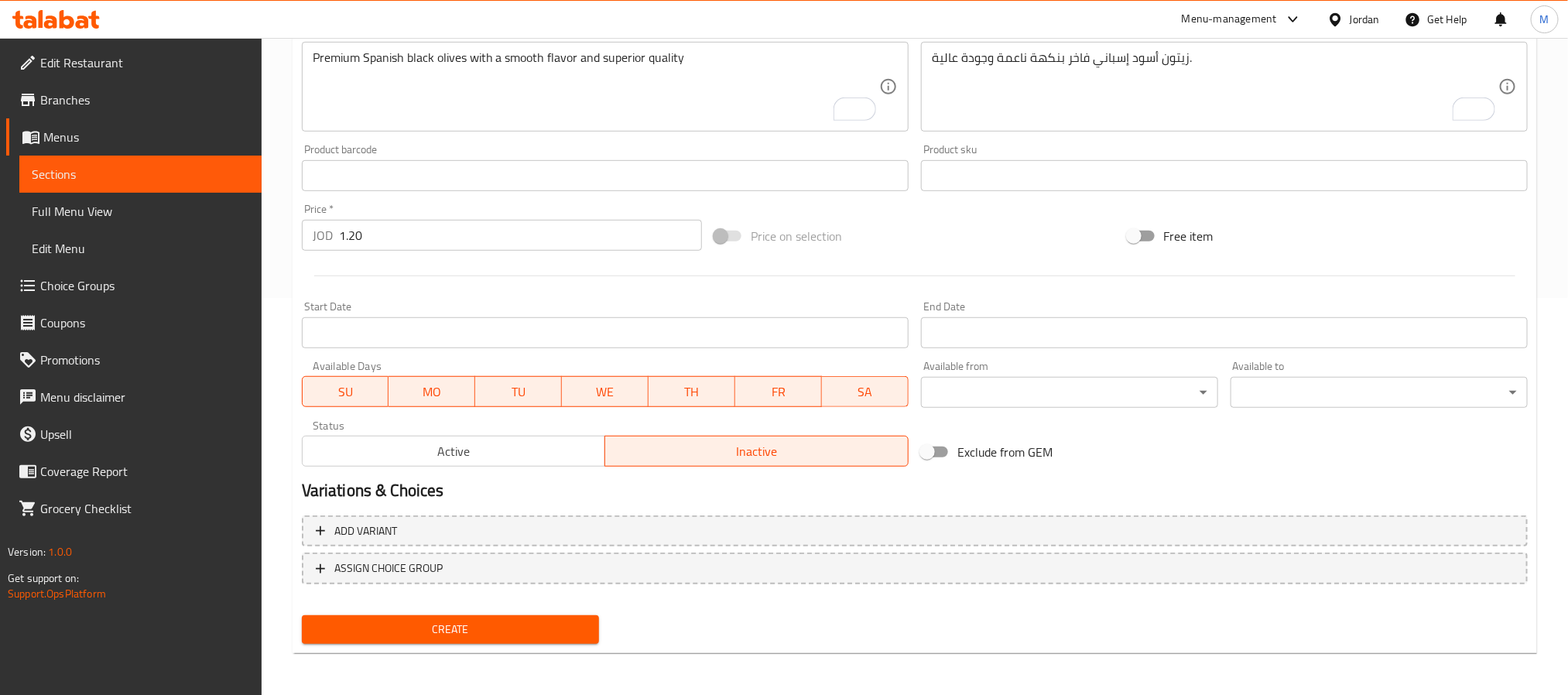
click at [525, 652] on div "Home / Restaurants management / Menus / Sections / item / create Deli section C…" at bounding box center [914, 169] width 1244 height 994
click at [525, 631] on span "Create" at bounding box center [450, 630] width 273 height 19
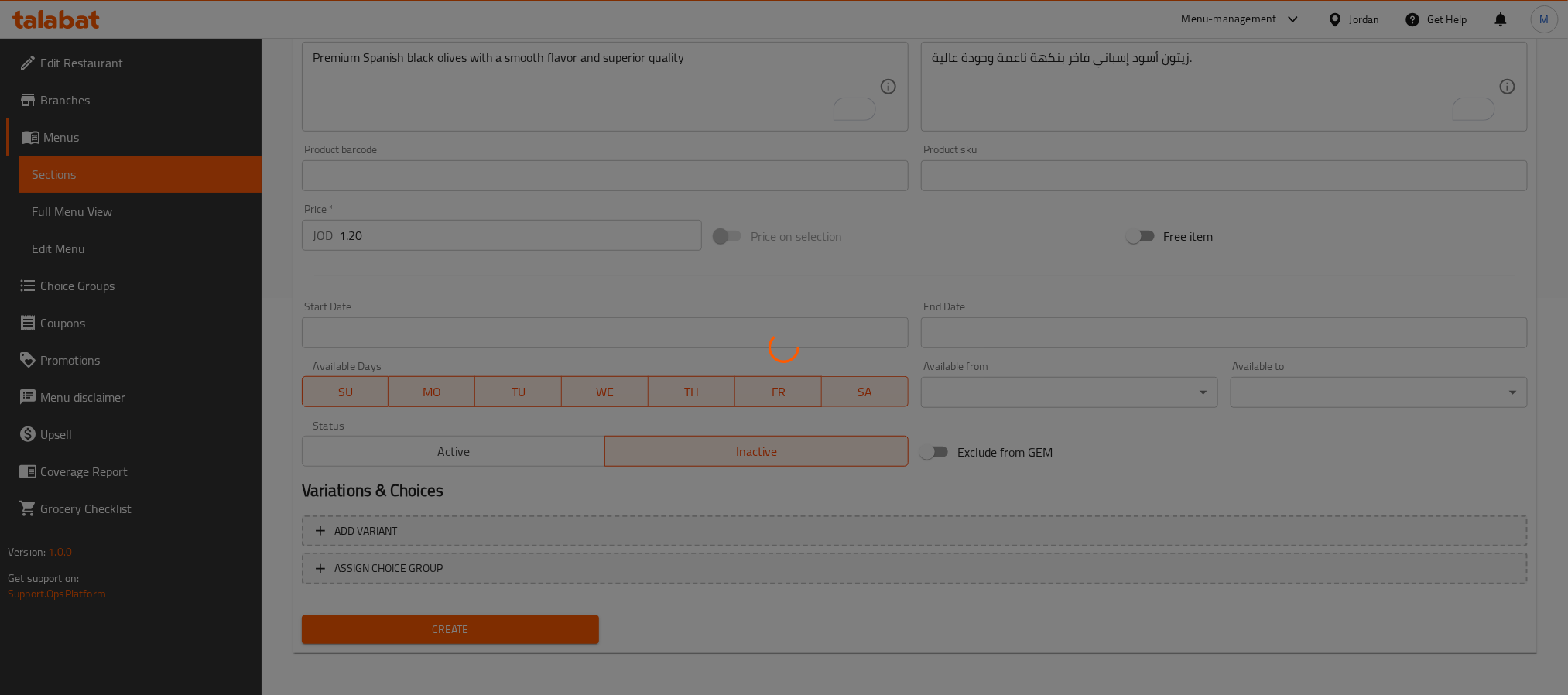
type input "0"
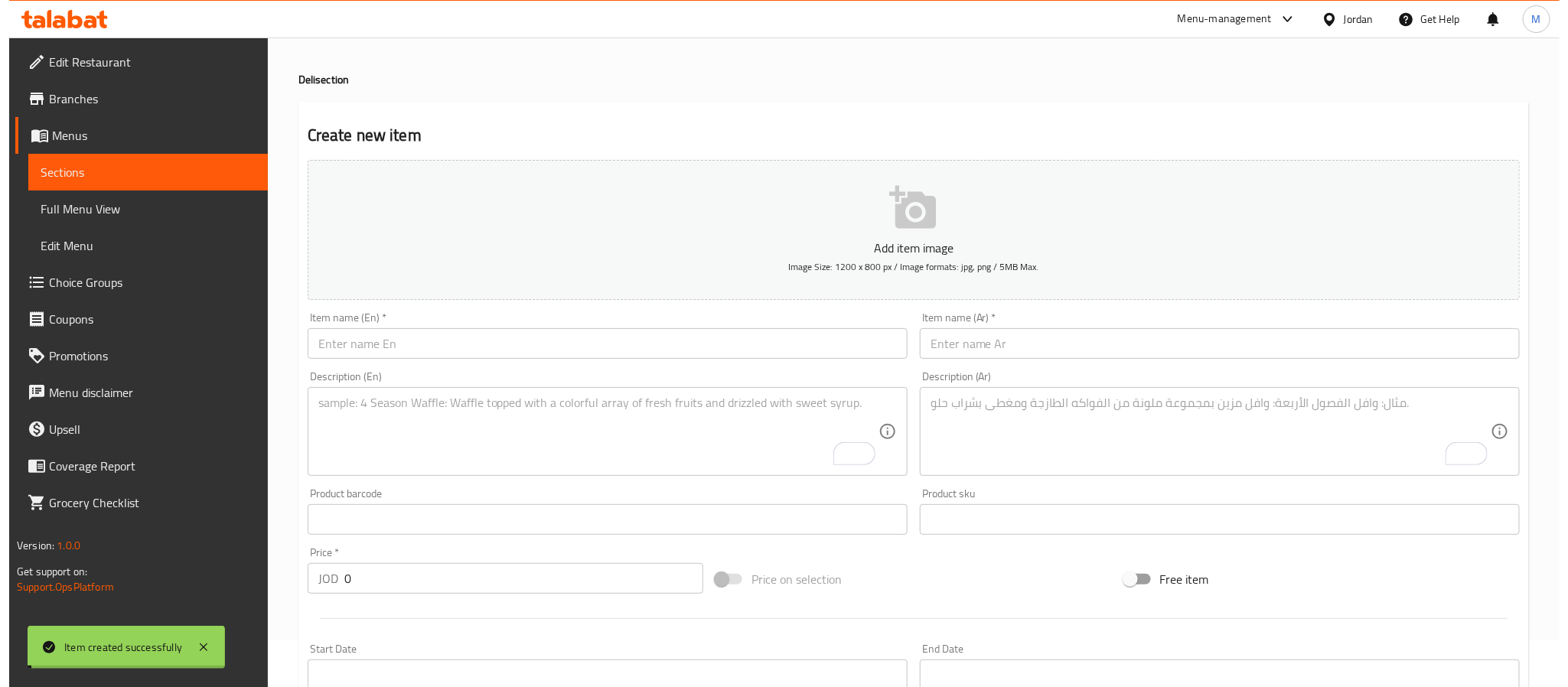
scroll to position [0, 0]
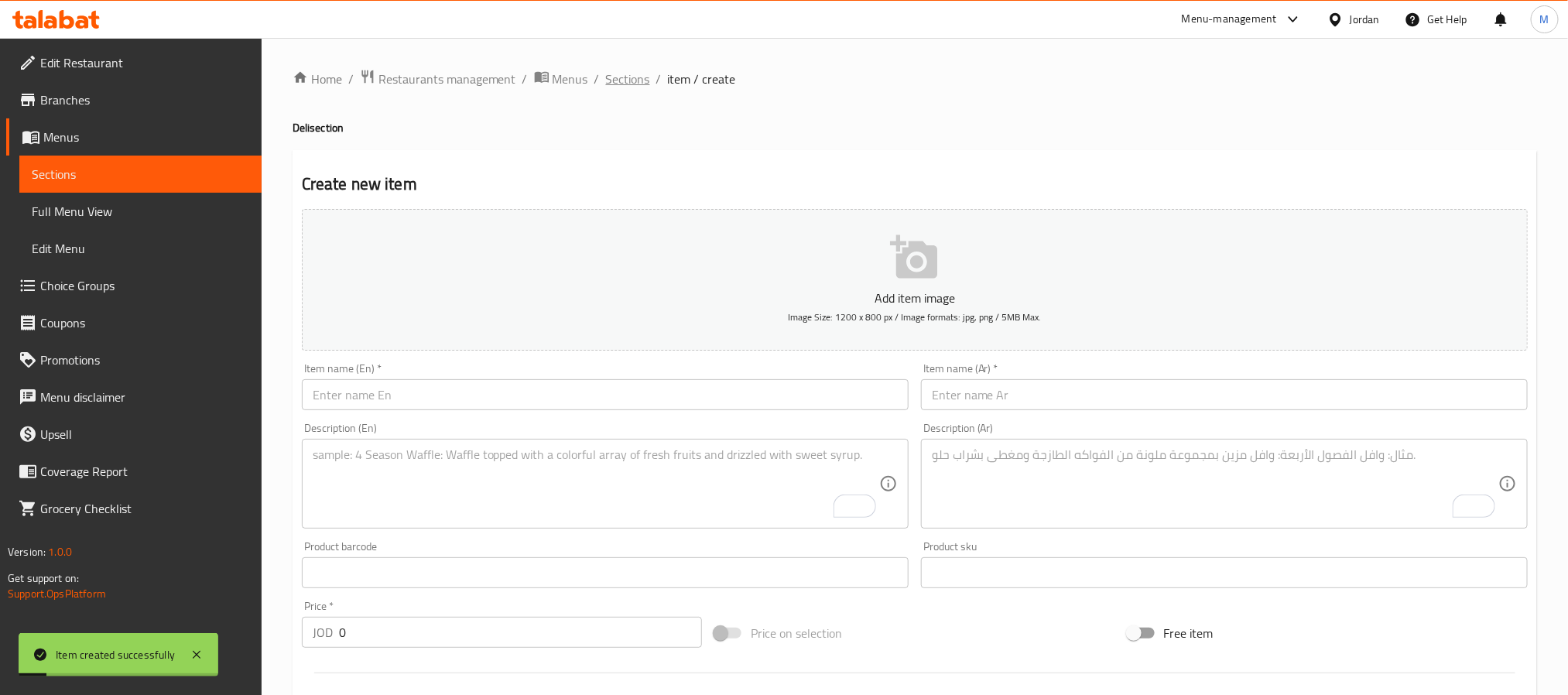
click at [625, 81] on span "Sections" at bounding box center [627, 80] width 44 height 19
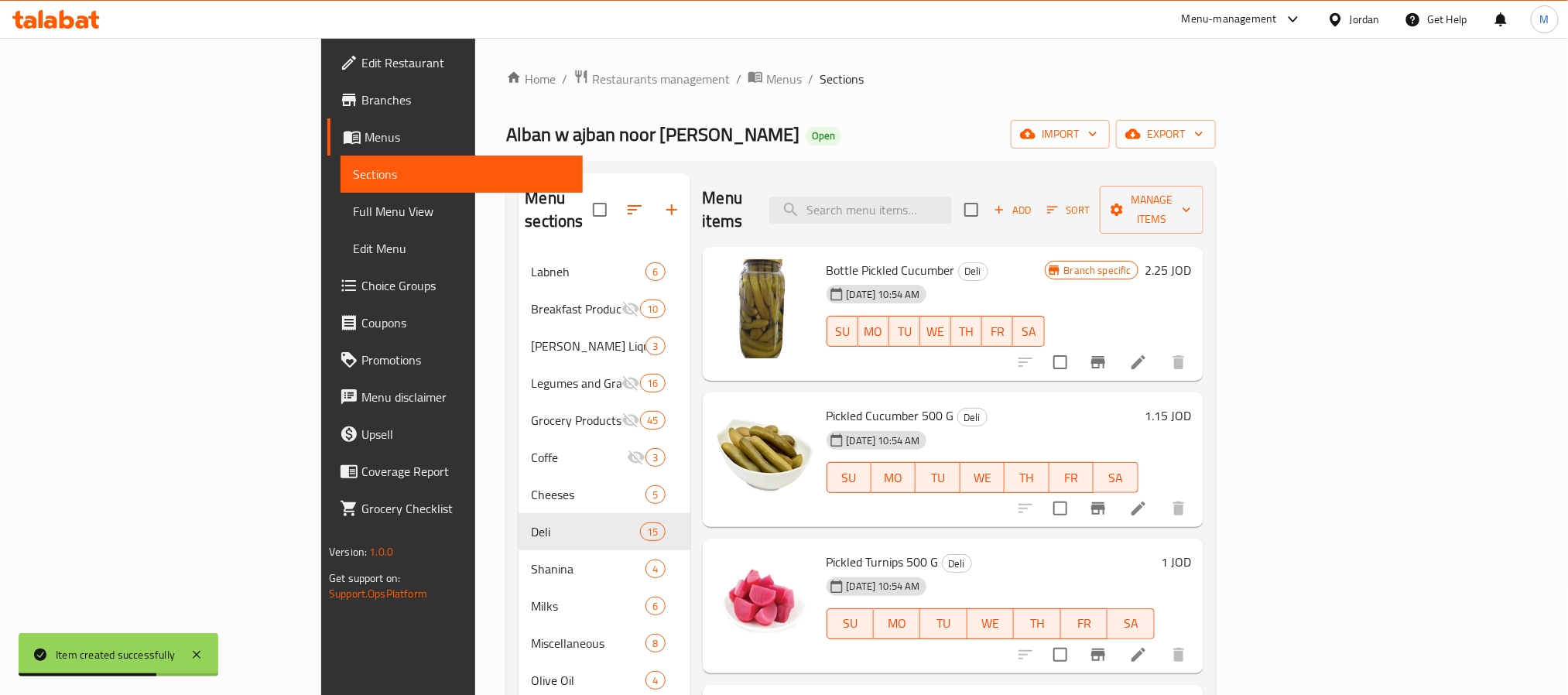
drag, startPoint x: 945, startPoint y: 86, endPoint x: 808, endPoint y: 77, distance: 137.3
click at [808, 77] on ol "Home / Restaurants management / Menus / Sections" at bounding box center [861, 79] width 710 height 20
click at [1089, 125] on div "Alban w [GEOGRAPHIC_DATA] noor [PERSON_NAME] Open import export" at bounding box center [861, 134] width 710 height 28
click at [1203, 133] on span "export" at bounding box center [1165, 134] width 75 height 19
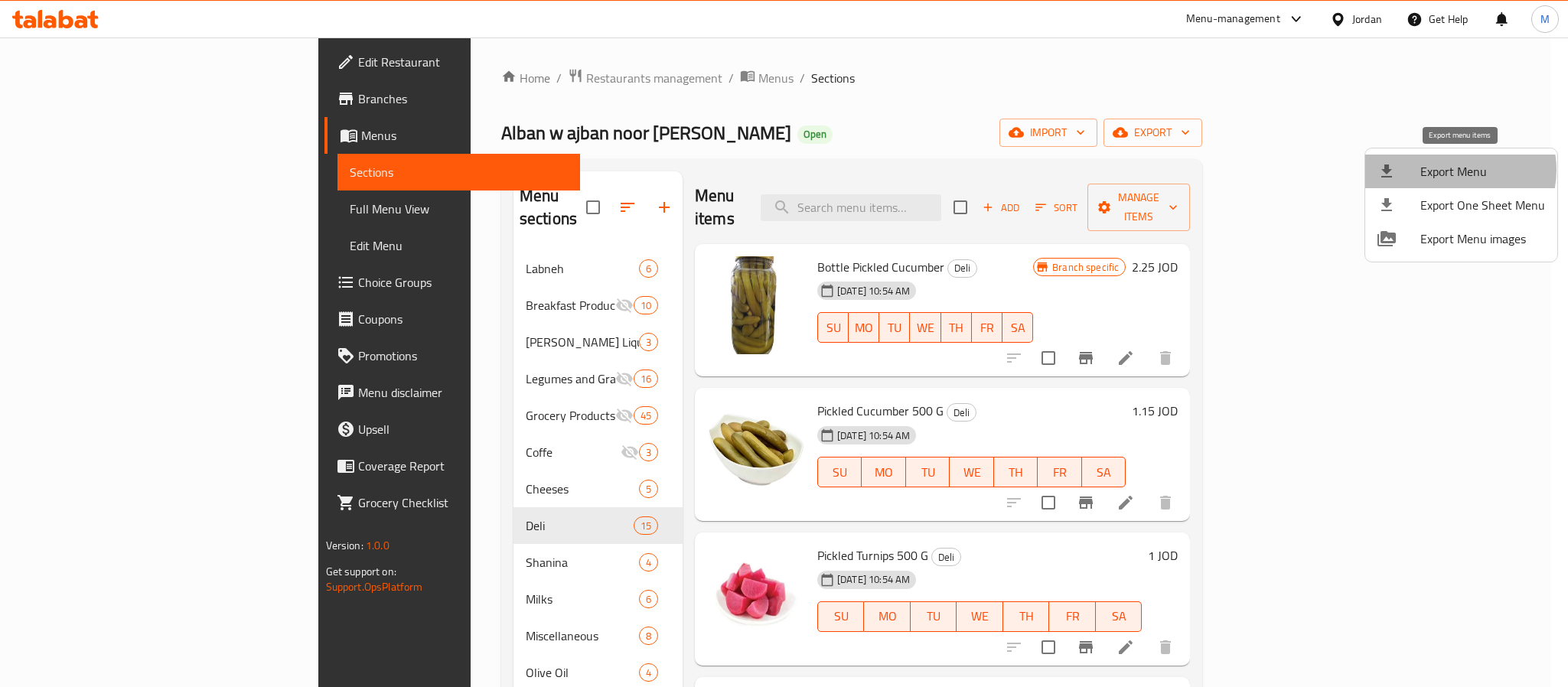
click at [1457, 170] on span "Export Menu" at bounding box center [1483, 171] width 125 height 19
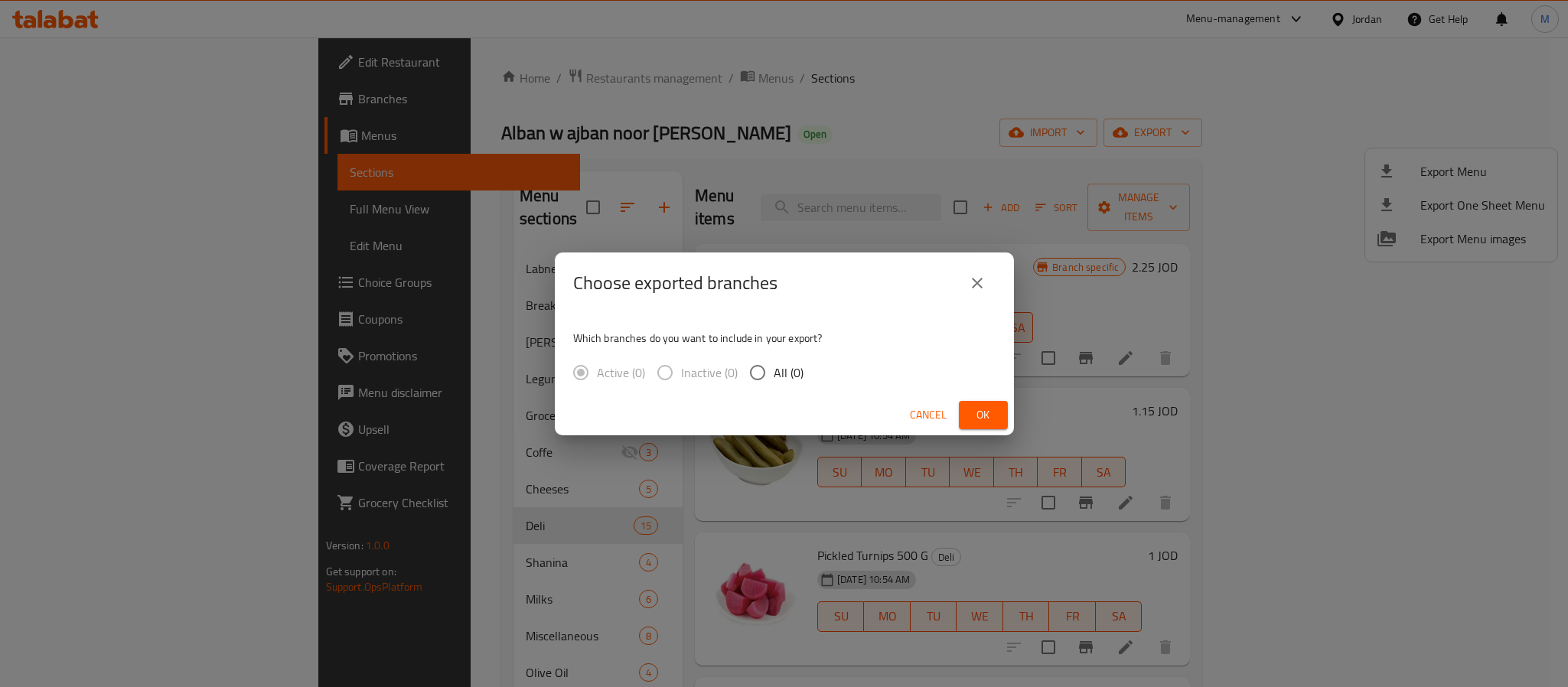
click at [1001, 405] on button "Ok" at bounding box center [983, 415] width 49 height 28
drag, startPoint x: 845, startPoint y: 289, endPoint x: 834, endPoint y: 284, distance: 12.1
click at [834, 284] on div "Choose exported branches" at bounding box center [784, 283] width 422 height 37
drag, startPoint x: 817, startPoint y: 276, endPoint x: 859, endPoint y: 276, distance: 42.0
click at [859, 276] on div "Choose exported branches" at bounding box center [784, 283] width 422 height 37
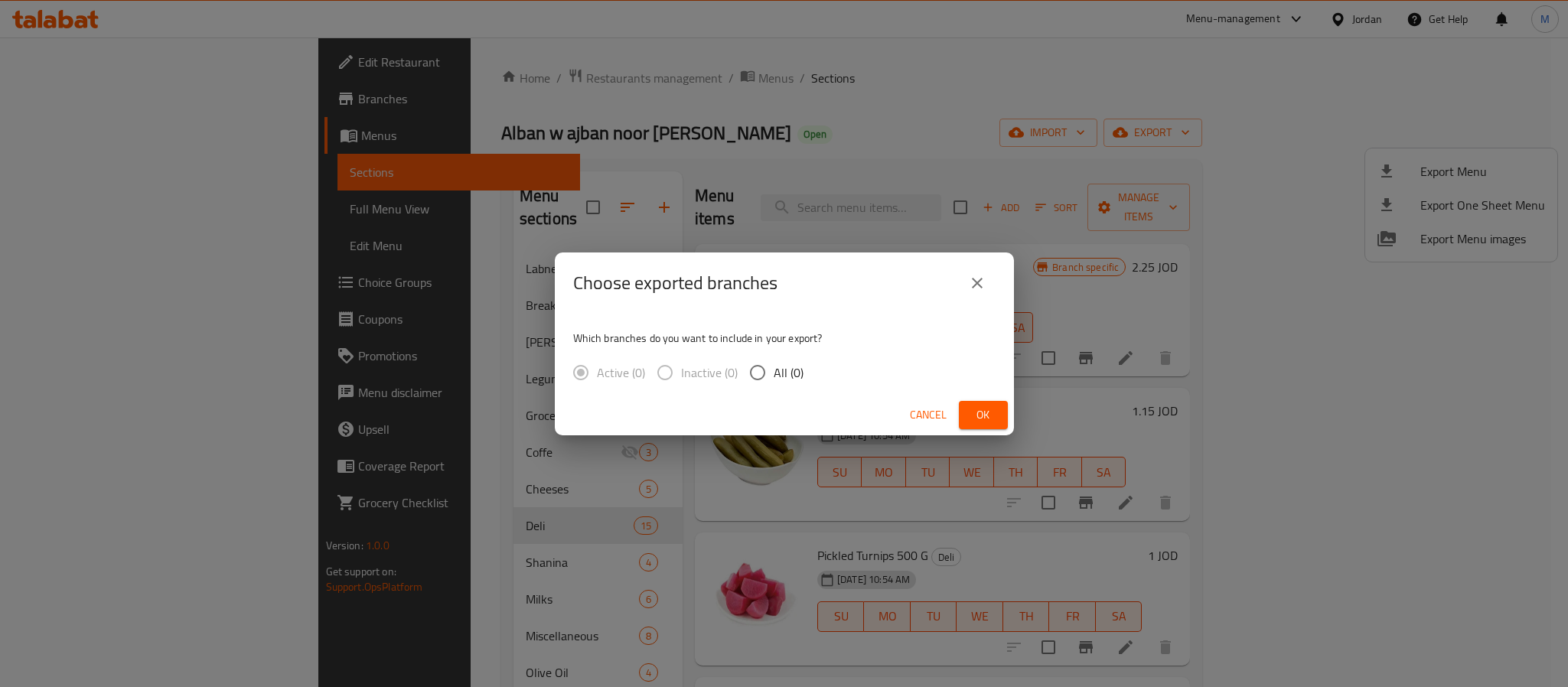
click at [839, 280] on div "Choose exported branches" at bounding box center [784, 283] width 422 height 37
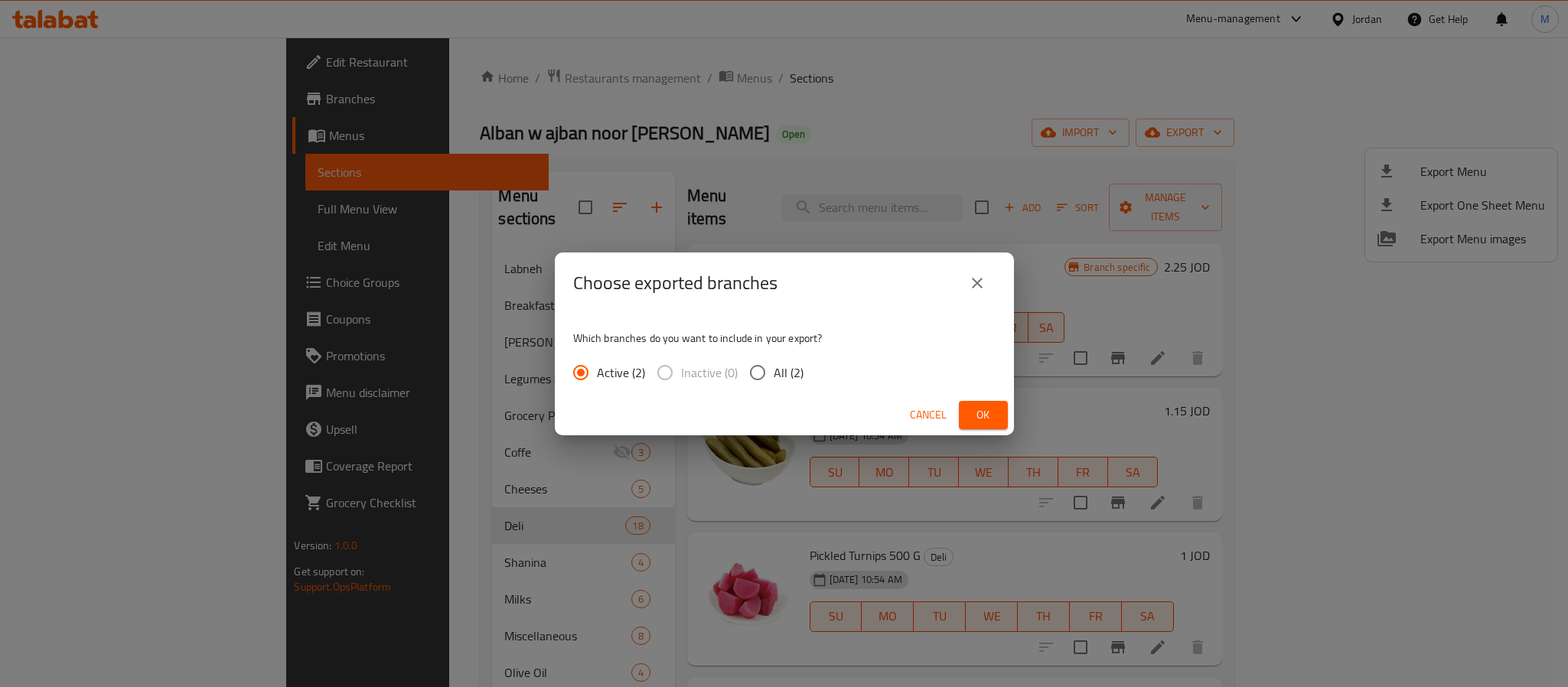
click at [965, 414] on button "Ok" at bounding box center [983, 415] width 49 height 28
